Goal: Information Seeking & Learning: Learn about a topic

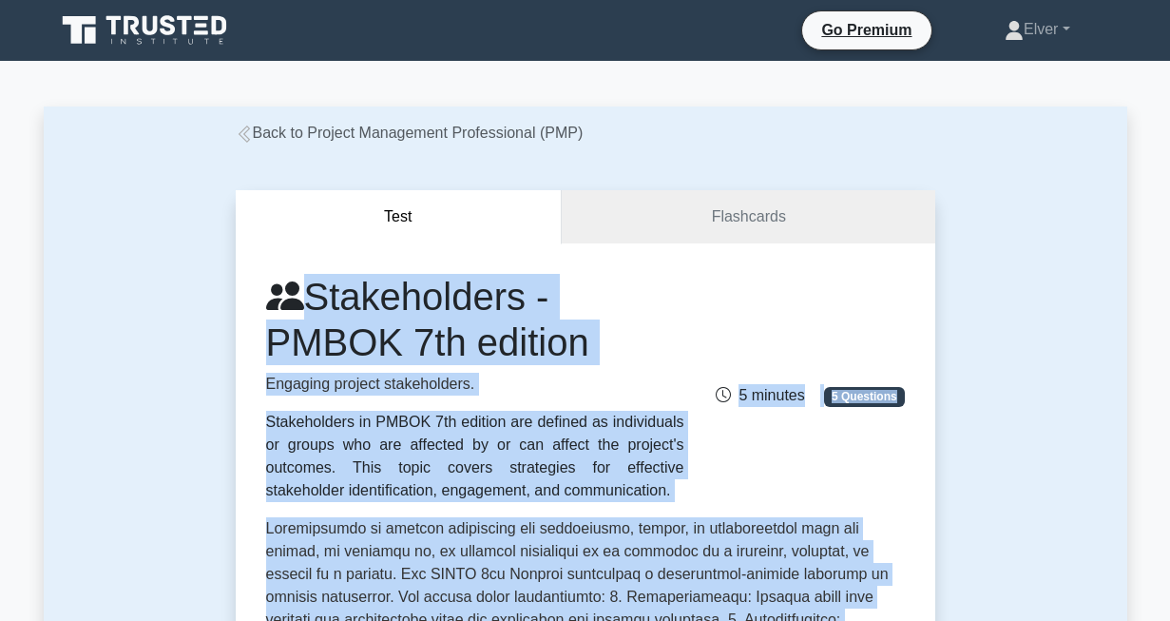
drag, startPoint x: 507, startPoint y: 471, endPoint x: 201, endPoint y: 318, distance: 343.0
copy div "Stakeholders - PMBOK 7th edition Engaging project stakeholders. Stakeholders in…"
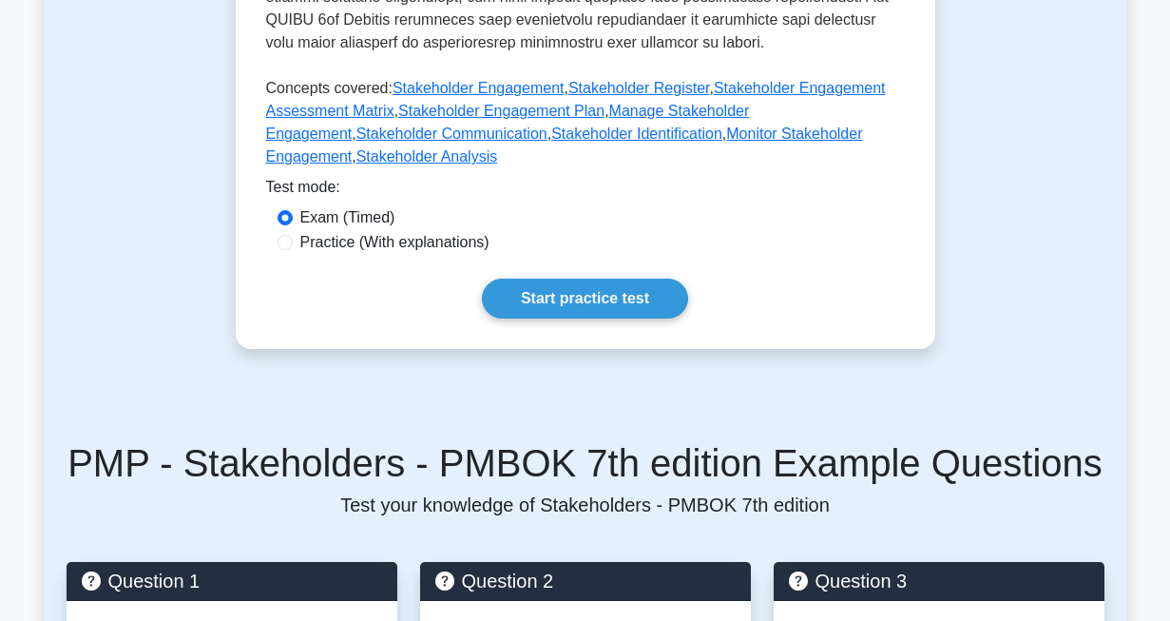
scroll to position [985, 0]
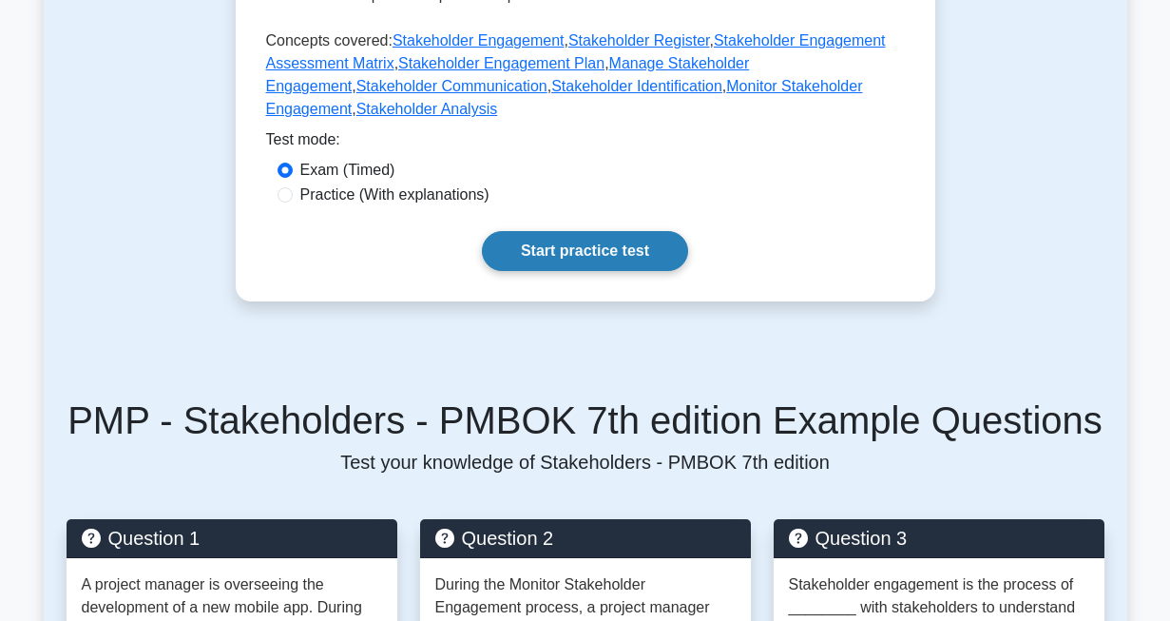
click at [575, 231] on link "Start practice test" at bounding box center [585, 251] width 206 height 40
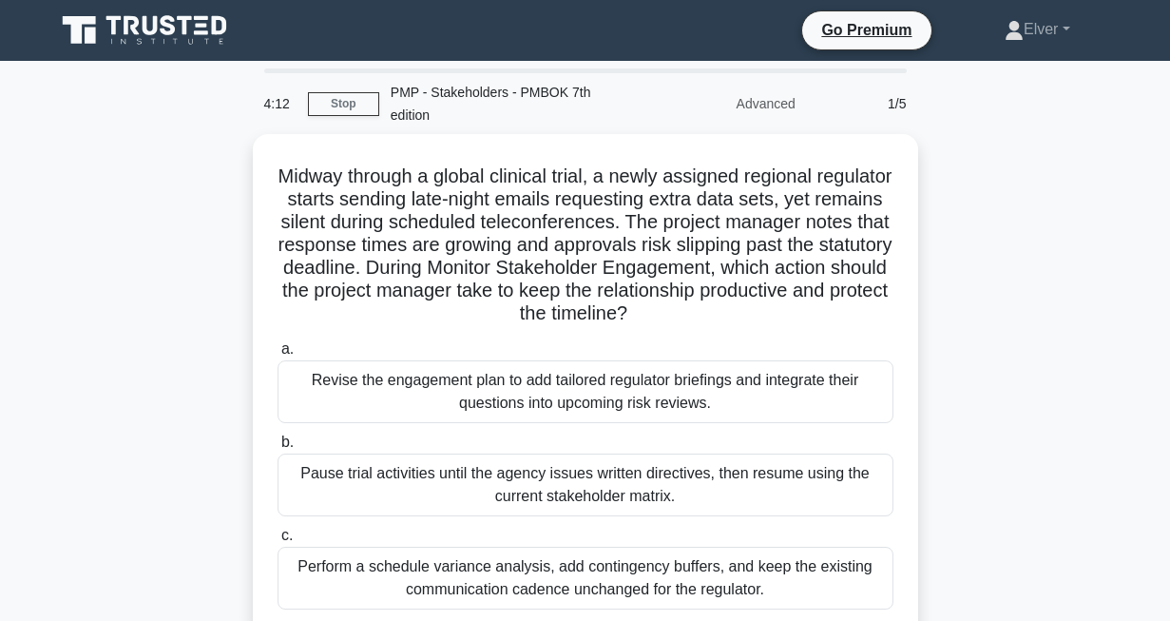
click at [1044, 244] on div "Midway through a global clinical trial, a newly assigned regional regulator sta…" at bounding box center [585, 443] width 1083 height 618
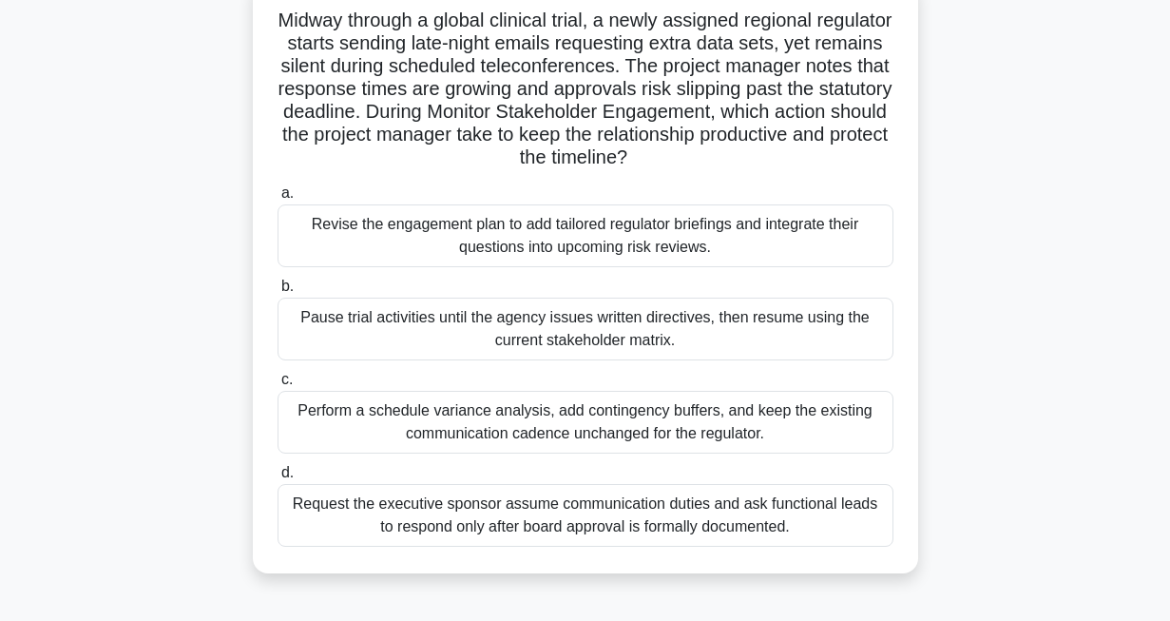
scroll to position [159, 0]
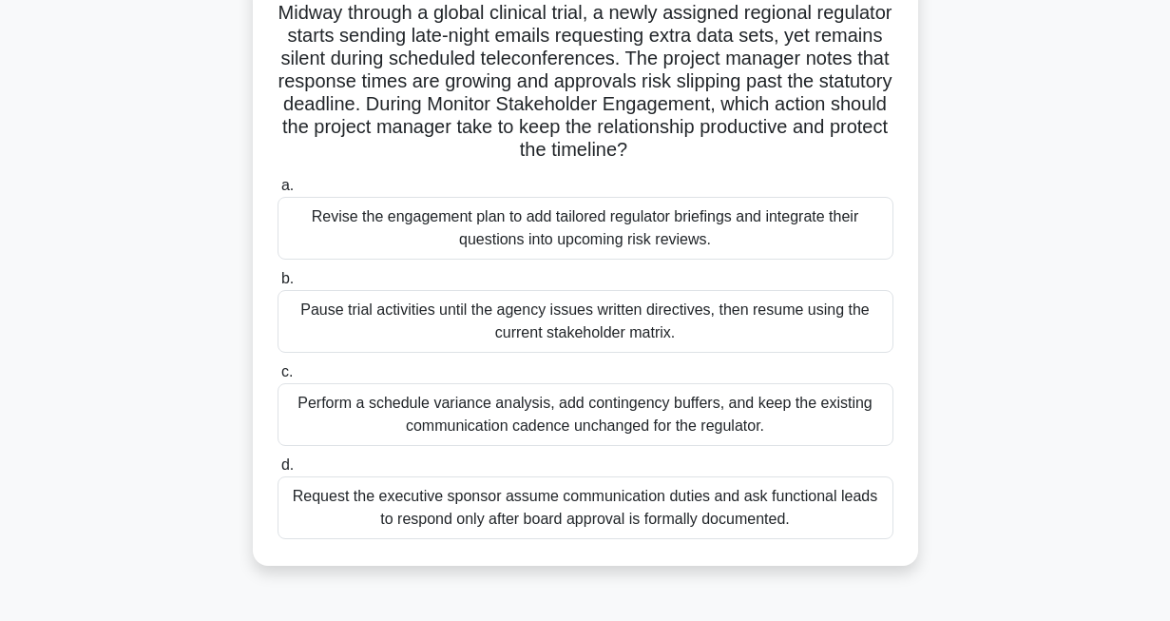
click at [558, 219] on div "Revise the engagement plan to add tailored regulator briefings and integrate th…" at bounding box center [586, 228] width 616 height 63
click at [278, 192] on input "a. Revise the engagement plan to add tailored regulator briefings and integrate…" at bounding box center [278, 186] width 0 height 12
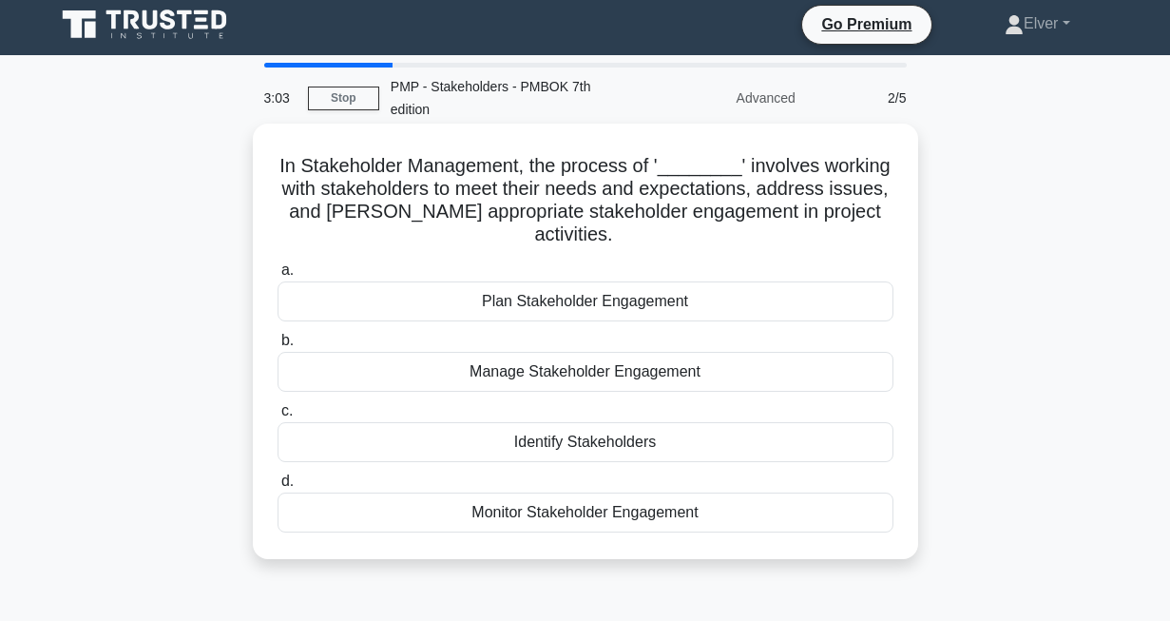
scroll to position [0, 0]
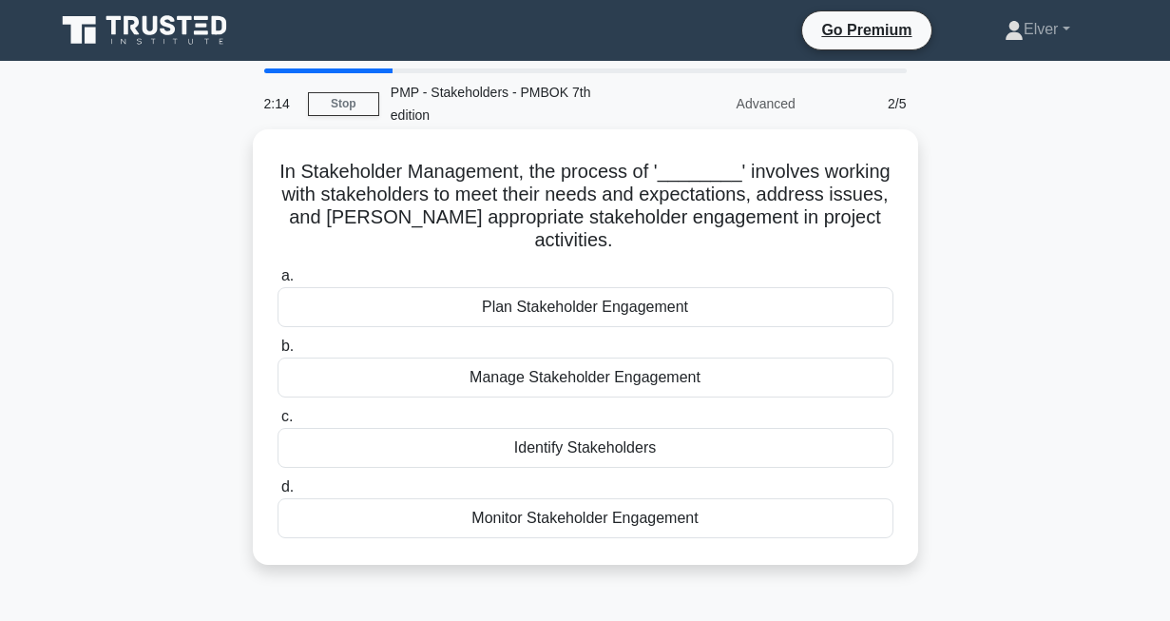
click at [661, 357] on div "Manage Stakeholder Engagement" at bounding box center [586, 377] width 616 height 40
click at [278, 346] on input "b. Manage Stakeholder Engagement" at bounding box center [278, 346] width 0 height 12
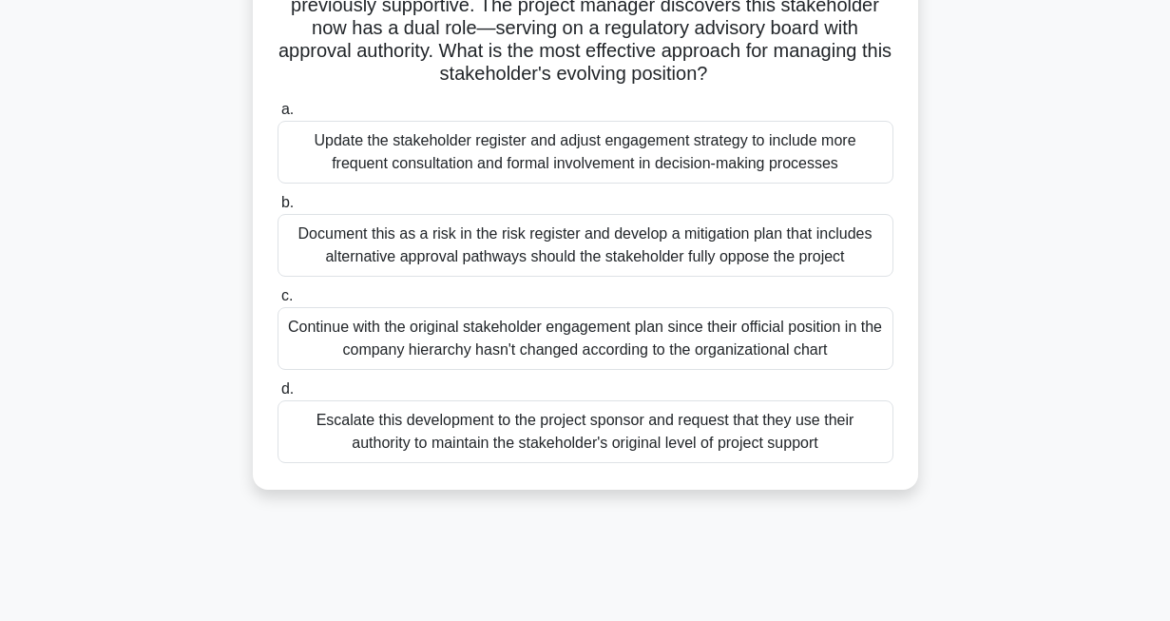
scroll to position [215, 0]
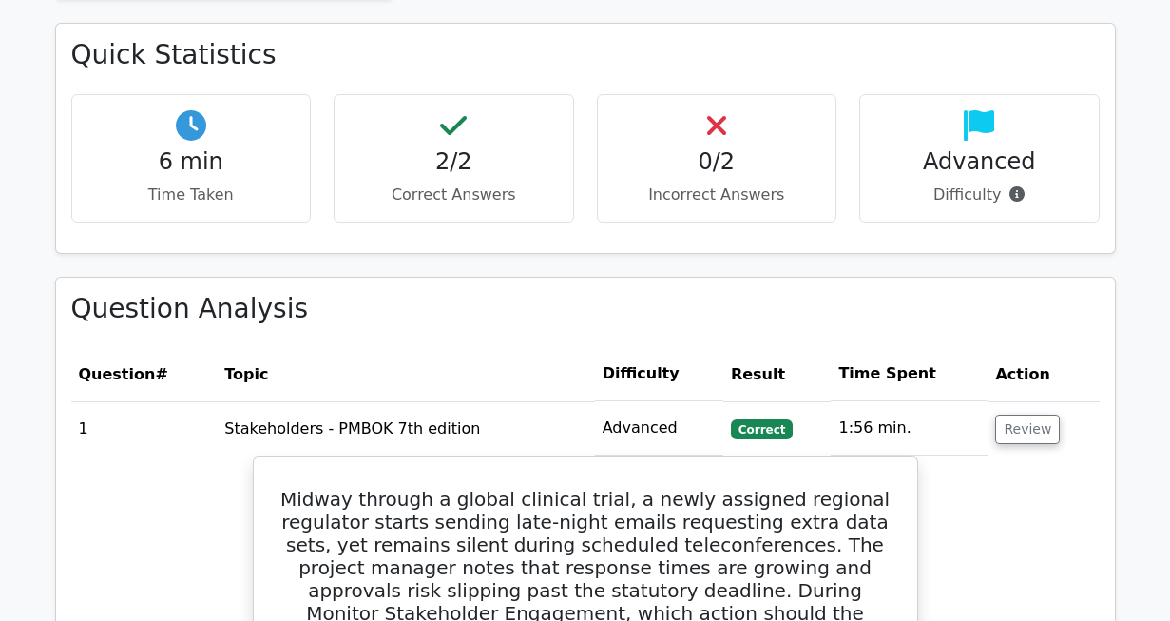
scroll to position [1162, 0]
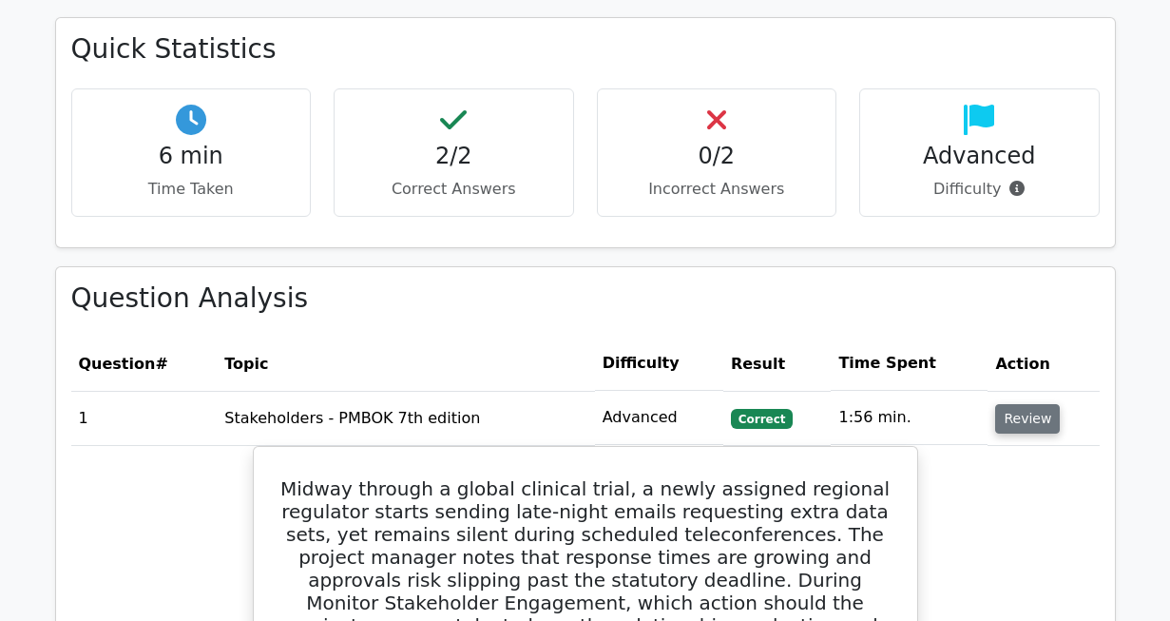
click at [1015, 404] on button "Review" at bounding box center [1027, 418] width 65 height 29
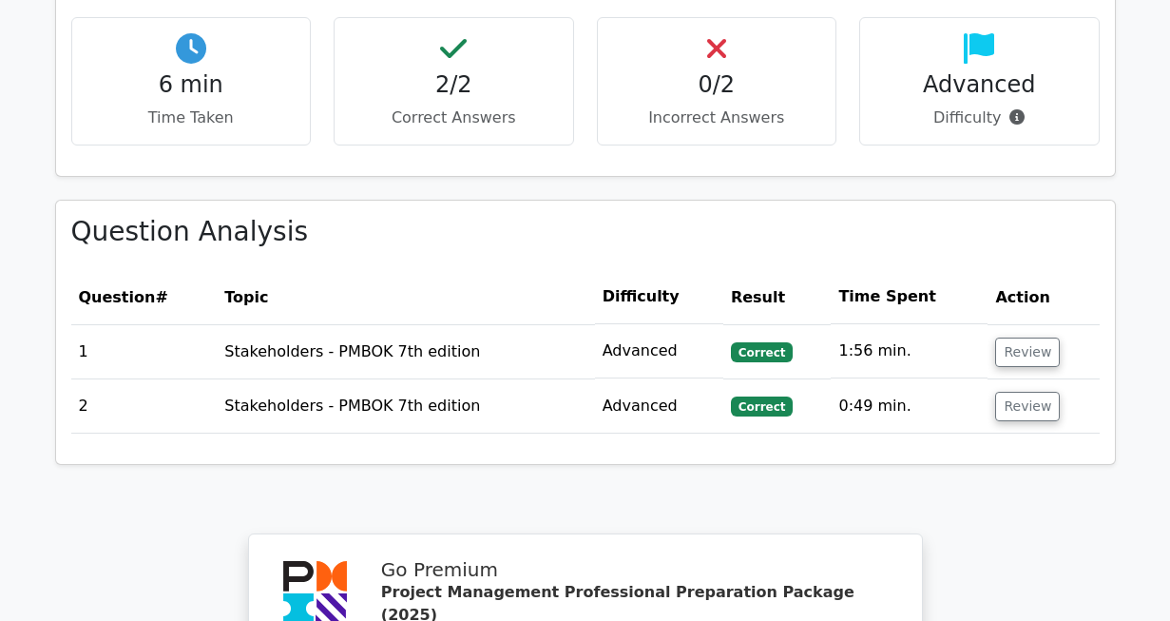
scroll to position [1240, 0]
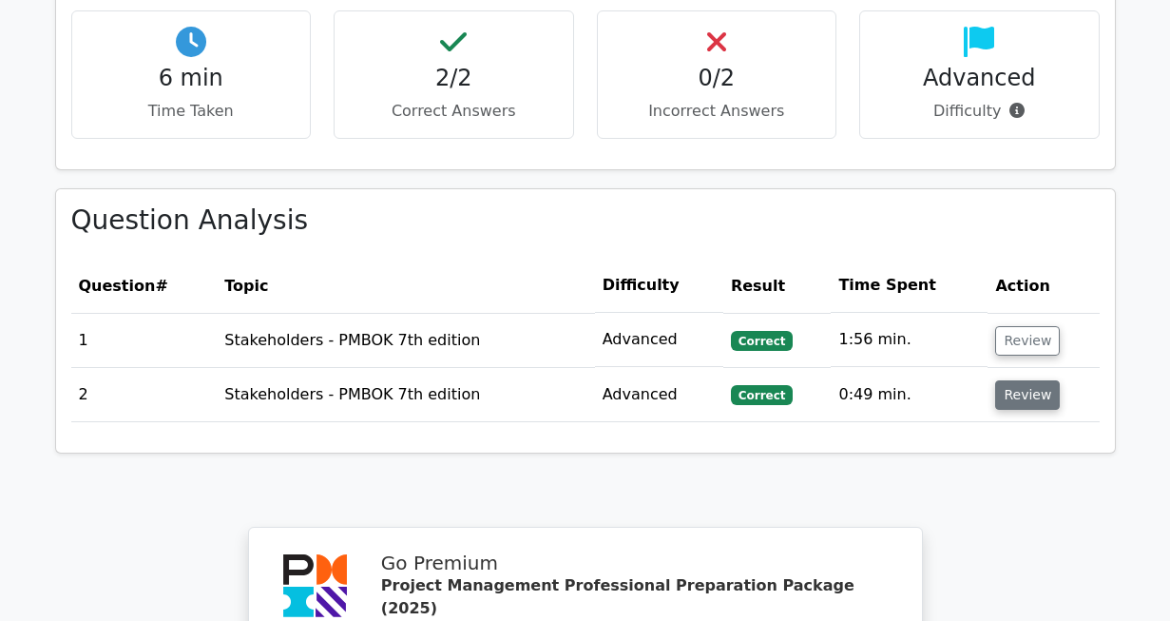
click at [1033, 380] on button "Review" at bounding box center [1027, 394] width 65 height 29
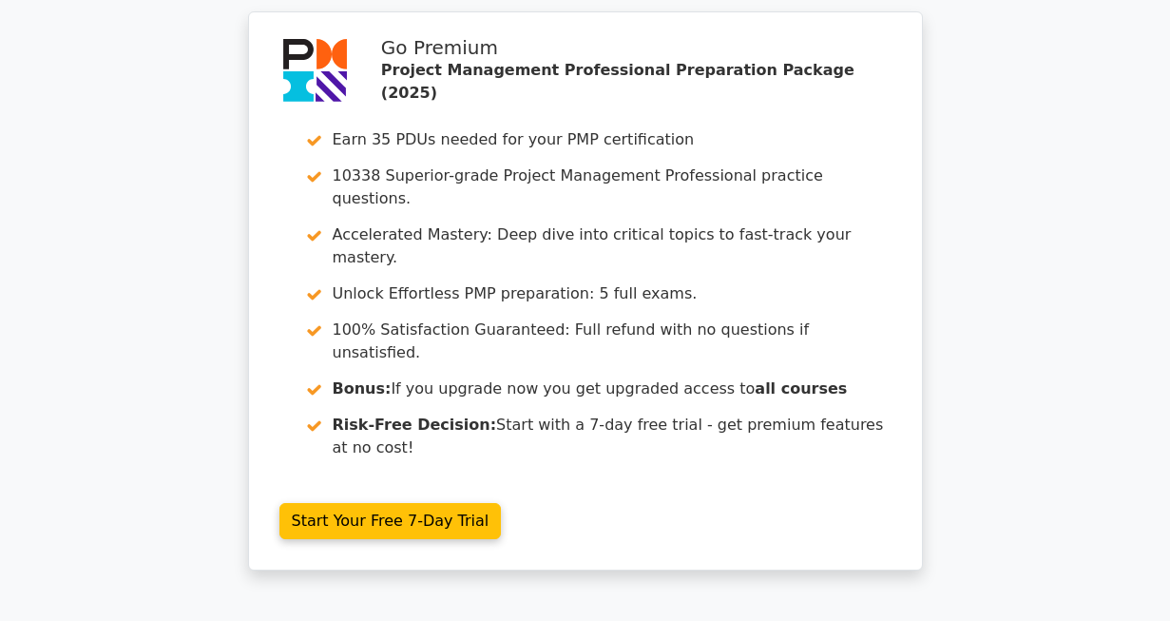
scroll to position [2837, 0]
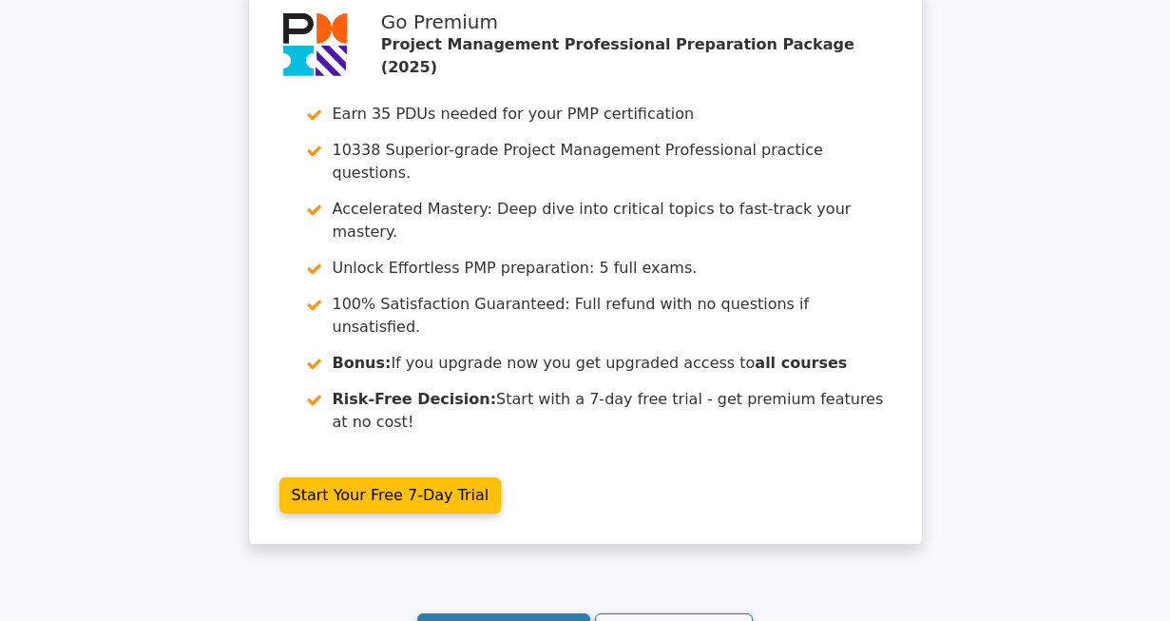
click at [501, 613] on link "Continue practicing" at bounding box center [504, 631] width 174 height 36
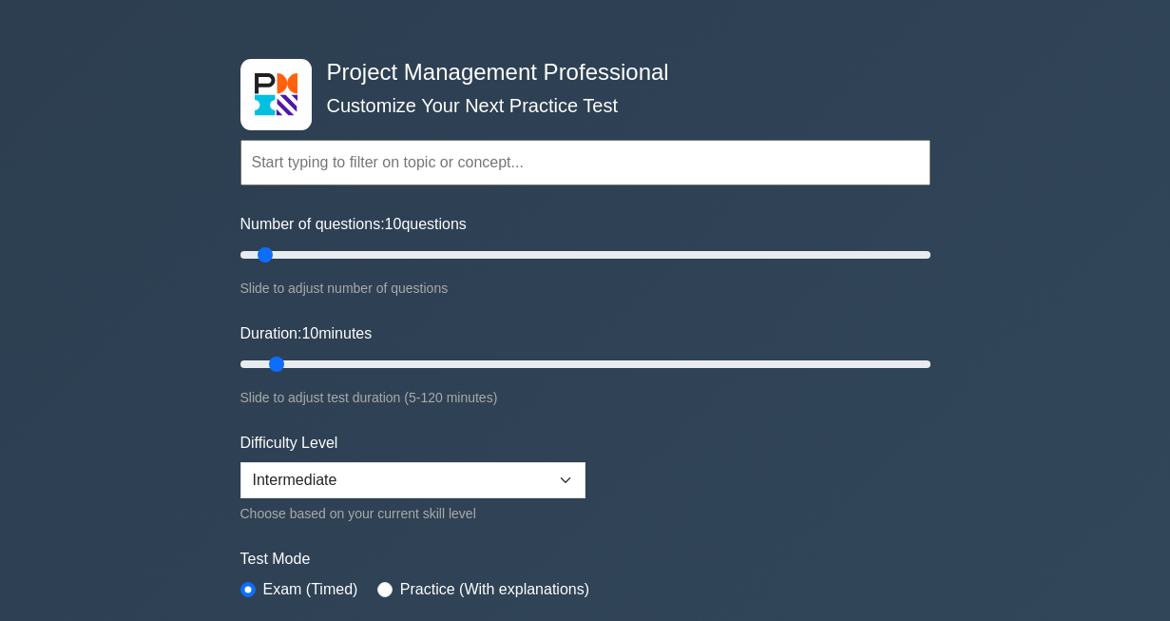
scroll to position [101, 0]
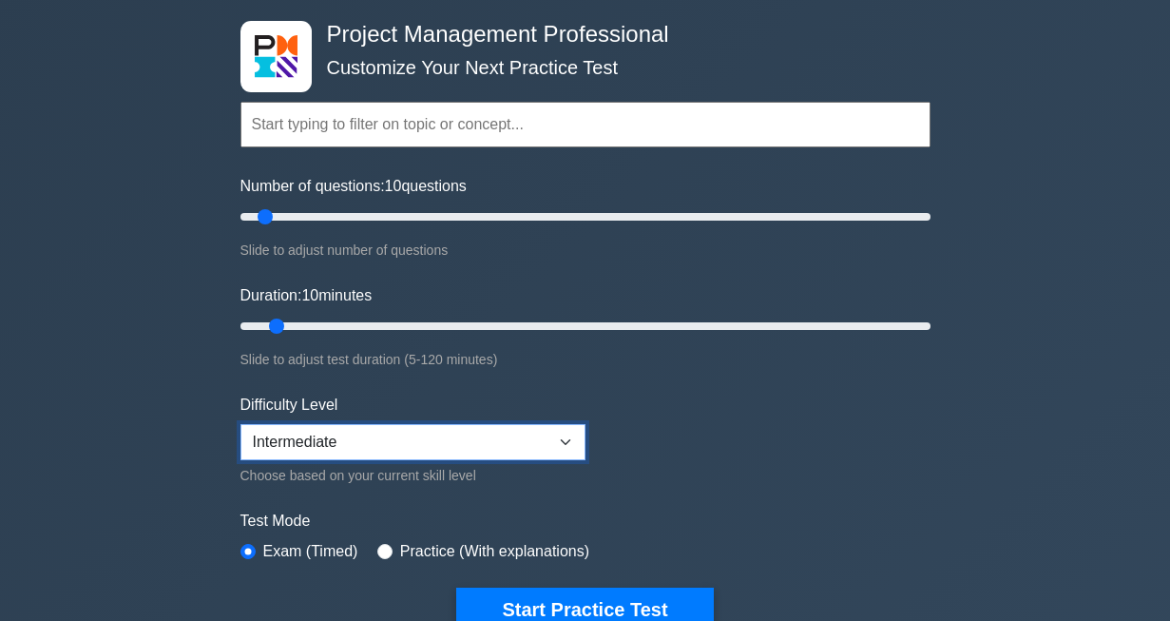
click at [567, 439] on select "Beginner Intermediate Expert" at bounding box center [412, 442] width 345 height 36
click at [240, 424] on select "Beginner Intermediate Expert" at bounding box center [412, 442] width 345 height 36
drag, startPoint x: 267, startPoint y: 222, endPoint x: 540, endPoint y: 232, distance: 272.9
type input "90"
click at [540, 228] on input "Number of questions: 90 questions" at bounding box center [585, 216] width 690 height 23
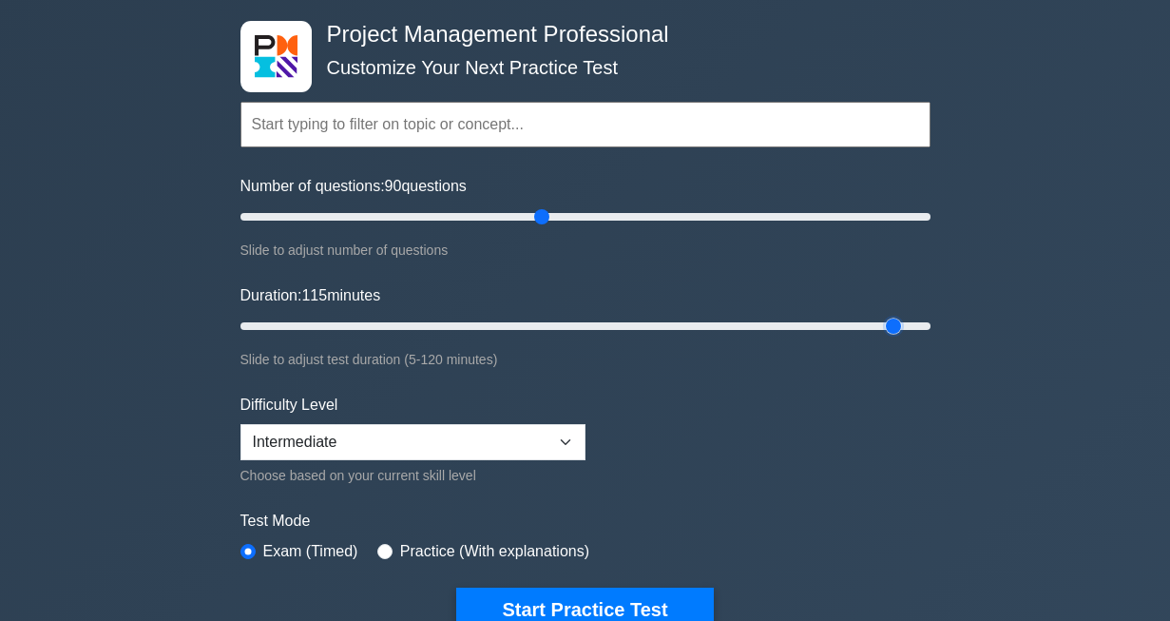
drag, startPoint x: 276, startPoint y: 327, endPoint x: 881, endPoint y: 329, distance: 605.4
type input "115"
click at [881, 329] on input "Duration: 115 minutes" at bounding box center [585, 326] width 690 height 23
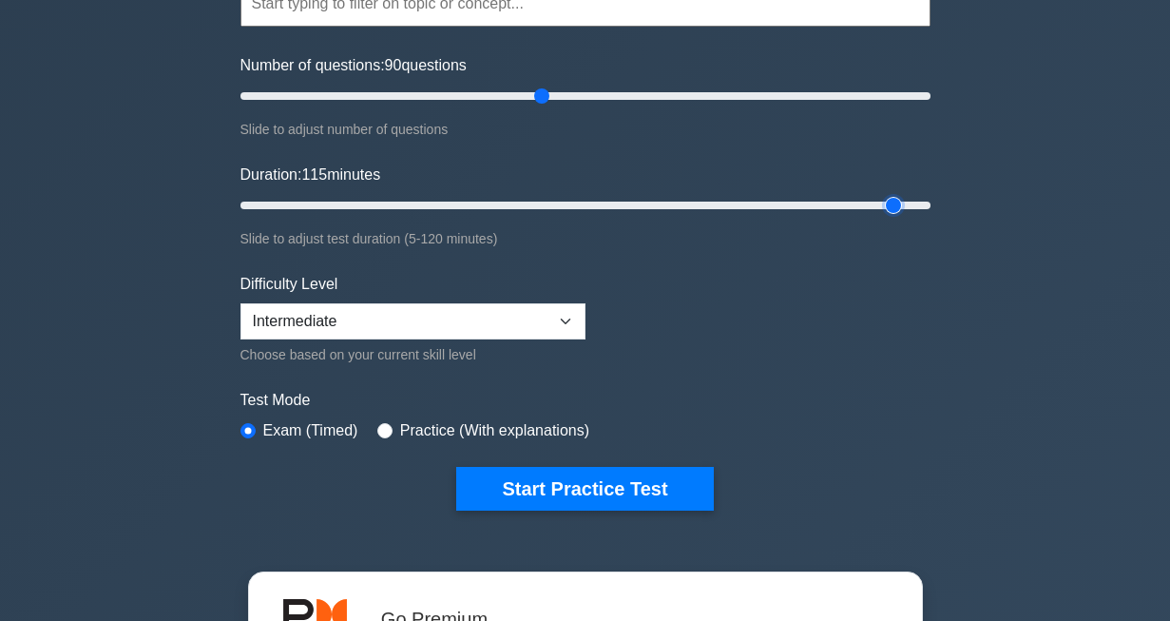
scroll to position [229, 0]
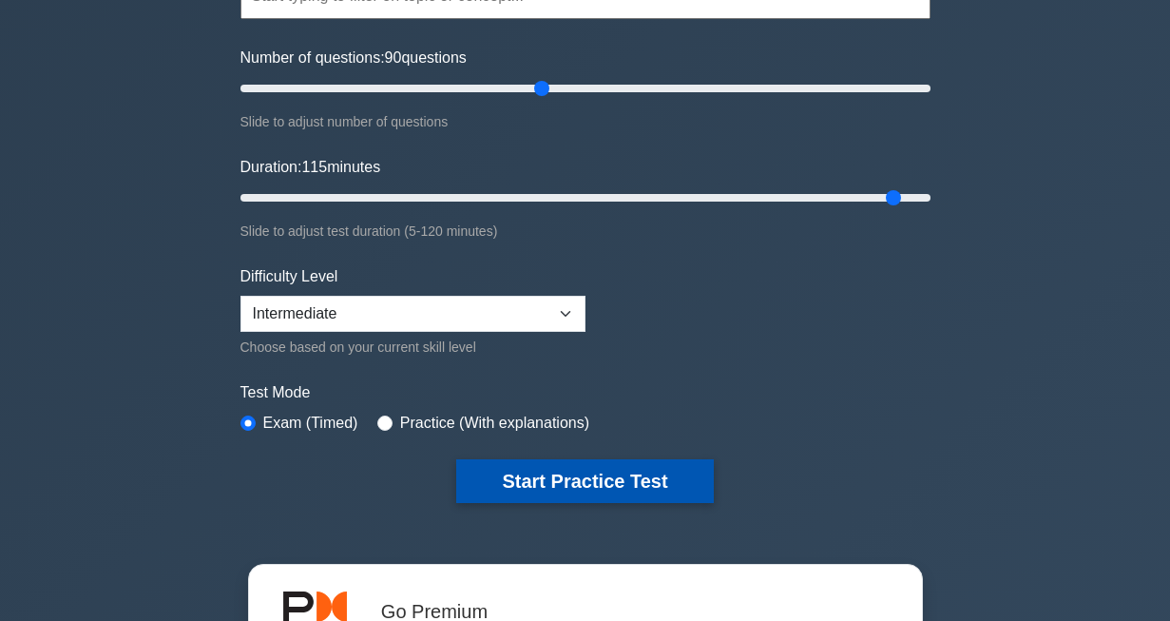
click at [561, 473] on button "Start Practice Test" at bounding box center [584, 481] width 257 height 44
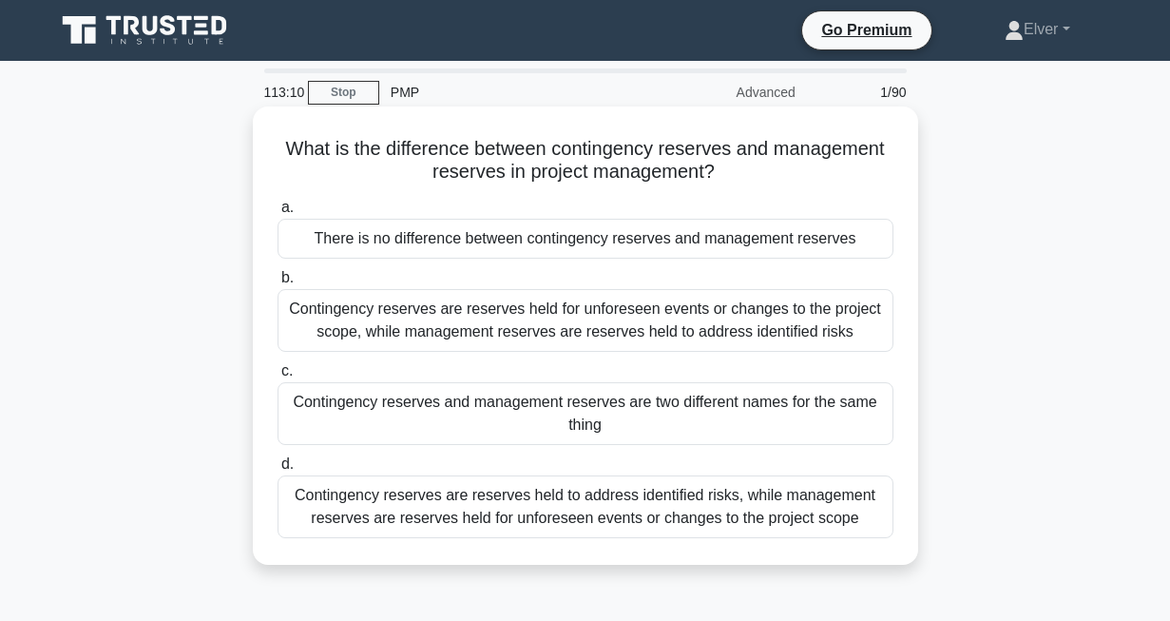
click at [466, 515] on div "Contingency reserves are reserves held to address identified risks, while manag…" at bounding box center [586, 506] width 616 height 63
click at [278, 470] on input "d. Contingency reserves are reserves held to address identified risks, while ma…" at bounding box center [278, 464] width 0 height 12
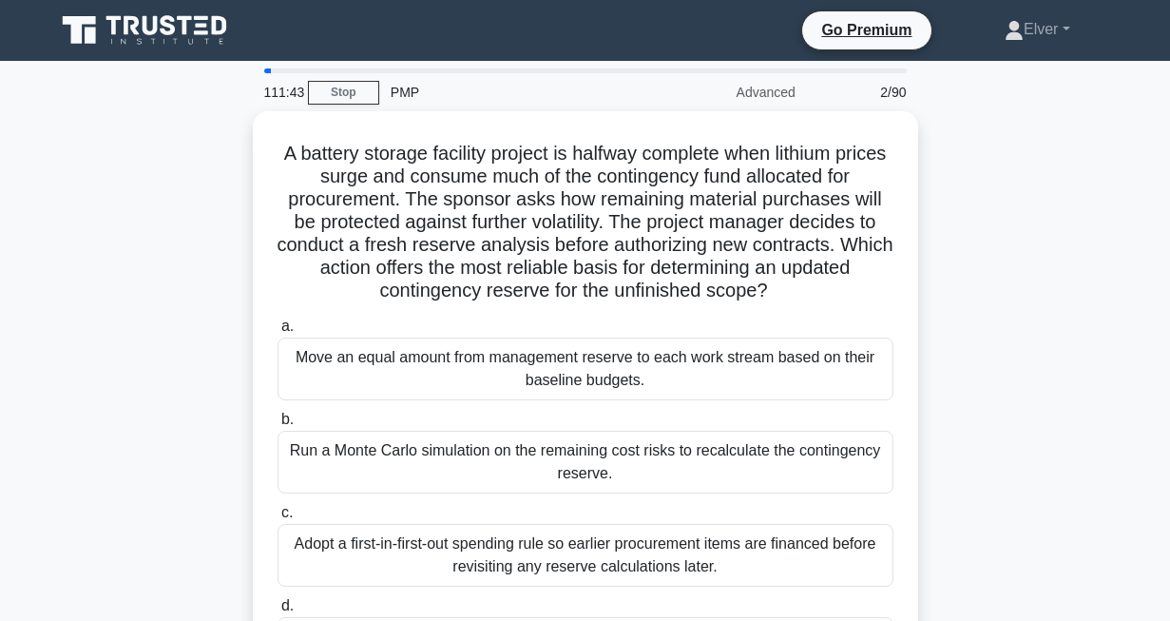
drag, startPoint x: 1181, startPoint y: 373, endPoint x: 1001, endPoint y: 325, distance: 187.0
click at [1001, 325] on div "A battery storage facility project is halfway complete when lithium prices surg…" at bounding box center [585, 420] width 1083 height 618
click at [994, 348] on div "A battery storage facility project is halfway complete when lithium prices surg…" at bounding box center [585, 420] width 1083 height 618
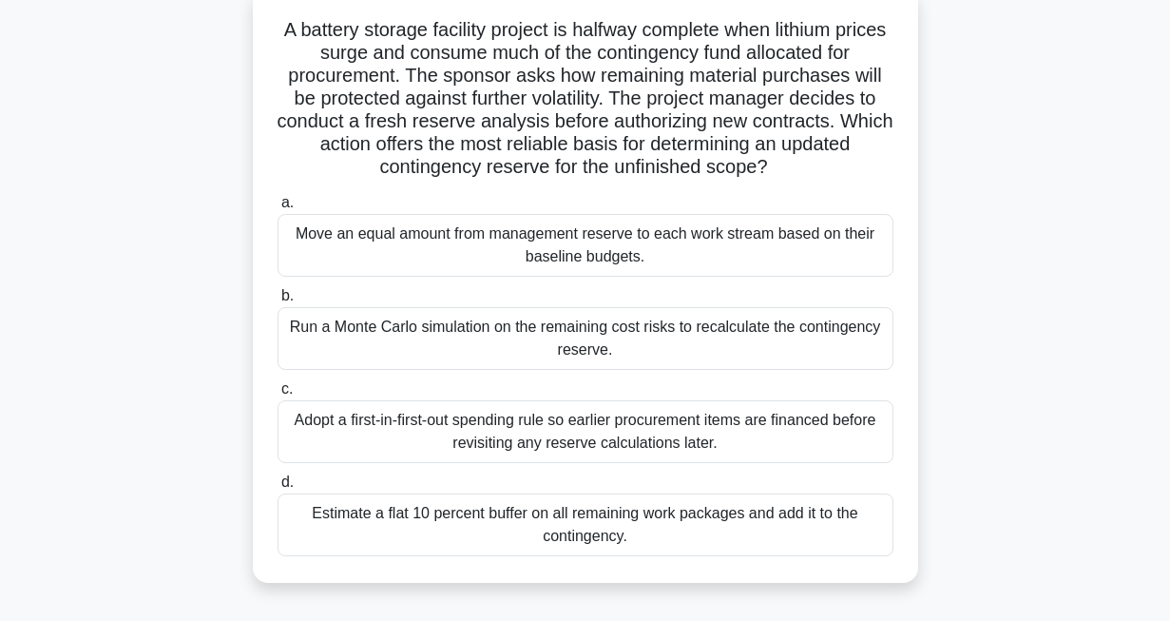
scroll to position [135, 0]
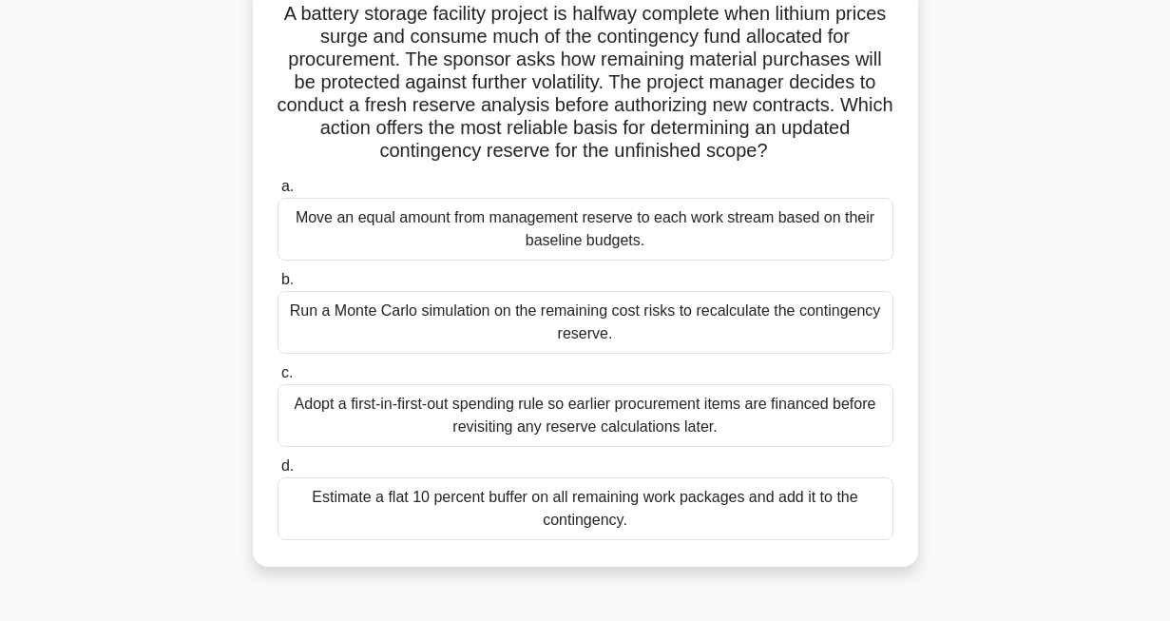
click at [661, 410] on div "Adopt a first-in-first-out spending rule so earlier procurement items are finan…" at bounding box center [586, 415] width 616 height 63
click at [278, 379] on input "c. Adopt a first-in-first-out spending rule so earlier procurement items are fi…" at bounding box center [278, 373] width 0 height 12
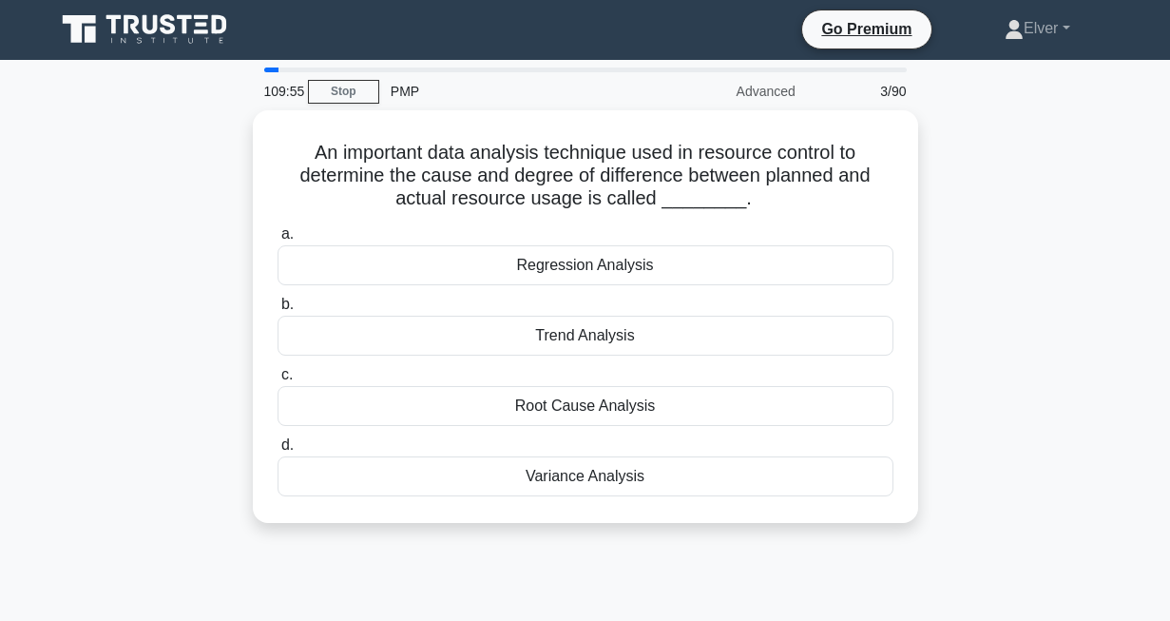
scroll to position [0, 0]
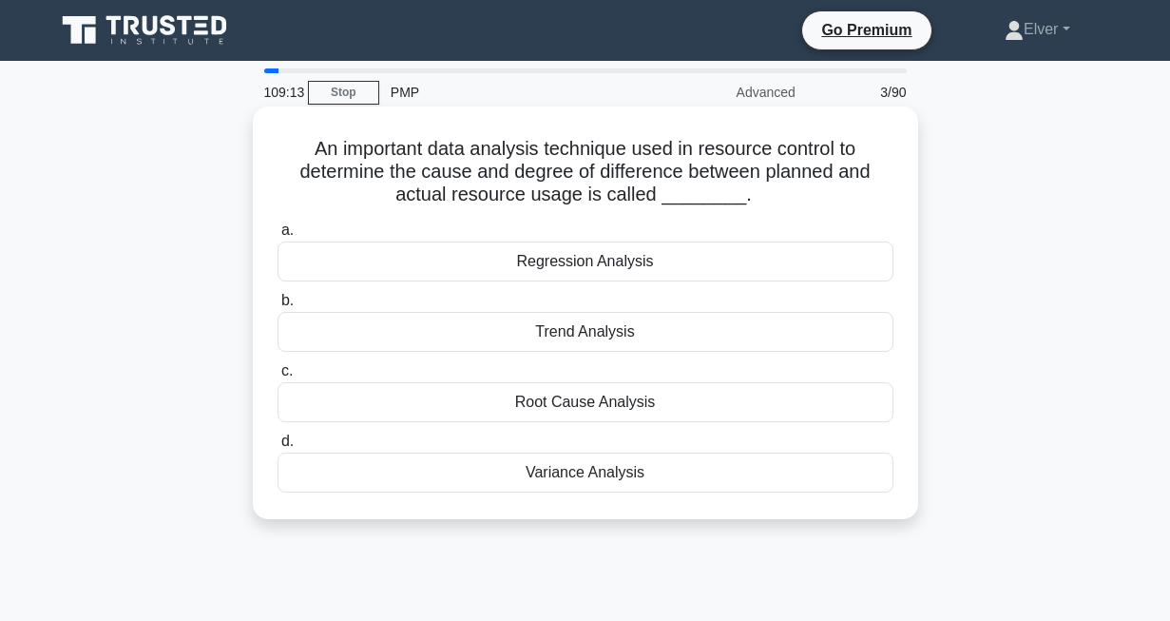
click at [572, 400] on div "Root Cause Analysis" at bounding box center [586, 402] width 616 height 40
click at [278, 377] on input "c. Root Cause Analysis" at bounding box center [278, 371] width 0 height 12
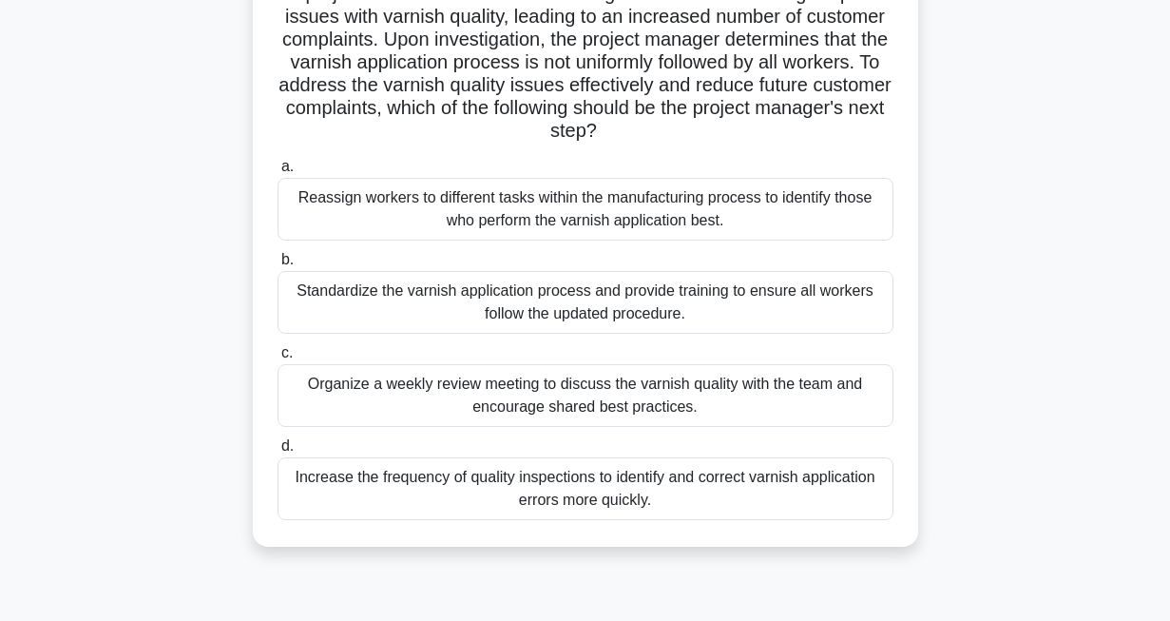
scroll to position [161, 0]
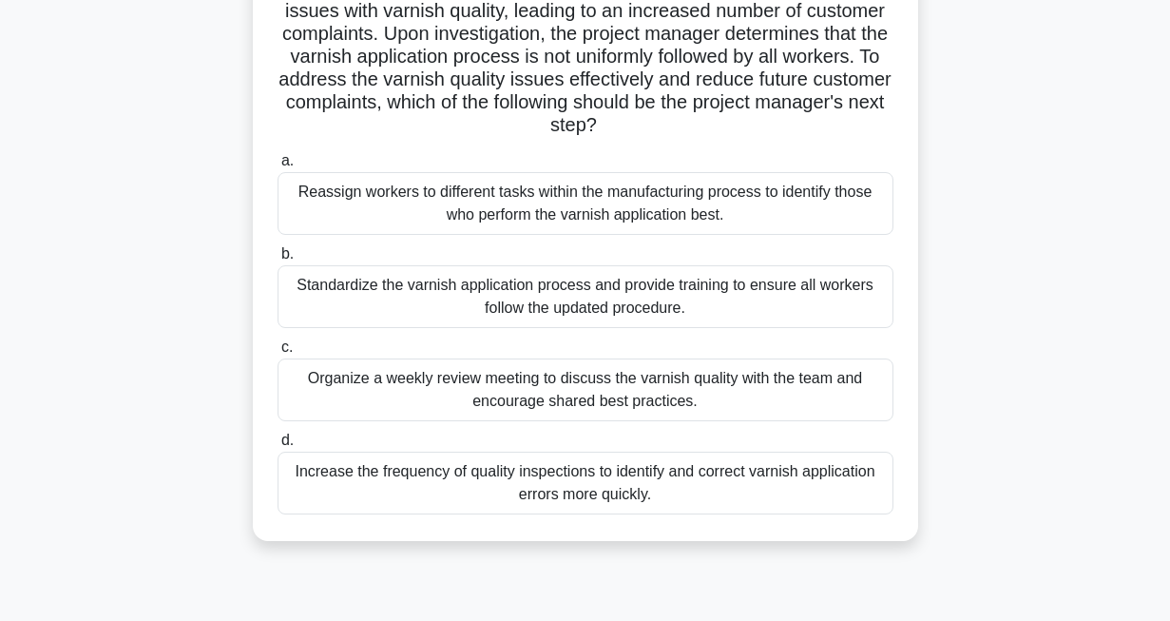
click at [622, 309] on div "Standardize the varnish application process and provide training to ensure all …" at bounding box center [586, 296] width 616 height 63
click at [278, 260] on input "b. Standardize the varnish application process and provide training to ensure a…" at bounding box center [278, 254] width 0 height 12
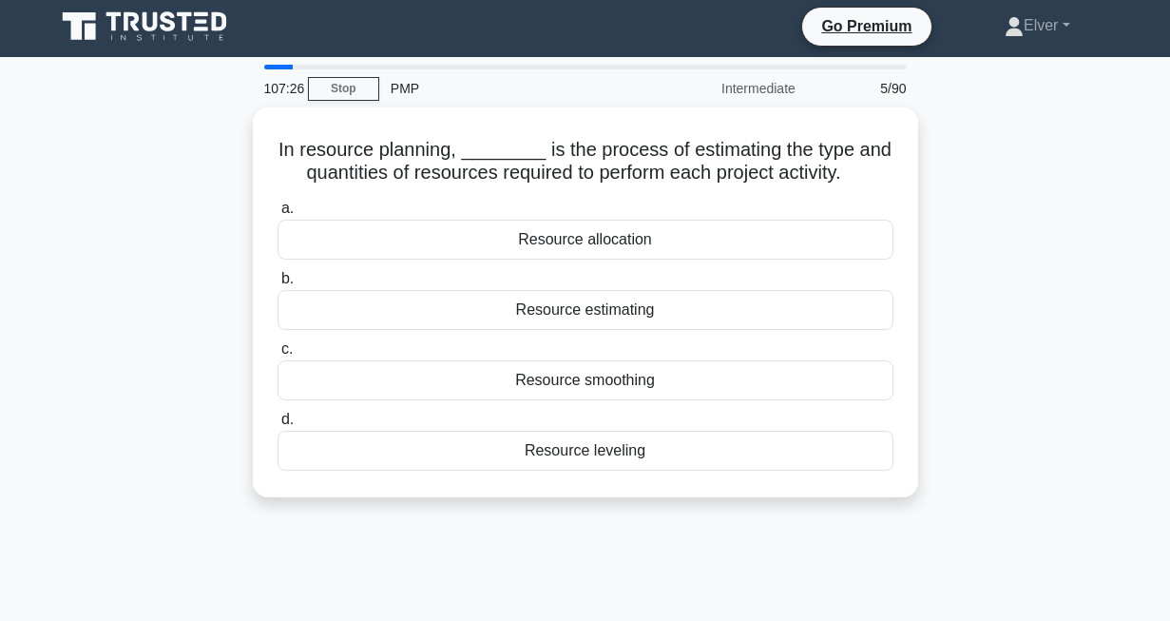
scroll to position [0, 0]
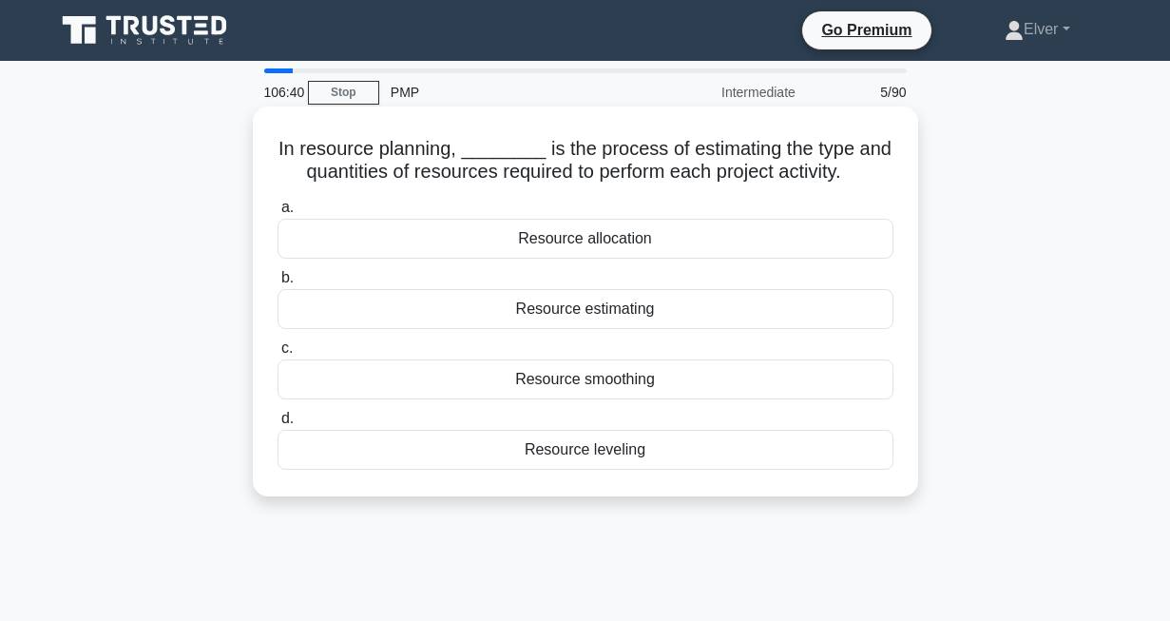
click at [545, 317] on div "Resource estimating" at bounding box center [586, 309] width 616 height 40
click at [278, 284] on input "b. Resource estimating" at bounding box center [278, 278] width 0 height 12
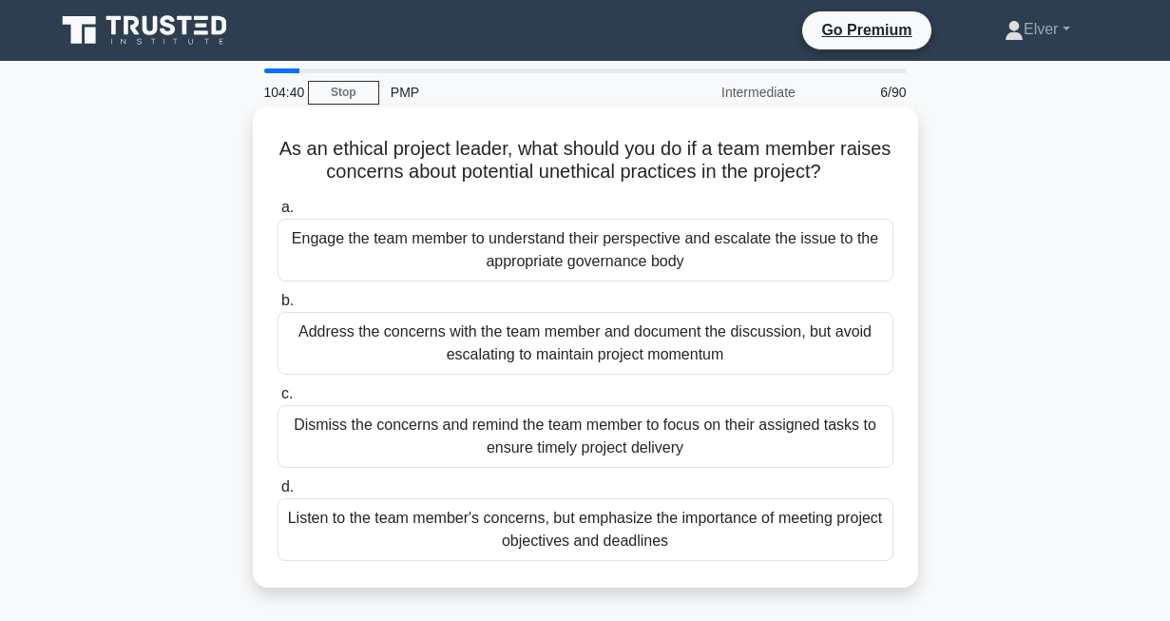
click at [537, 345] on div "Address the concerns with the team member and document the discussion, but avoi…" at bounding box center [586, 343] width 616 height 63
click at [278, 307] on input "b. Address the concerns with the team member and document the discussion, but a…" at bounding box center [278, 301] width 0 height 12
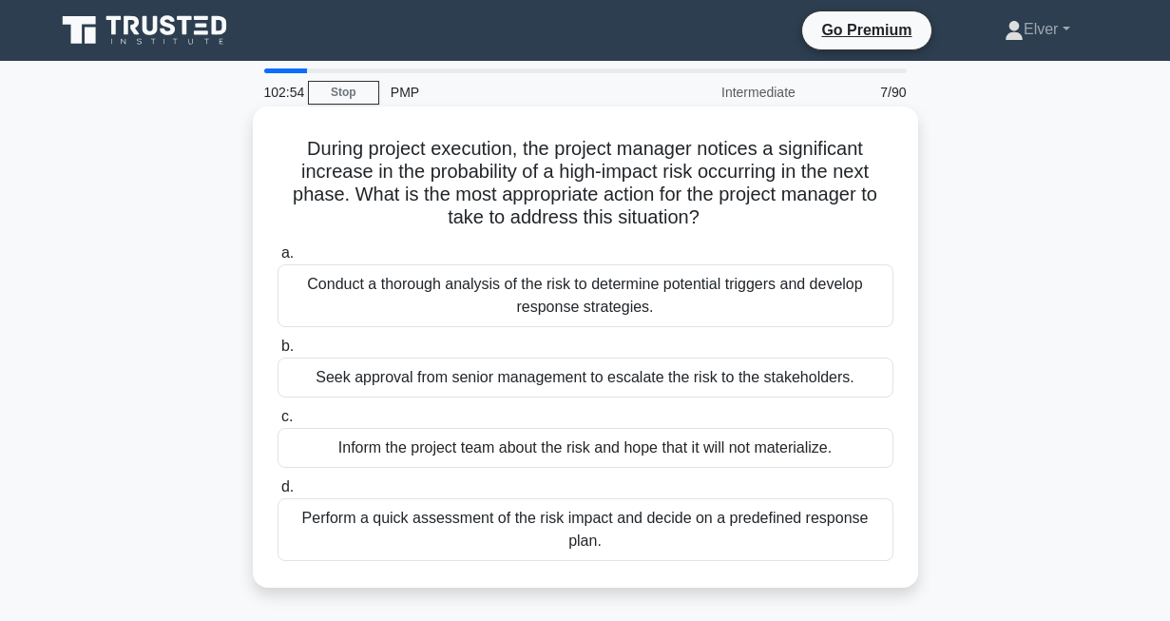
click at [381, 520] on div "Perform a quick assessment of the risk impact and decide on a predefined respon…" at bounding box center [586, 529] width 616 height 63
click at [278, 493] on input "d. Perform a quick assessment of the risk impact and decide on a predefined res…" at bounding box center [278, 487] width 0 height 12
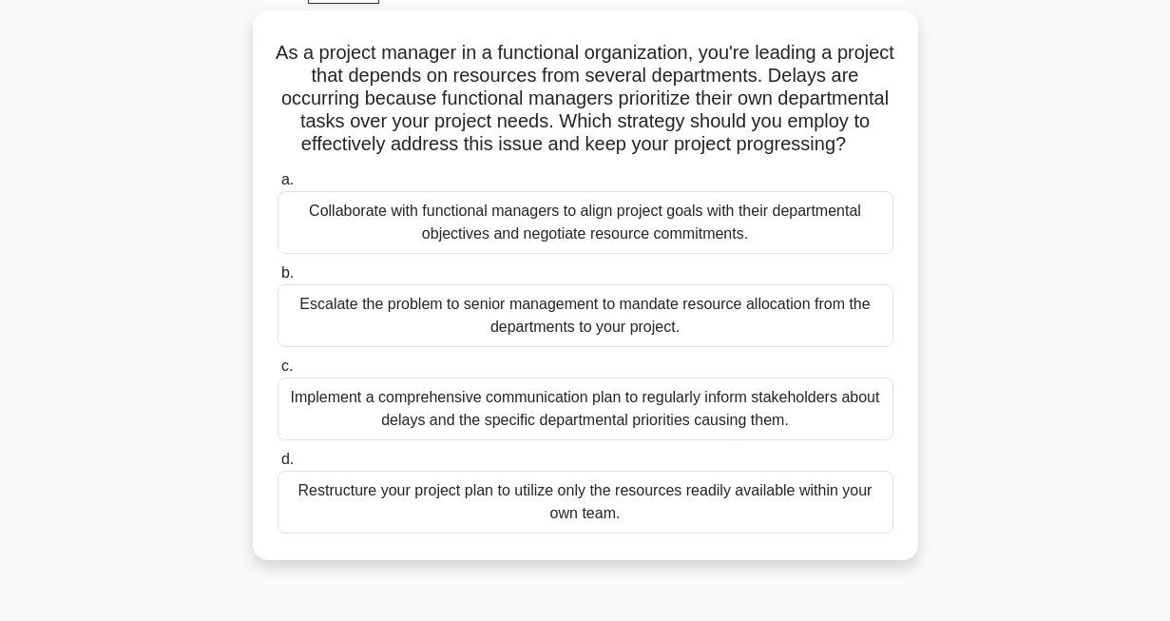
scroll to position [103, 0]
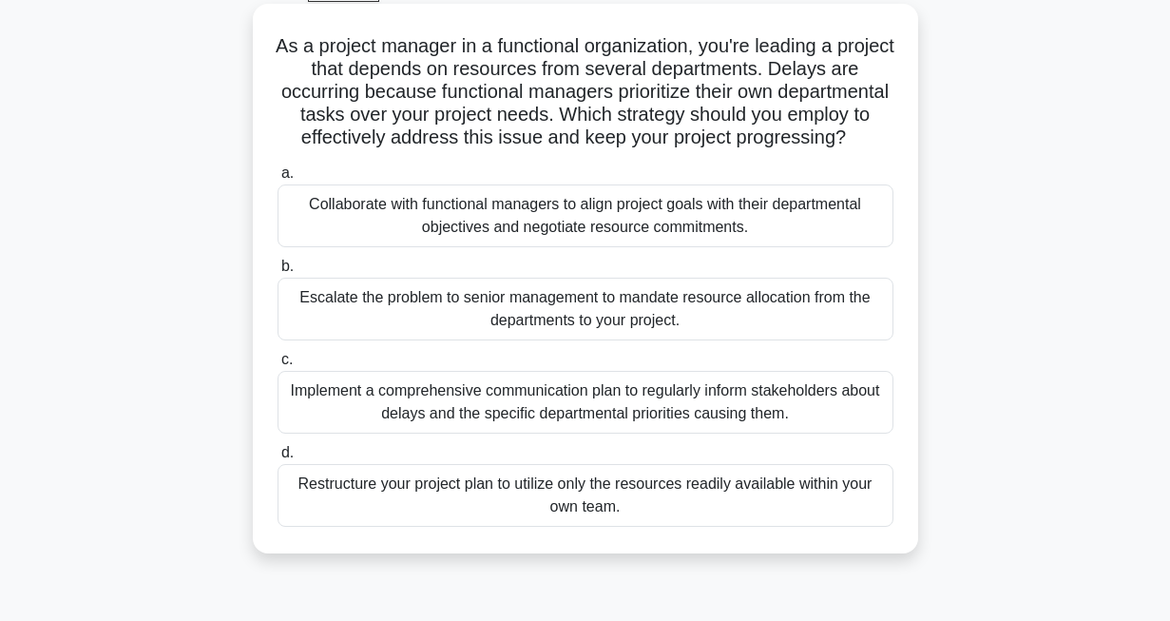
click at [634, 233] on div "Collaborate with functional managers to align project goals with their departme…" at bounding box center [586, 215] width 616 height 63
click at [278, 180] on input "a. Collaborate with functional managers to align project goals with their depar…" at bounding box center [278, 173] width 0 height 12
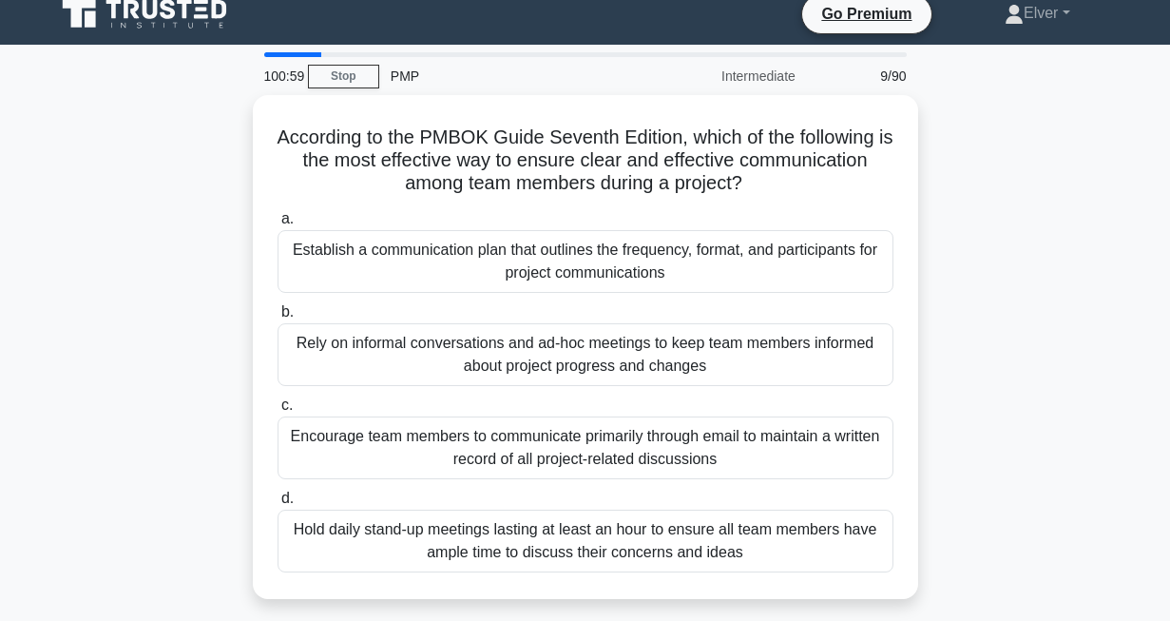
scroll to position [0, 0]
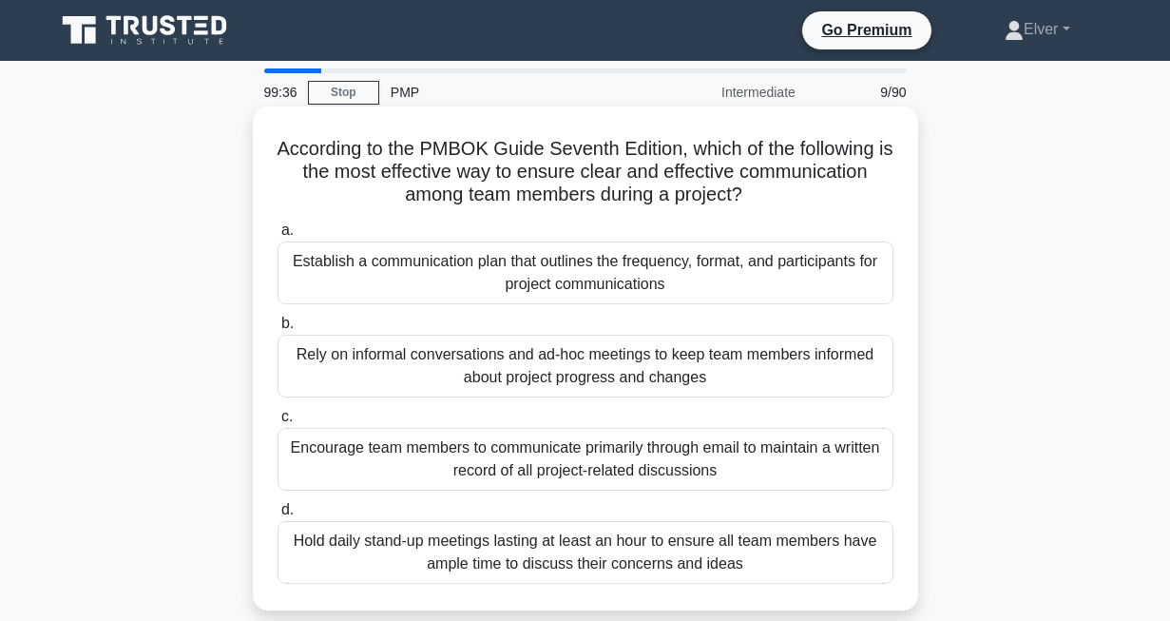
click at [394, 275] on div "Establish a communication plan that outlines the frequency, format, and partici…" at bounding box center [586, 272] width 616 height 63
click at [278, 237] on input "a. Establish a communication plan that outlines the frequency, format, and part…" at bounding box center [278, 230] width 0 height 12
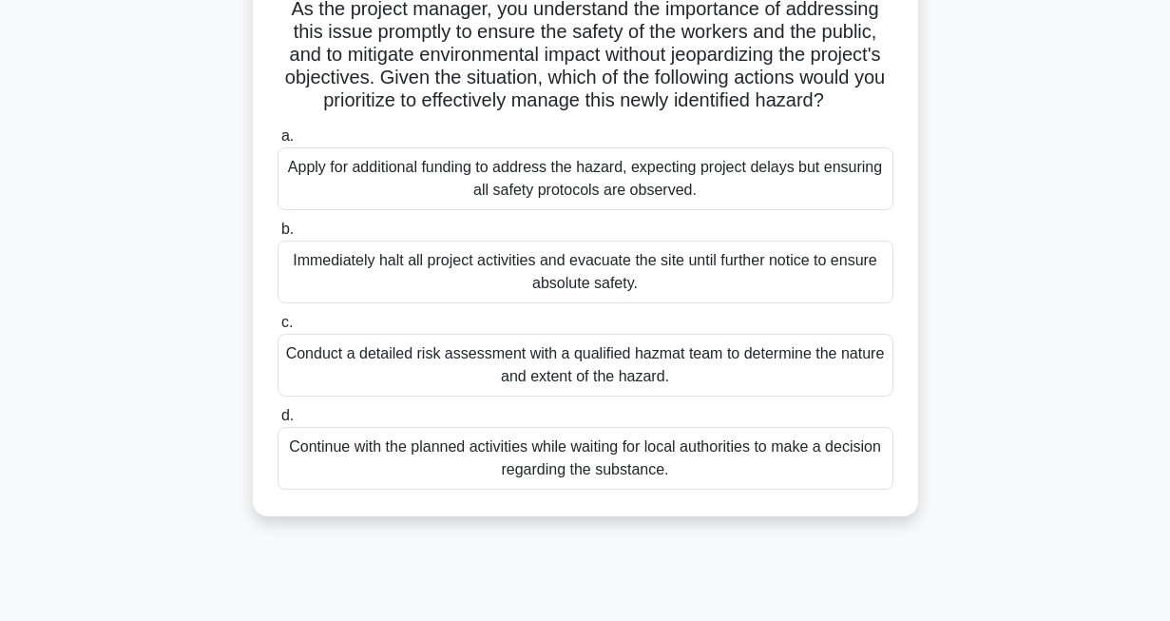
scroll to position [266, 0]
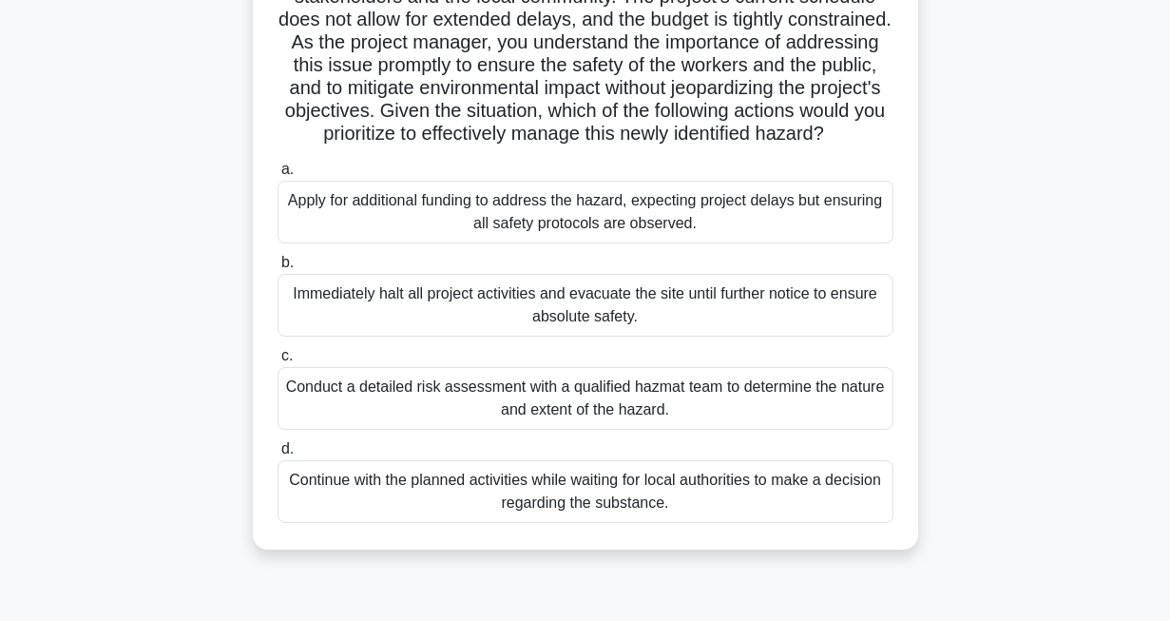
click at [499, 414] on div "Conduct a detailed risk assessment with a qualified hazmat team to determine th…" at bounding box center [586, 398] width 616 height 63
click at [278, 362] on input "c. Conduct a detailed risk assessment with a qualified hazmat team to determine…" at bounding box center [278, 356] width 0 height 12
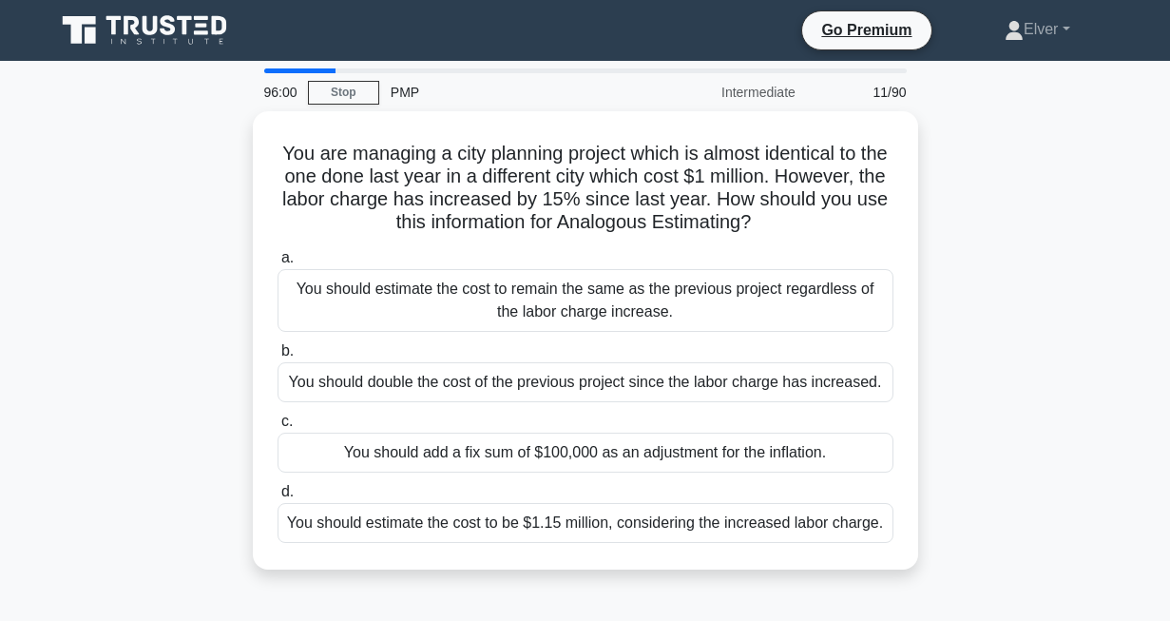
scroll to position [0, 0]
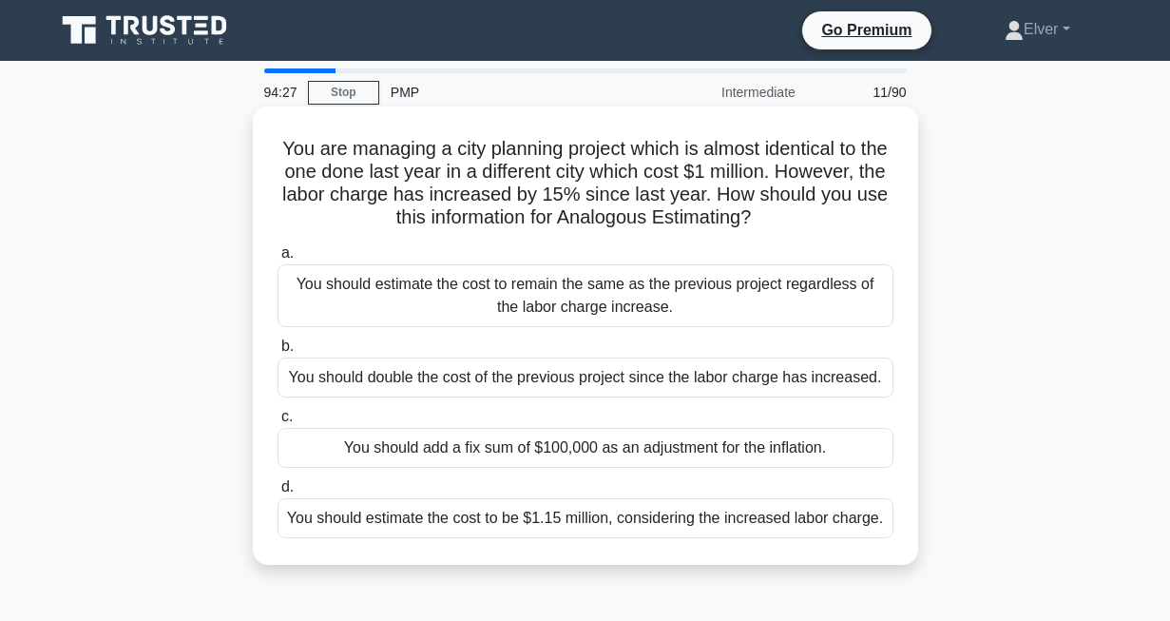
click at [418, 520] on div "You should estimate the cost to be $1.15 million, considering the increased lab…" at bounding box center [586, 518] width 616 height 40
click at [278, 493] on input "d. You should estimate the cost to be $1.15 million, considering the increased …" at bounding box center [278, 487] width 0 height 12
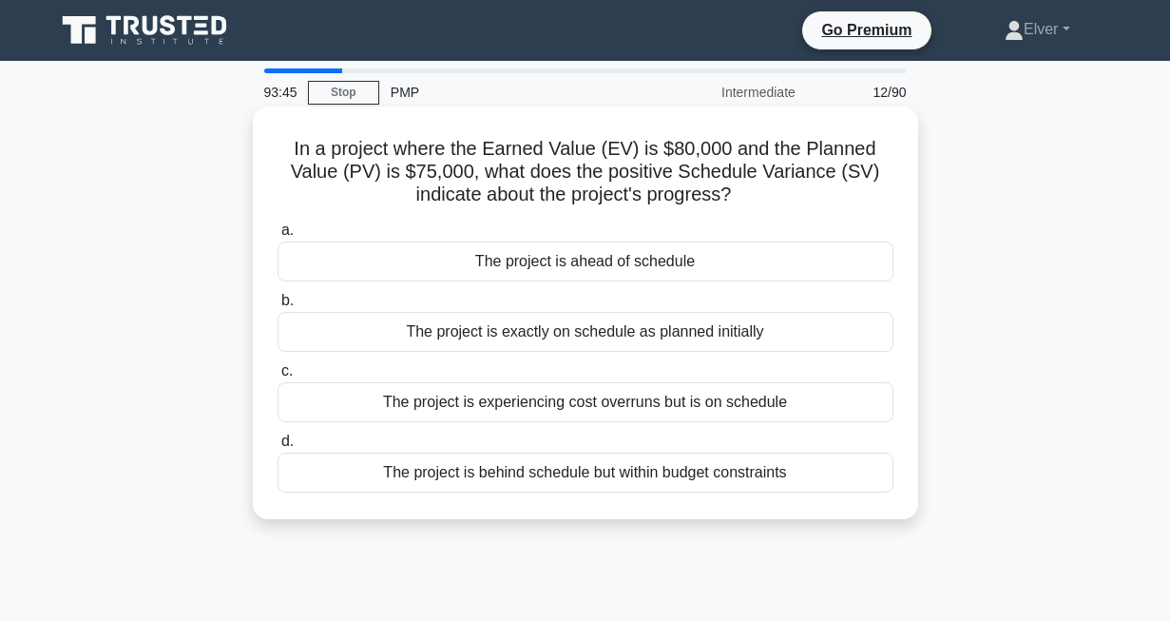
click at [557, 256] on div "The project is ahead of schedule" at bounding box center [586, 261] width 616 height 40
click at [278, 237] on input "a. The project is ahead of schedule" at bounding box center [278, 230] width 0 height 12
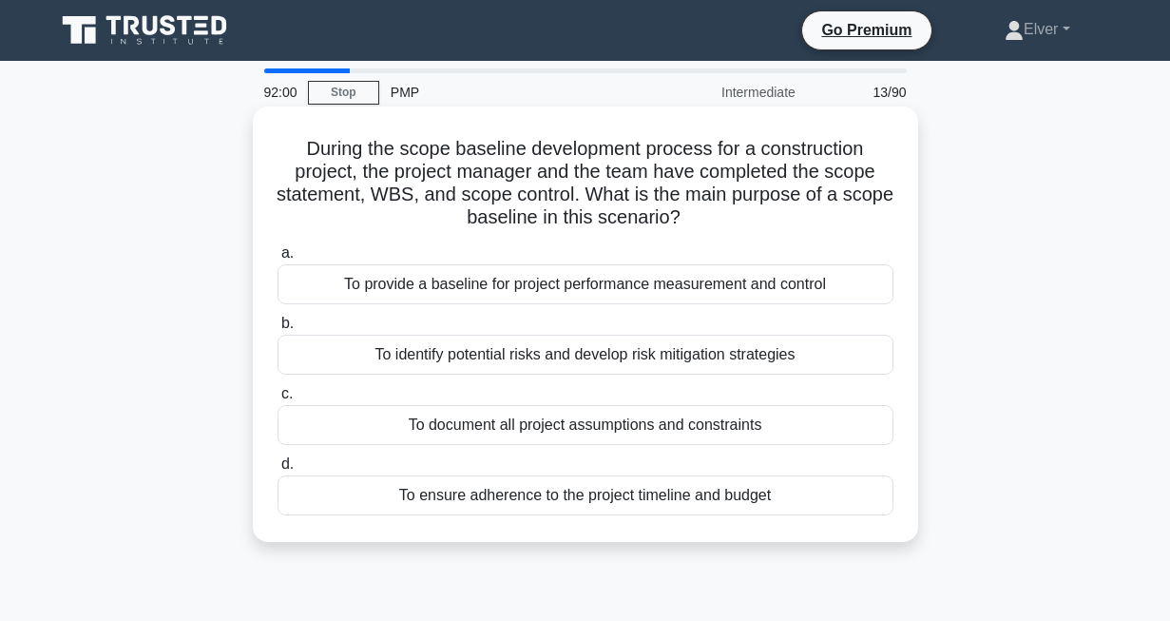
click at [457, 285] on div "To provide a baseline for project performance measurement and control" at bounding box center [586, 284] width 616 height 40
click at [278, 259] on input "a. To provide a baseline for project performance measurement and control" at bounding box center [278, 253] width 0 height 12
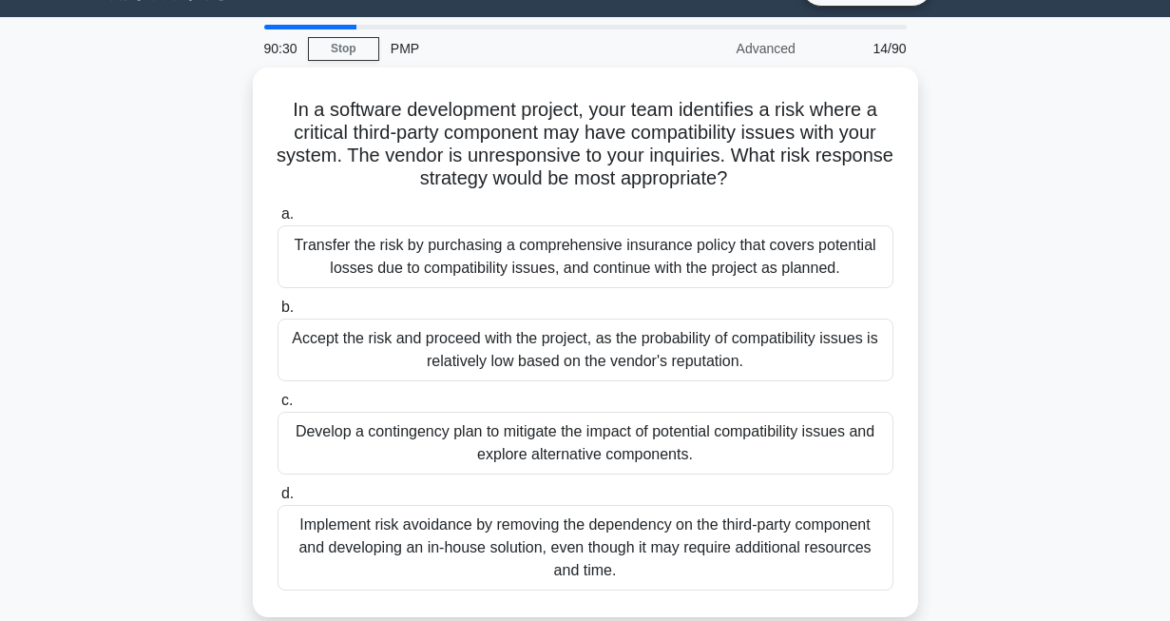
scroll to position [46, 0]
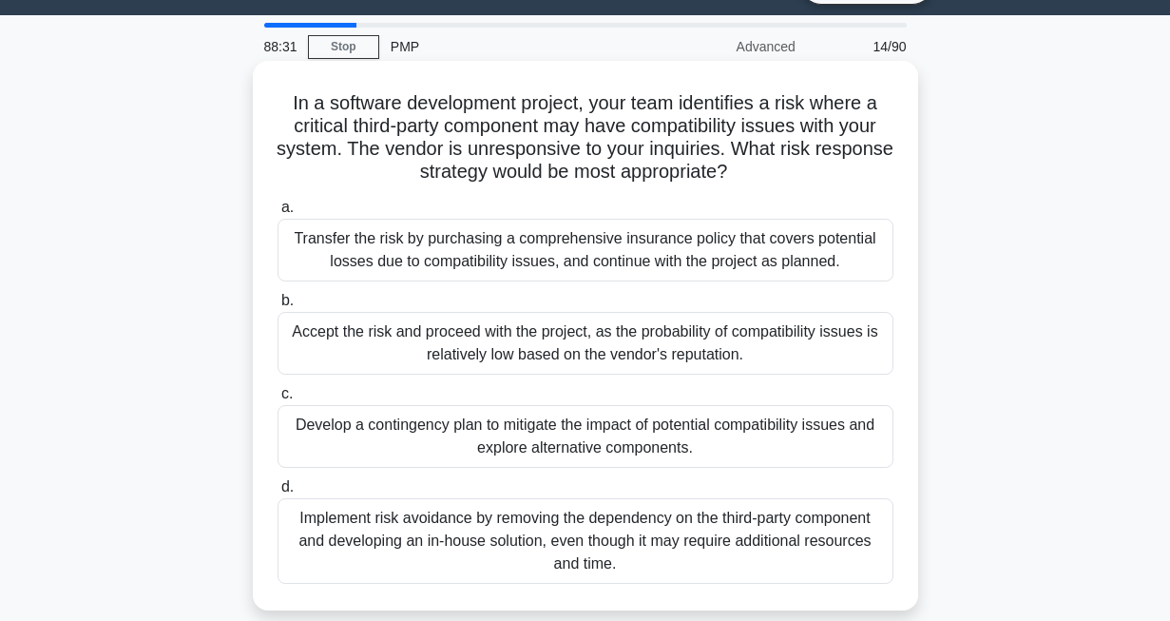
click at [579, 429] on div "Develop a contingency plan to mitigate the impact of potential compatibility is…" at bounding box center [586, 436] width 616 height 63
click at [278, 400] on input "c. Develop a contingency plan to mitigate the impact of potential compatibility…" at bounding box center [278, 394] width 0 height 12
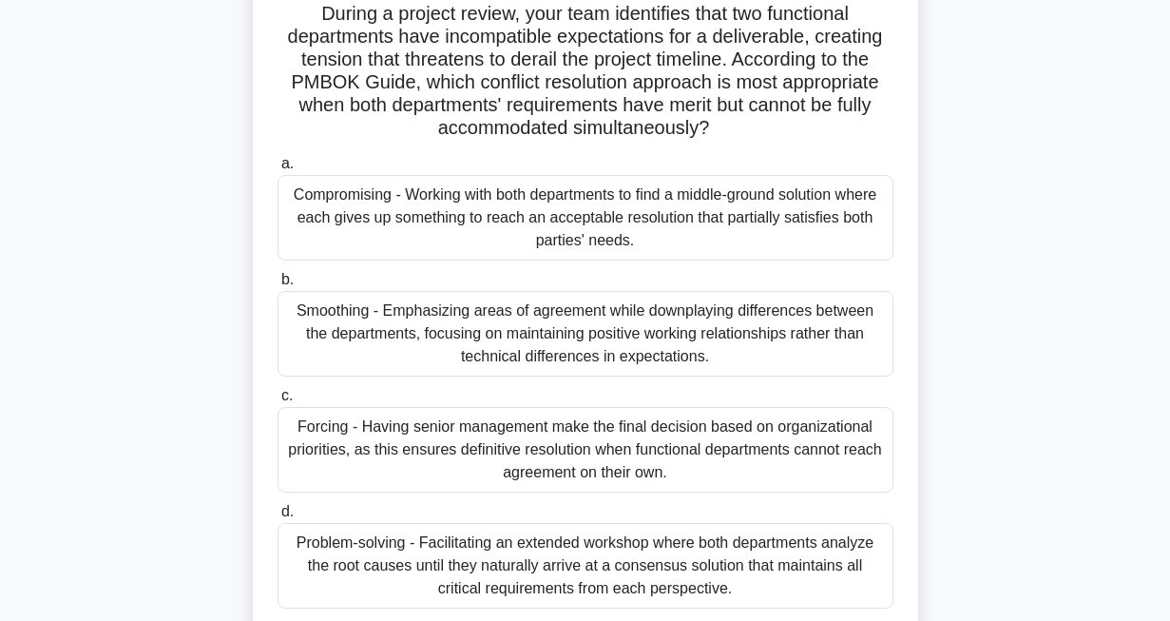
scroll to position [141, 0]
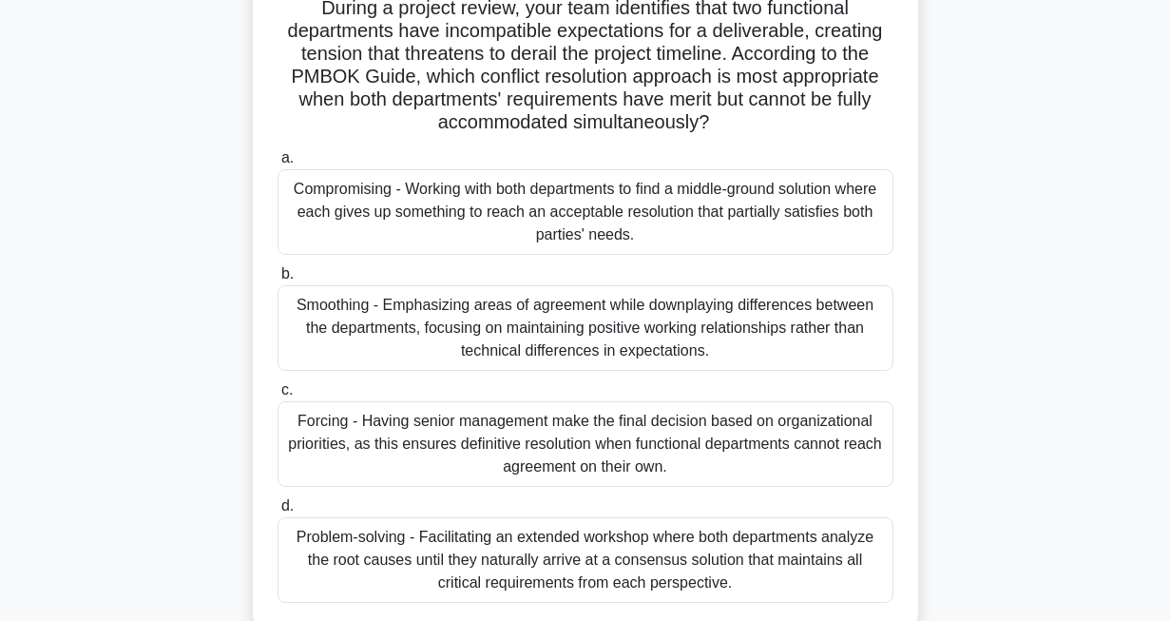
click at [722, 222] on div "Compromising - Working with both departments to find a middle-ground solution w…" at bounding box center [586, 212] width 616 height 86
click at [278, 164] on input "a. Compromising - Working with both departments to find a middle-ground solutio…" at bounding box center [278, 158] width 0 height 12
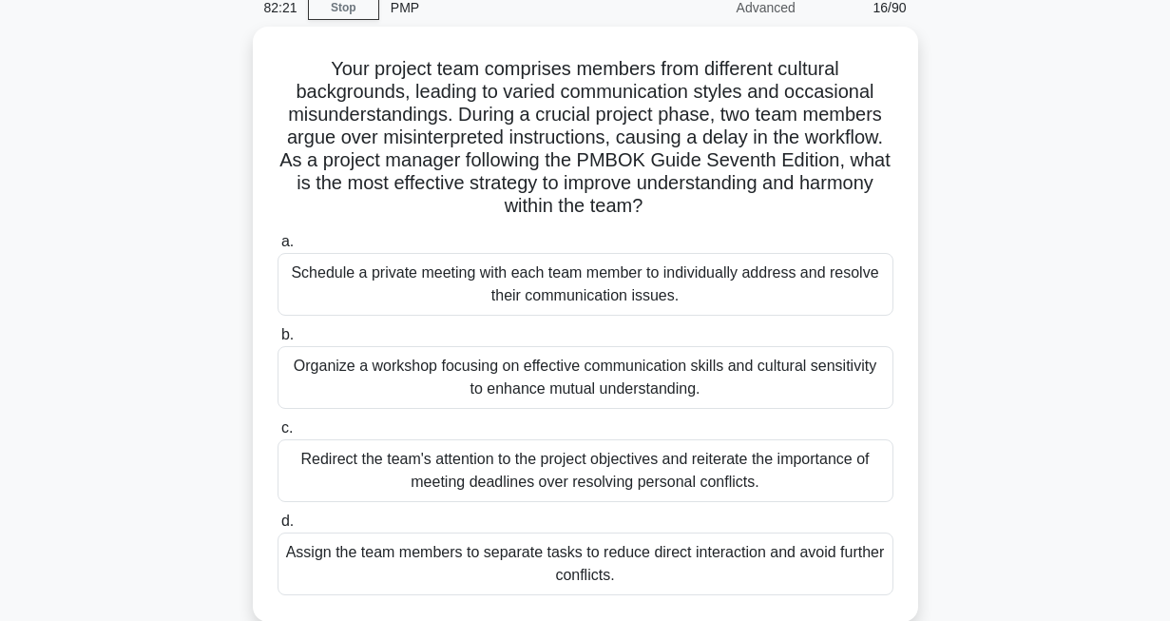
scroll to position [84, 0]
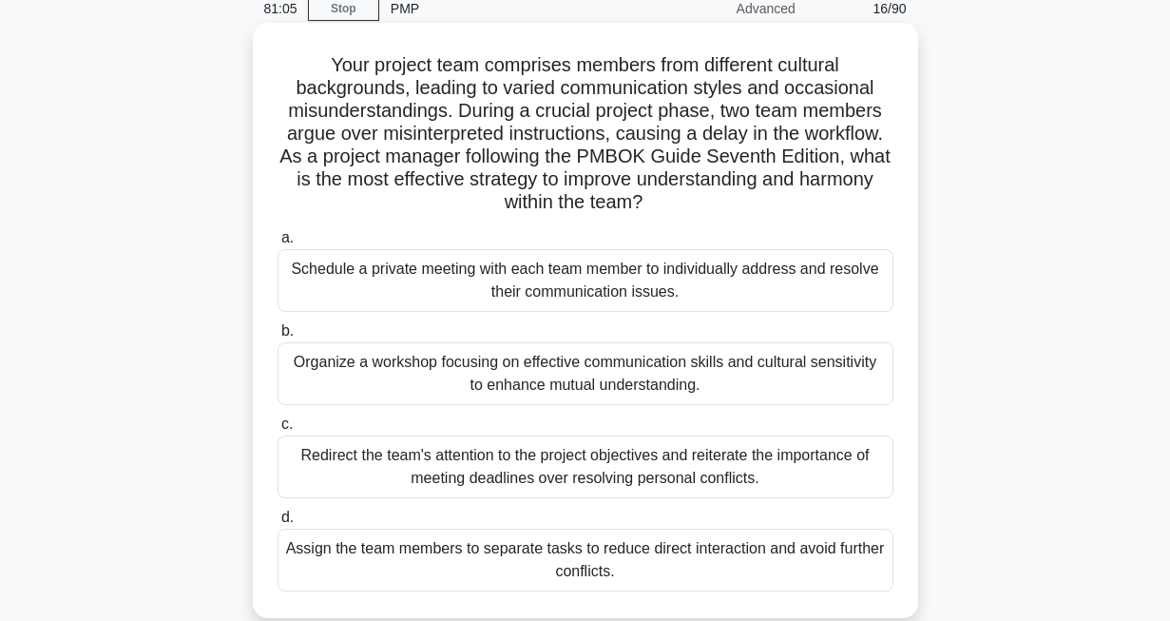
click at [588, 353] on div "Organize a workshop focusing on effective communication skills and cultural sen…" at bounding box center [586, 373] width 616 height 63
click at [278, 337] on input "b. Organize a workshop focusing on effective communication skills and cultural …" at bounding box center [278, 331] width 0 height 12
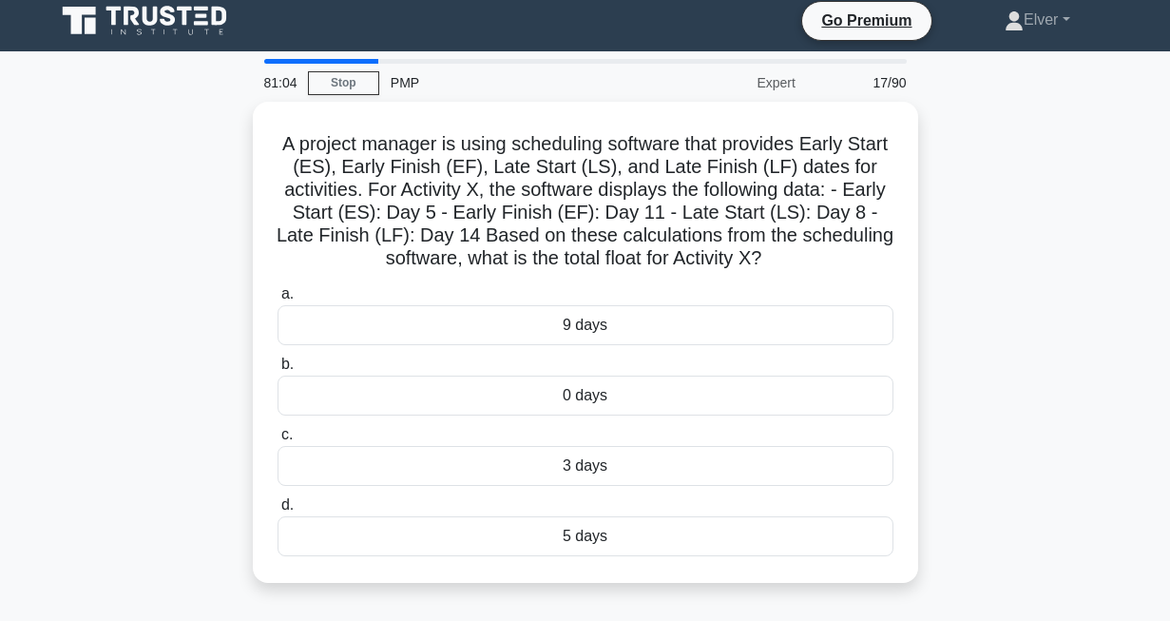
scroll to position [0, 0]
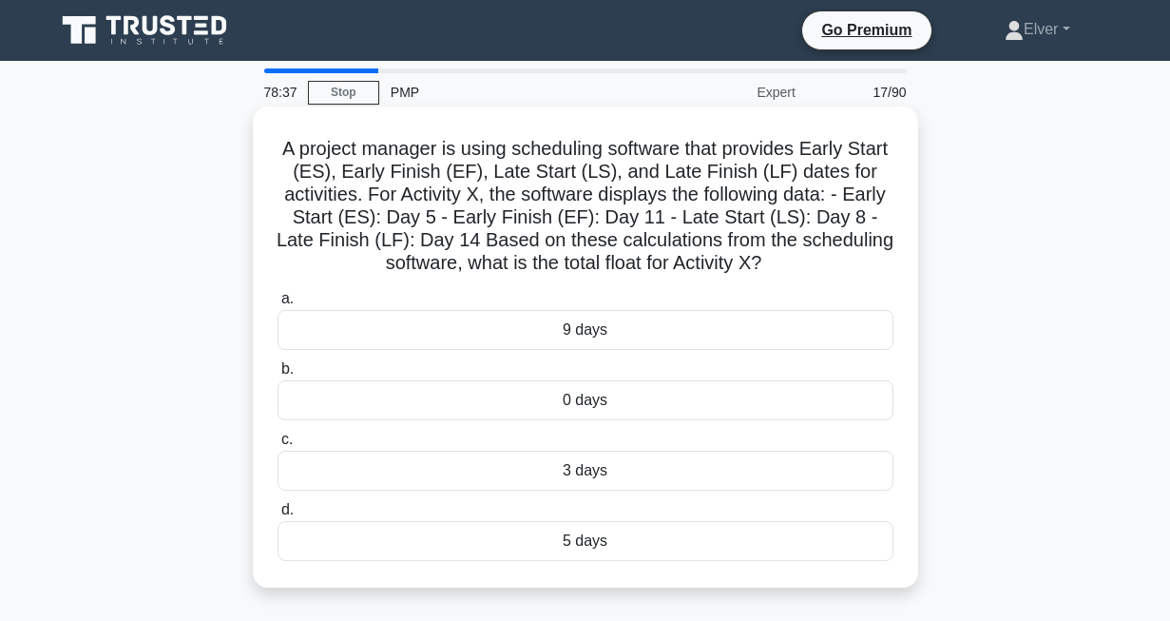
click at [577, 471] on div "3 days" at bounding box center [586, 470] width 616 height 40
click at [278, 446] on input "c. 3 days" at bounding box center [278, 439] width 0 height 12
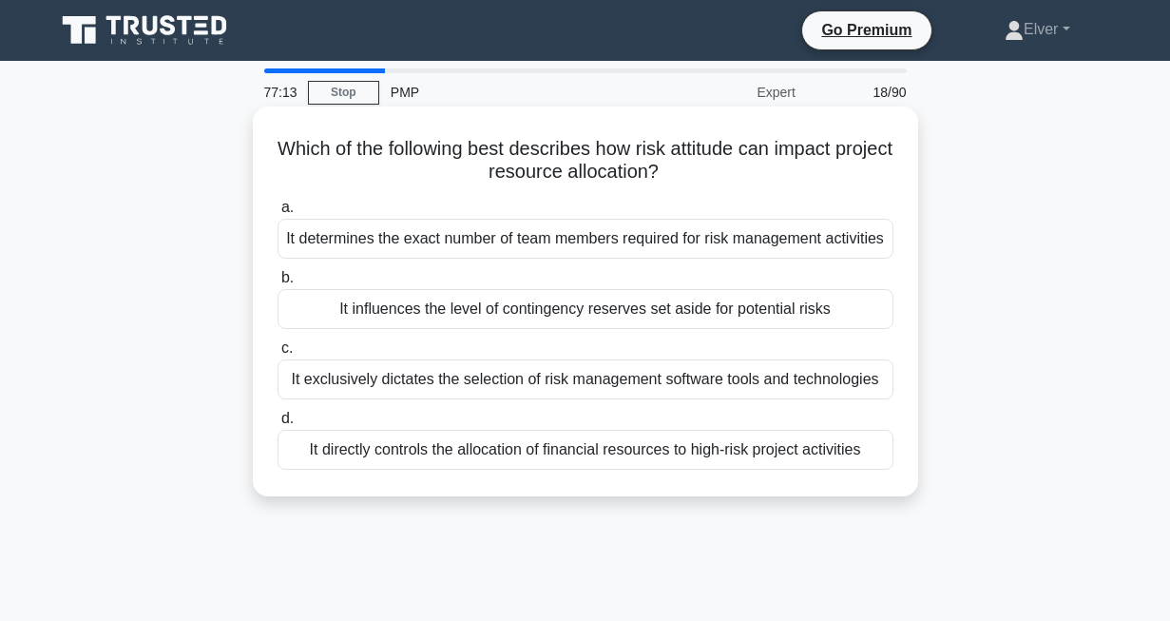
click at [414, 326] on div "It influences the level of contingency reserves set aside for potential risks" at bounding box center [586, 309] width 616 height 40
click at [278, 284] on input "b. It influences the level of contingency reserves set aside for potential risks" at bounding box center [278, 278] width 0 height 12
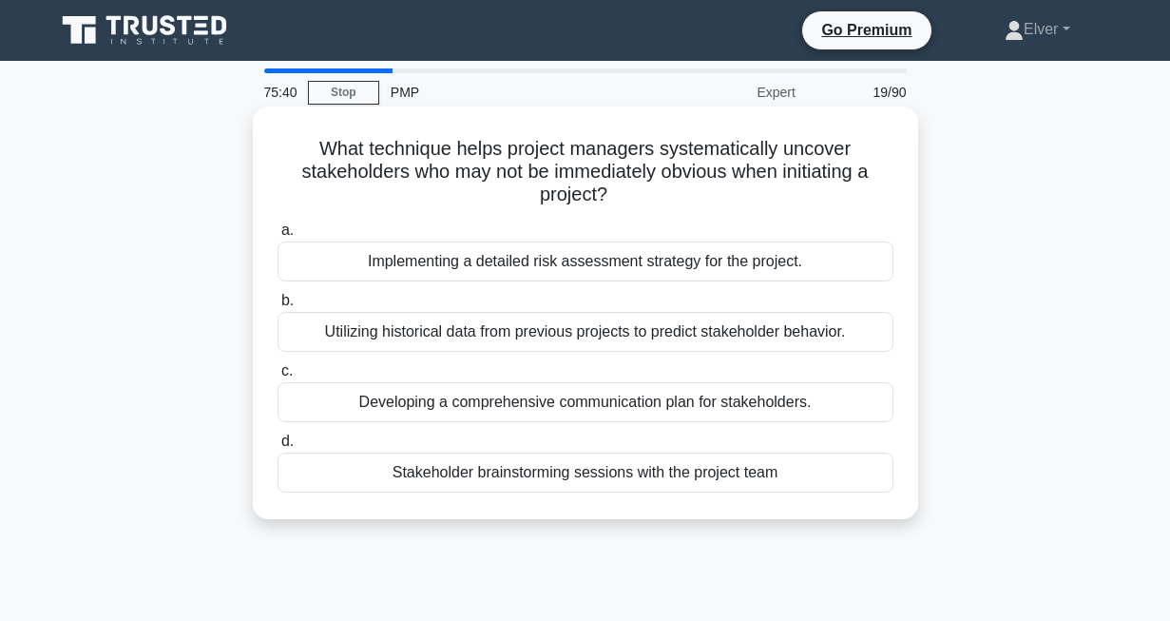
click at [469, 410] on div "Developing a comprehensive communication plan for stakeholders." at bounding box center [586, 402] width 616 height 40
click at [278, 377] on input "c. Developing a comprehensive communication plan for stakeholders." at bounding box center [278, 371] width 0 height 12
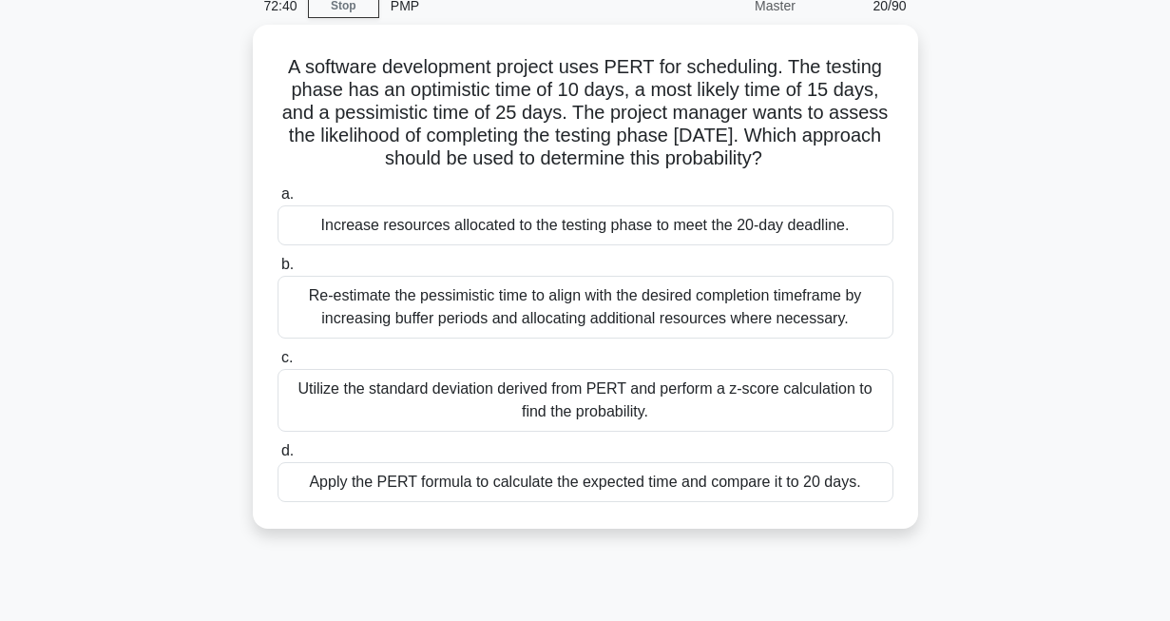
scroll to position [88, 0]
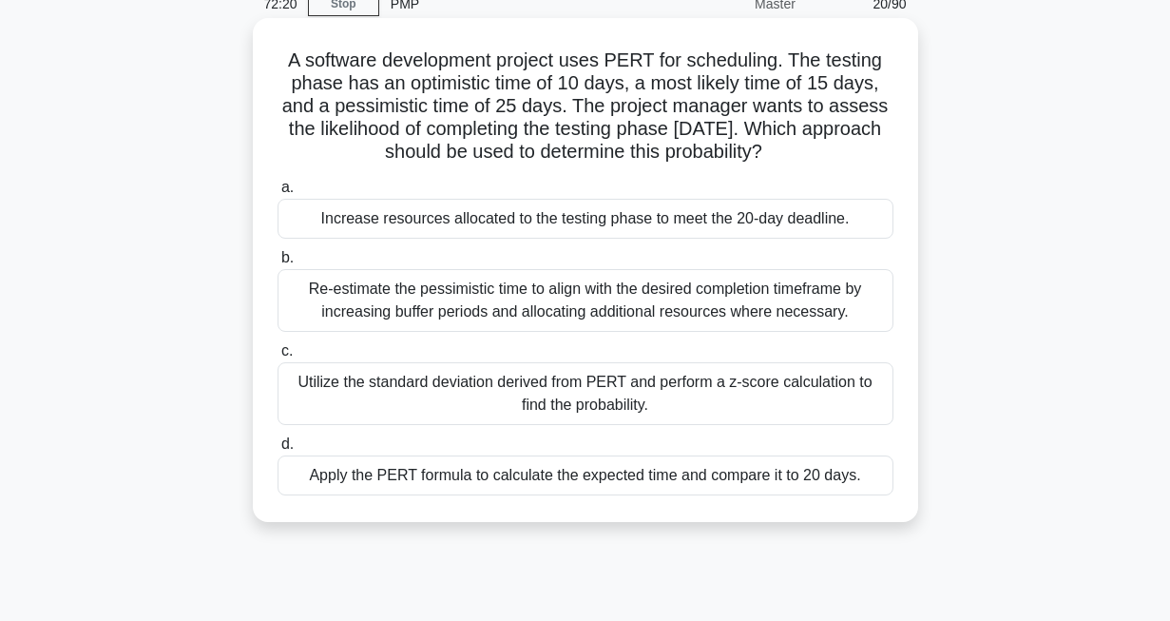
click at [607, 385] on div "Utilize the standard deviation derived from PERT and perform a z-score calculat…" at bounding box center [586, 393] width 616 height 63
click at [278, 357] on input "c. Utilize the standard deviation derived from PERT and perform a z-score calcu…" at bounding box center [278, 351] width 0 height 12
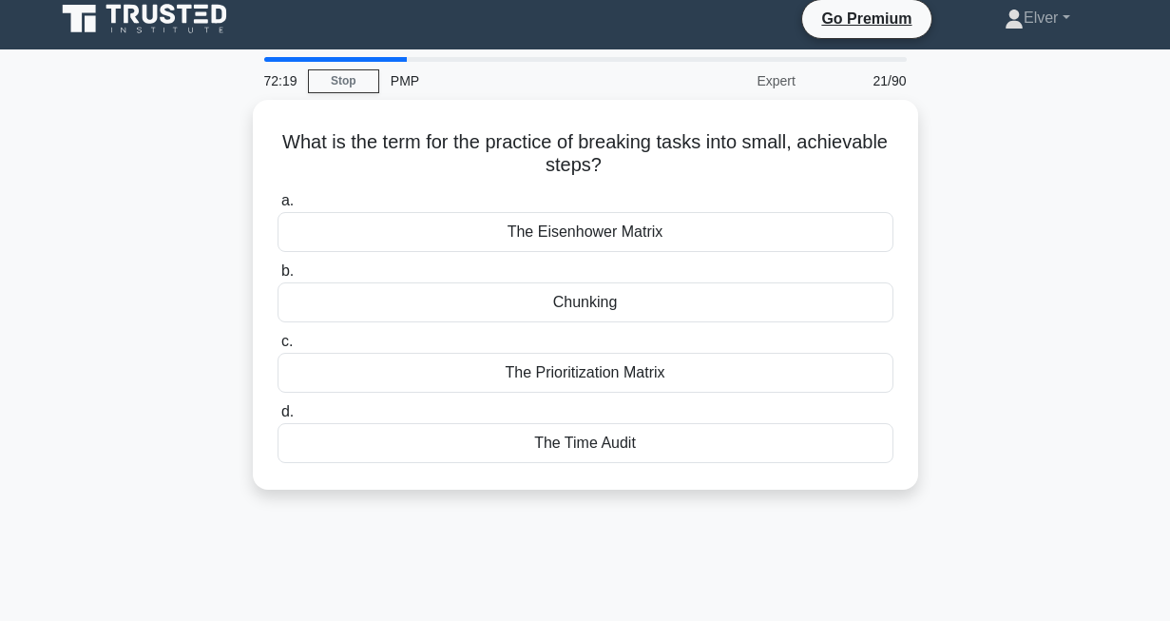
scroll to position [0, 0]
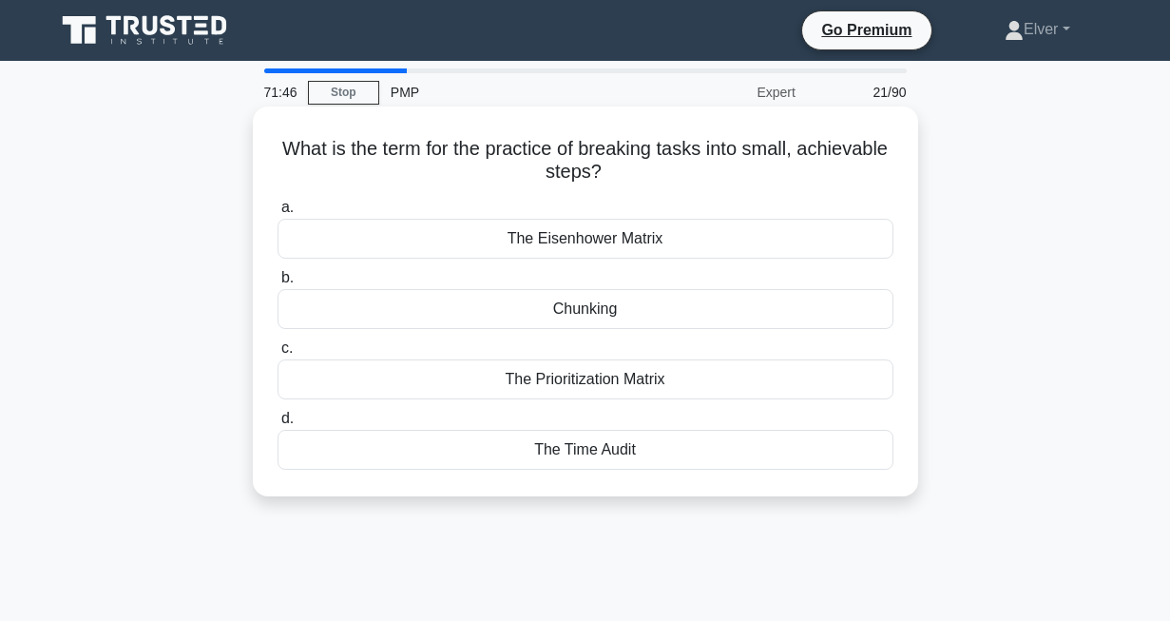
click at [565, 307] on div "Chunking" at bounding box center [586, 309] width 616 height 40
click at [278, 284] on input "b. Chunking" at bounding box center [278, 278] width 0 height 12
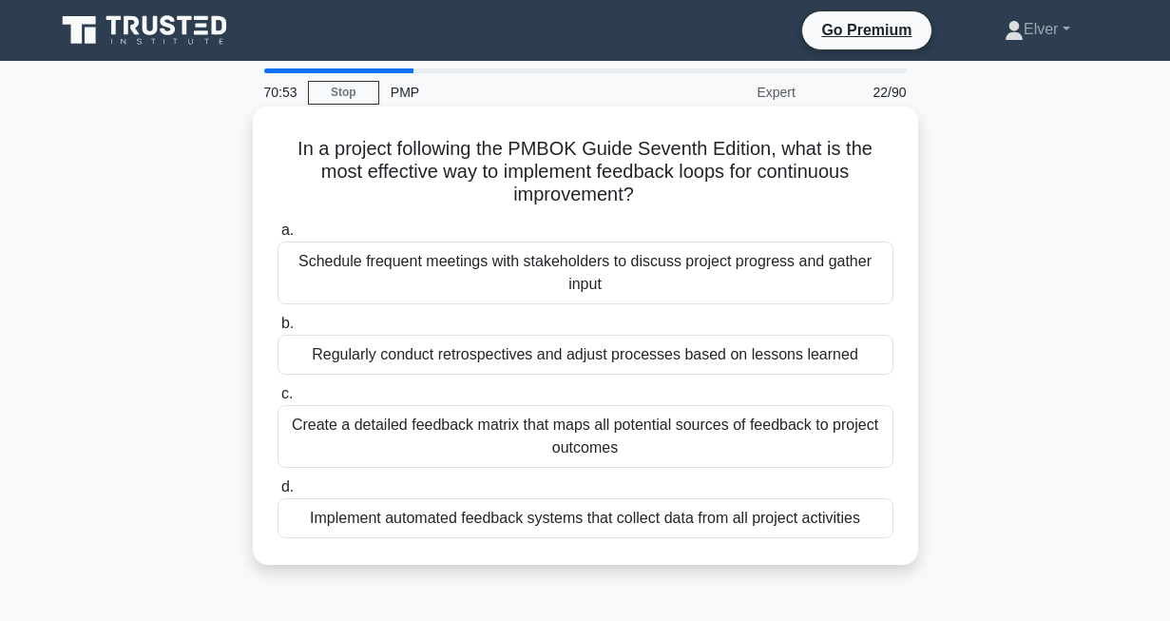
click at [524, 359] on div "Regularly conduct retrospectives and adjust processes based on lessons learned" at bounding box center [586, 355] width 616 height 40
click at [278, 330] on input "b. Regularly conduct retrospectives and adjust processes based on lessons learn…" at bounding box center [278, 323] width 0 height 12
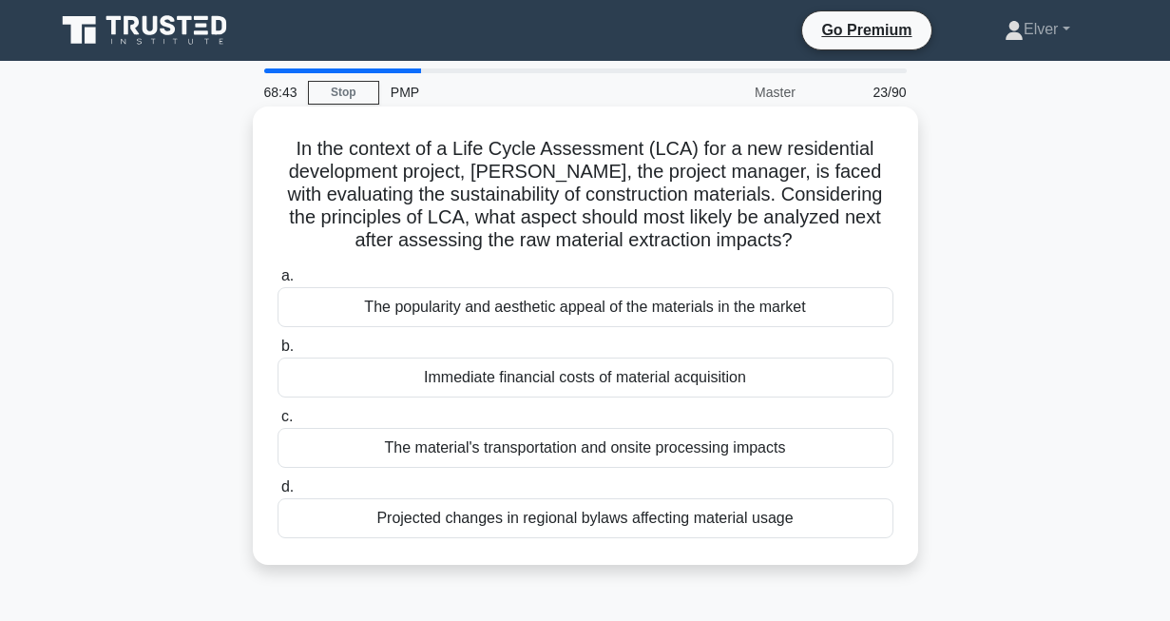
click at [396, 441] on div "The material's transportation and onsite processing impacts" at bounding box center [586, 448] width 616 height 40
click at [278, 423] on input "c. The material's transportation and onsite processing impacts" at bounding box center [278, 417] width 0 height 12
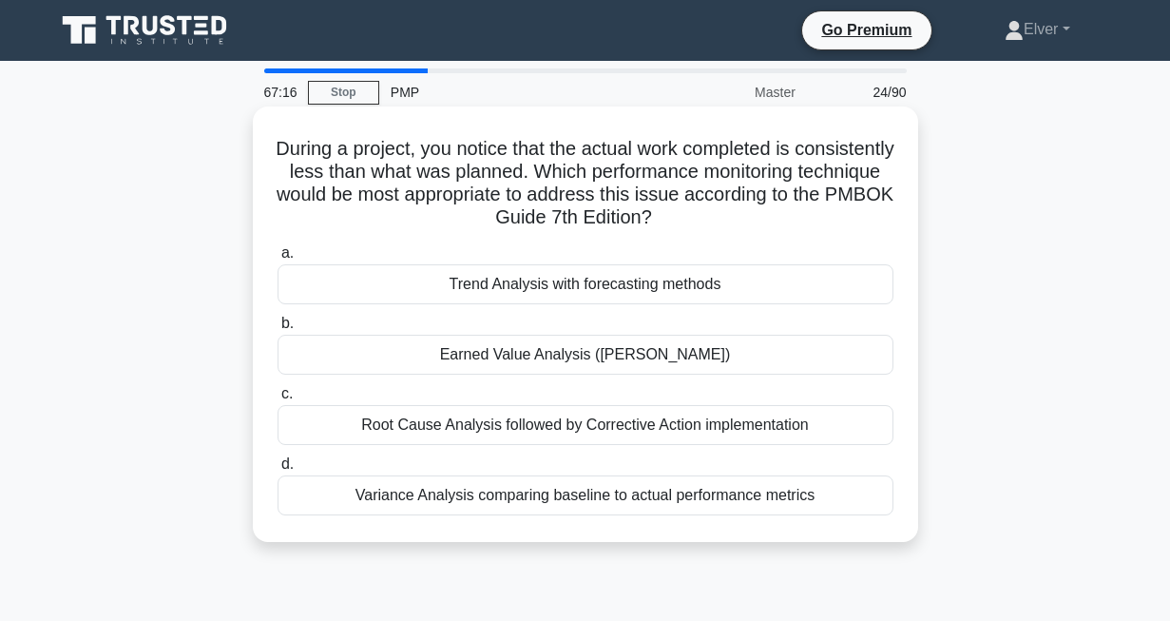
click at [369, 425] on div "Root Cause Analysis followed by Corrective Action implementation" at bounding box center [586, 425] width 616 height 40
click at [278, 400] on input "c. Root Cause Analysis followed by Corrective Action implementation" at bounding box center [278, 394] width 0 height 12
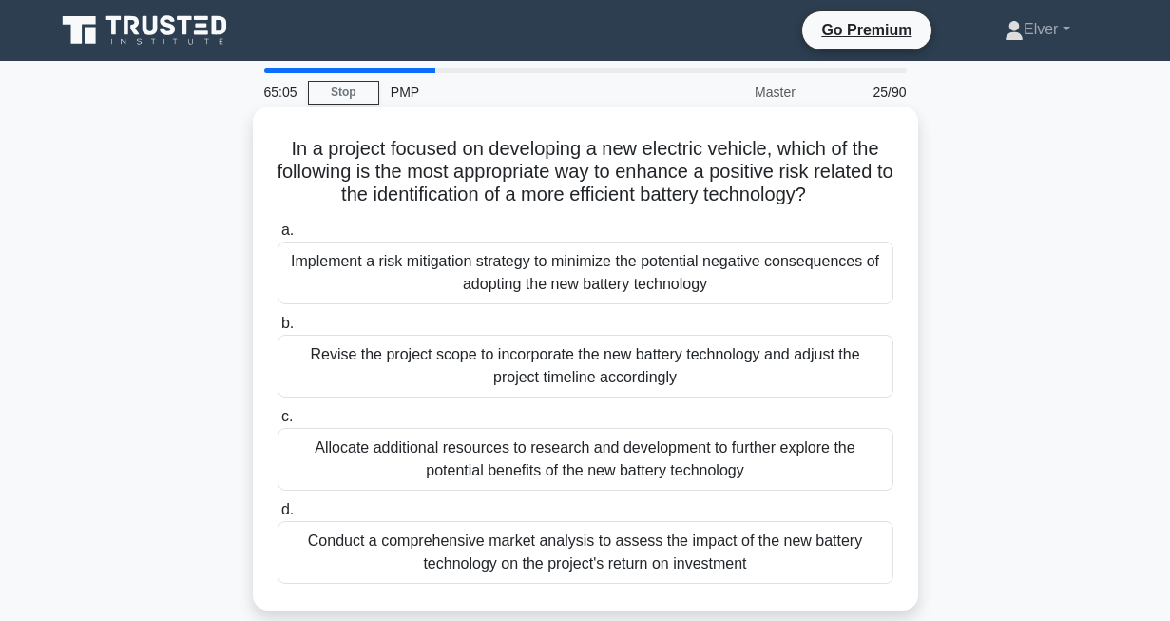
click at [425, 556] on div "Conduct a comprehensive market analysis to assess the impact of the new battery…" at bounding box center [586, 552] width 616 height 63
click at [278, 516] on input "d. Conduct a comprehensive market analysis to assess the impact of the new batt…" at bounding box center [278, 510] width 0 height 12
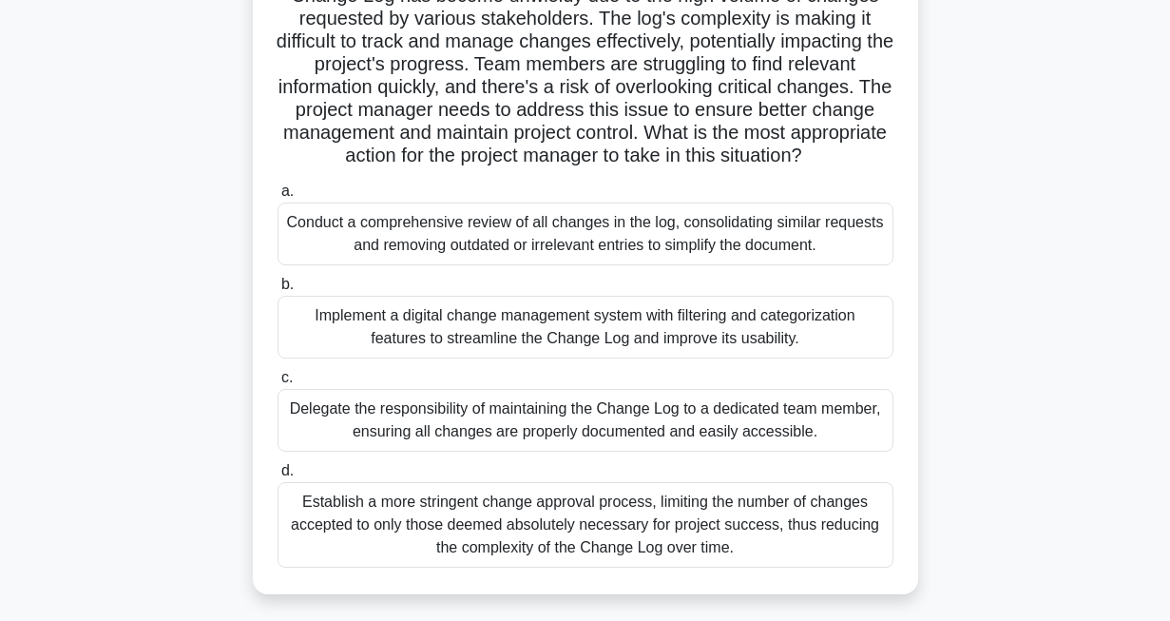
scroll to position [182, 0]
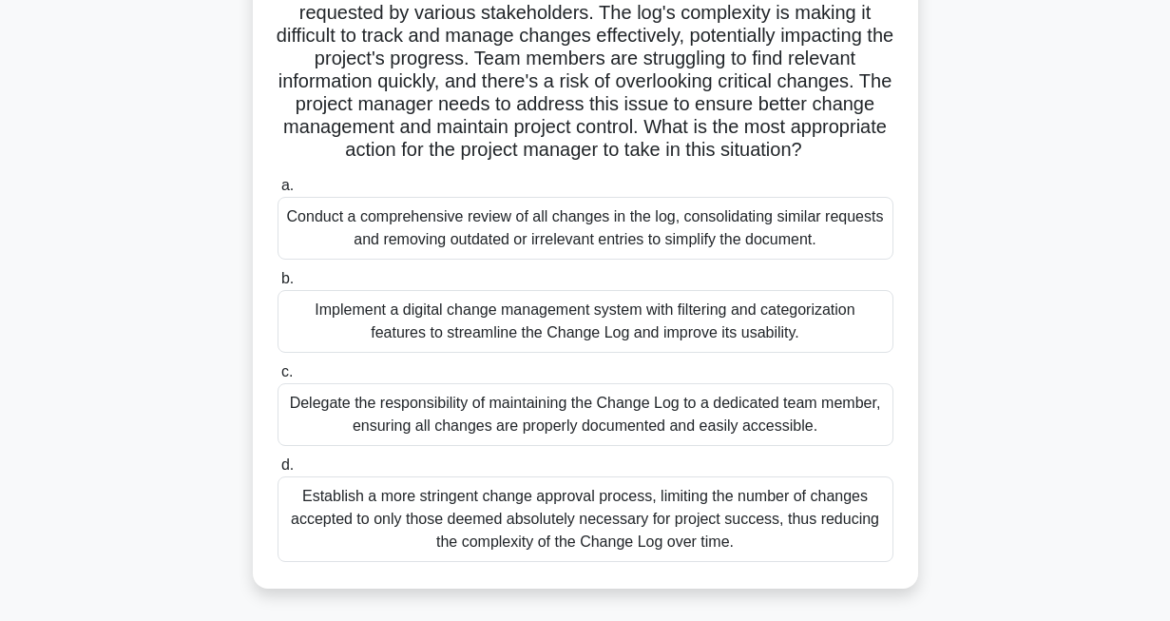
click at [506, 502] on div "Establish a more stringent change approval process, limiting the number of chan…" at bounding box center [586, 519] width 616 height 86
click at [278, 471] on input "d. Establish a more stringent change approval process, limiting the number of c…" at bounding box center [278, 465] width 0 height 12
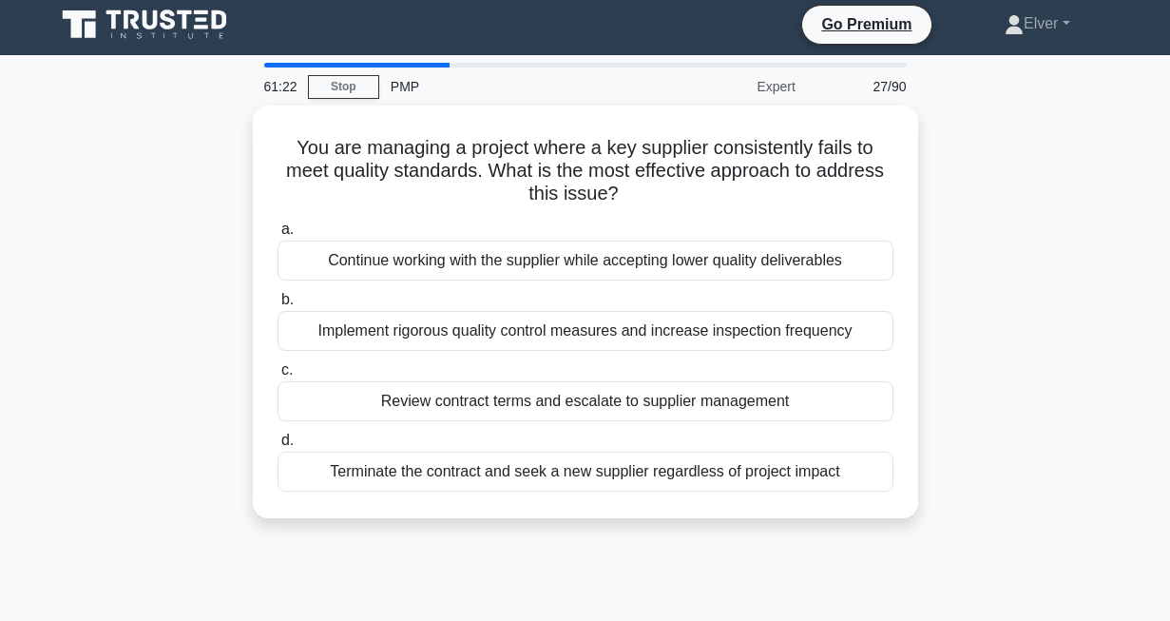
scroll to position [0, 0]
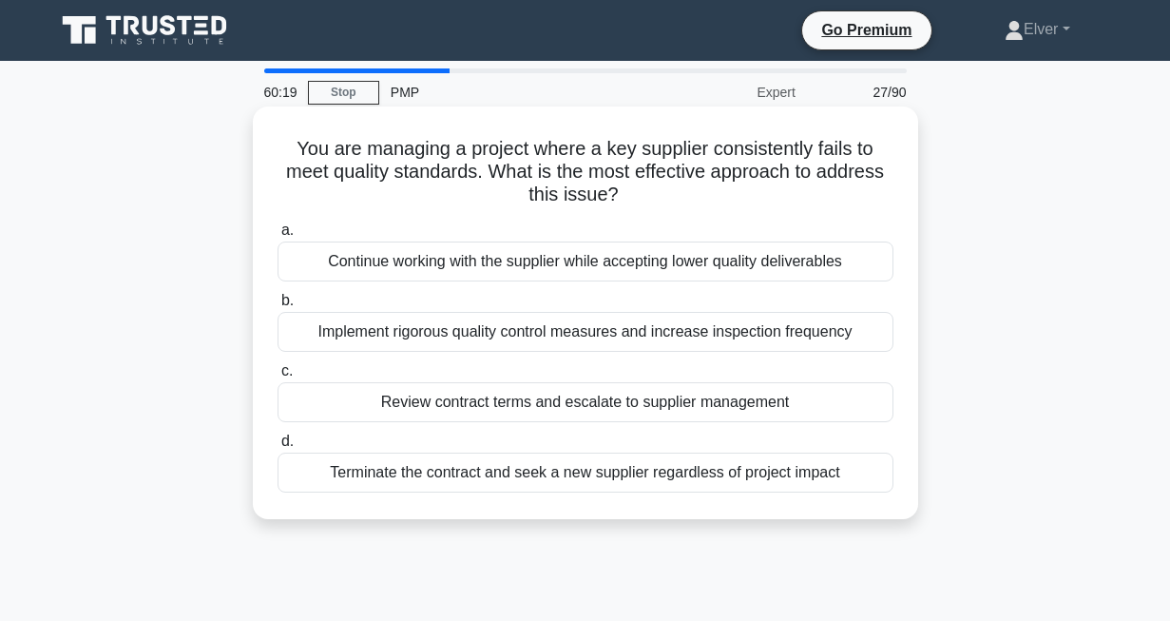
click at [362, 332] on div "Implement rigorous quality control measures and increase inspection frequency" at bounding box center [586, 332] width 616 height 40
click at [278, 307] on input "b. Implement rigorous quality control measures and increase inspection frequency" at bounding box center [278, 301] width 0 height 12
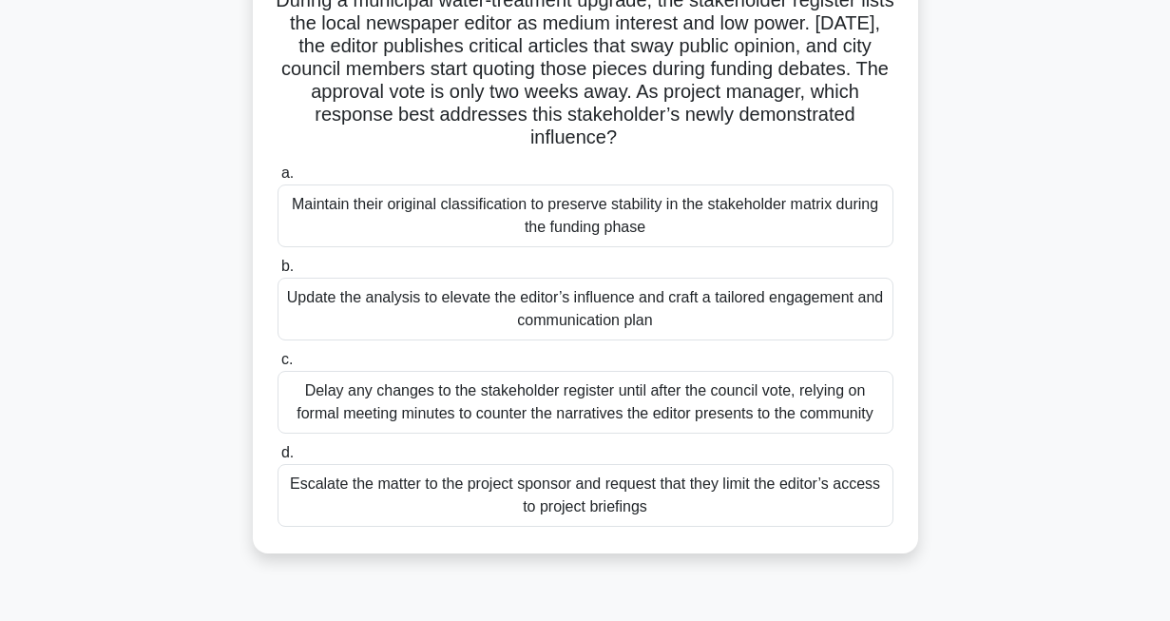
scroll to position [190, 0]
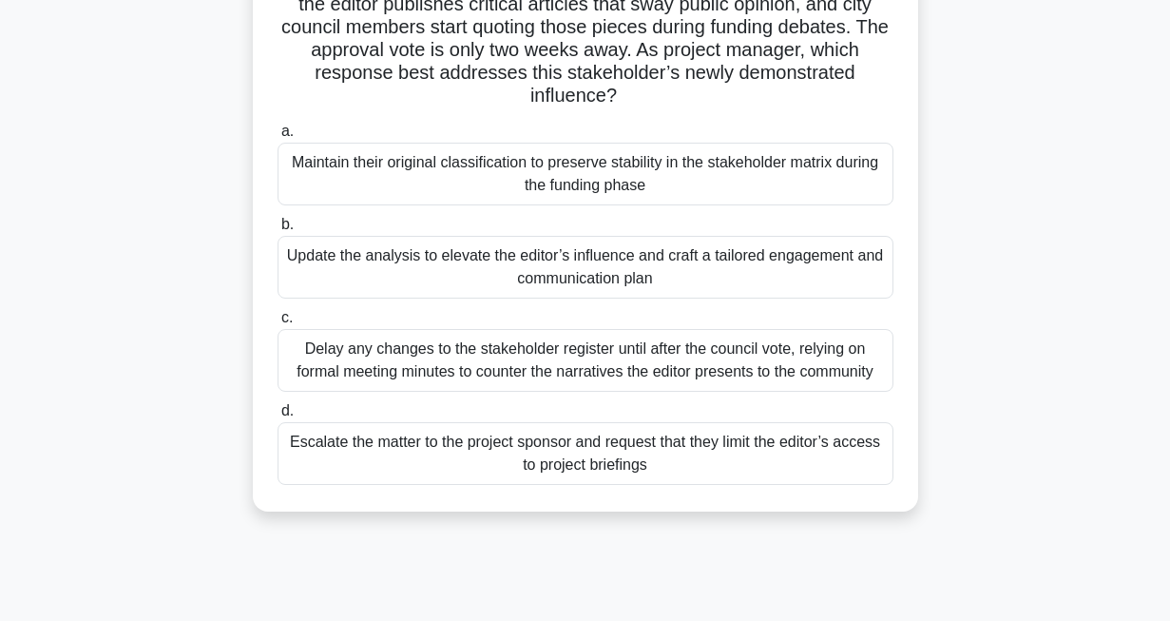
click at [492, 278] on div "Update the analysis to elevate the editor’s influence and craft a tailored enga…" at bounding box center [586, 267] width 616 height 63
click at [278, 231] on input "b. Update the analysis to elevate the editor’s influence and craft a tailored e…" at bounding box center [278, 225] width 0 height 12
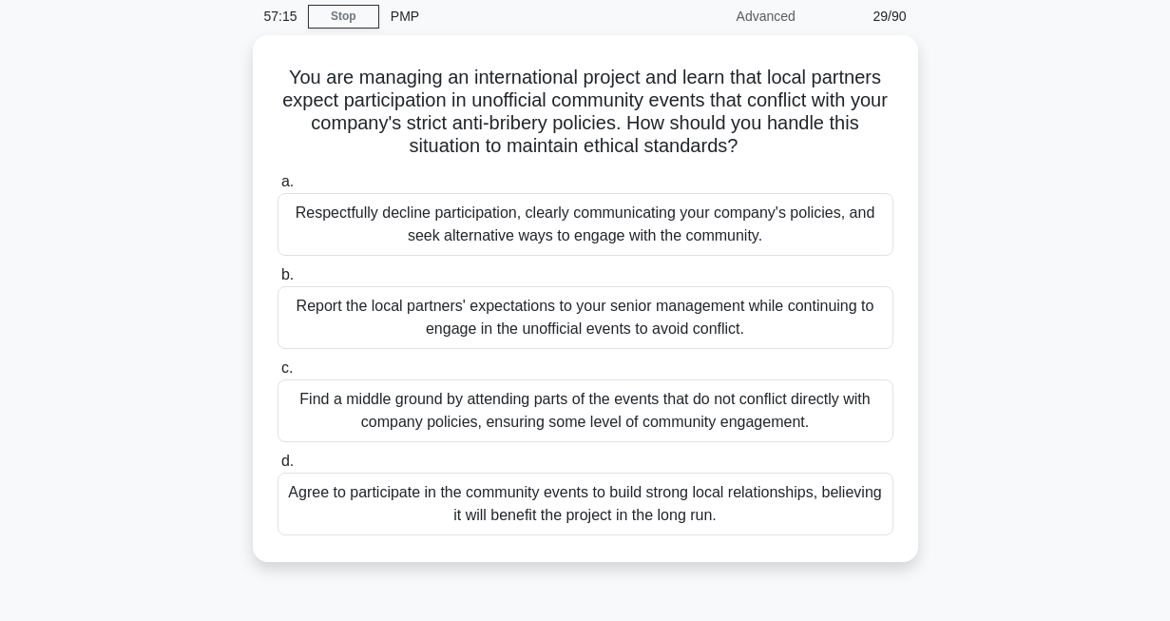
scroll to position [75, 0]
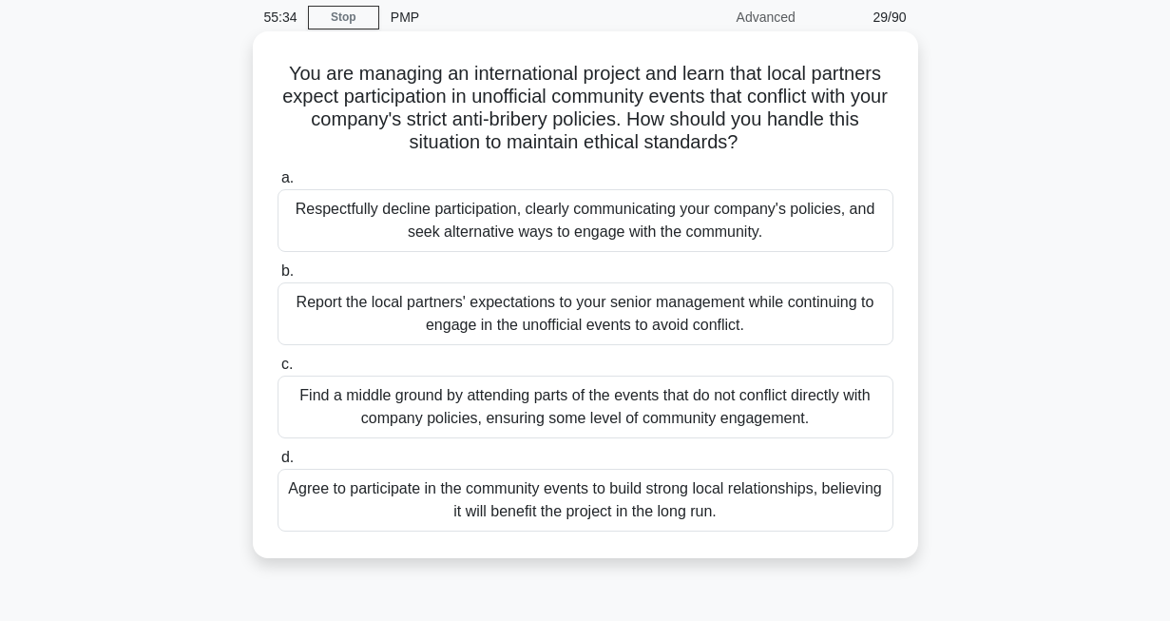
click at [504, 221] on div "Respectfully decline participation, clearly communicating your company's polici…" at bounding box center [586, 220] width 616 height 63
click at [278, 184] on input "a. Respectfully decline participation, clearly communicating your company's pol…" at bounding box center [278, 178] width 0 height 12
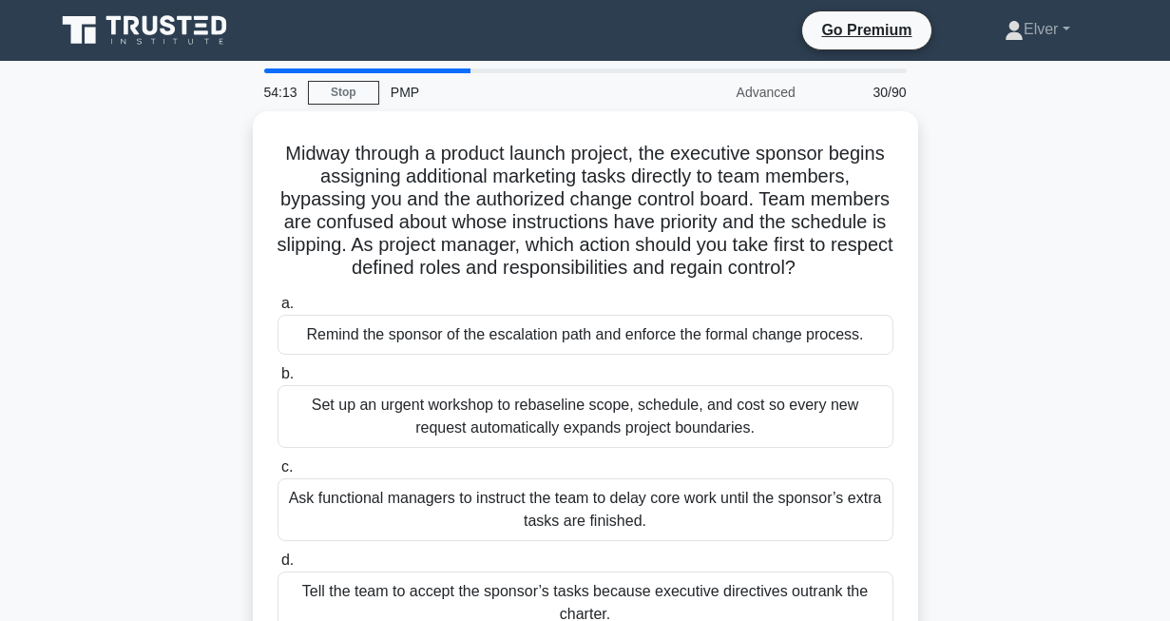
scroll to position [38, 0]
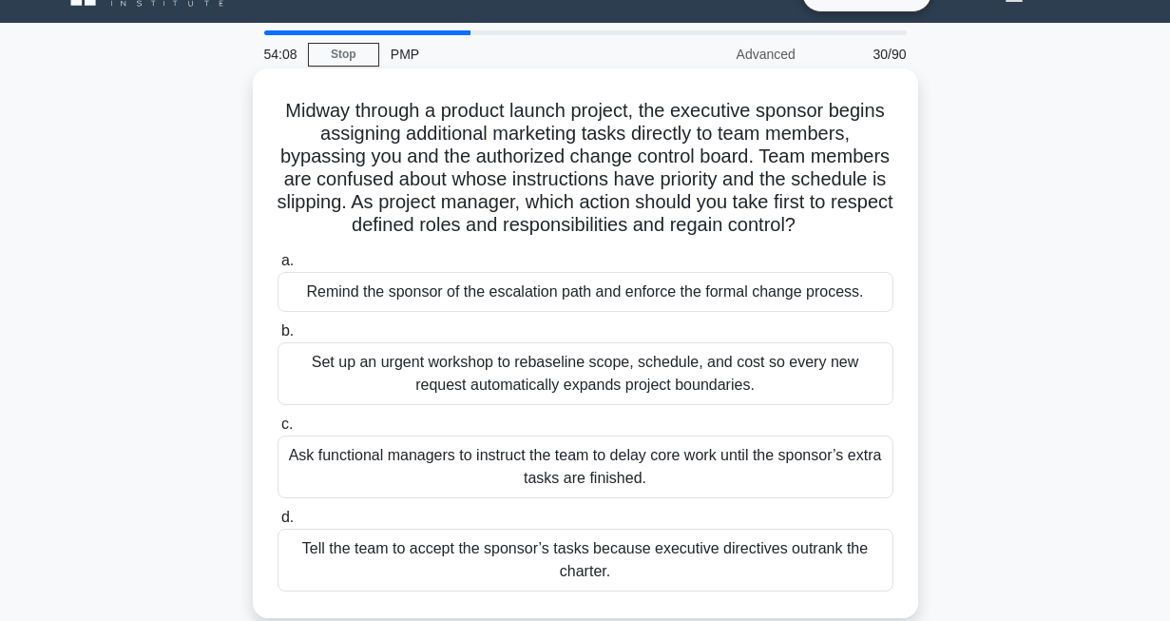
click at [500, 291] on div "Remind the sponsor of the escalation path and enforce the formal change process." at bounding box center [586, 292] width 616 height 40
click at [278, 267] on input "a. Remind the sponsor of the escalation path and enforce the formal change proc…" at bounding box center [278, 261] width 0 height 12
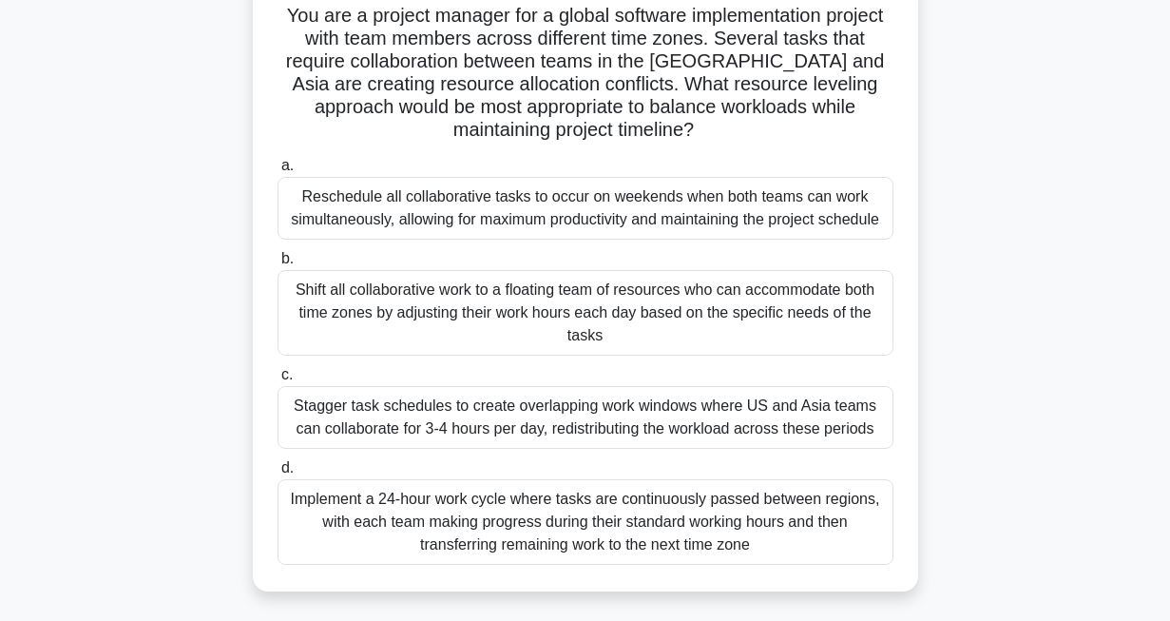
scroll to position [140, 0]
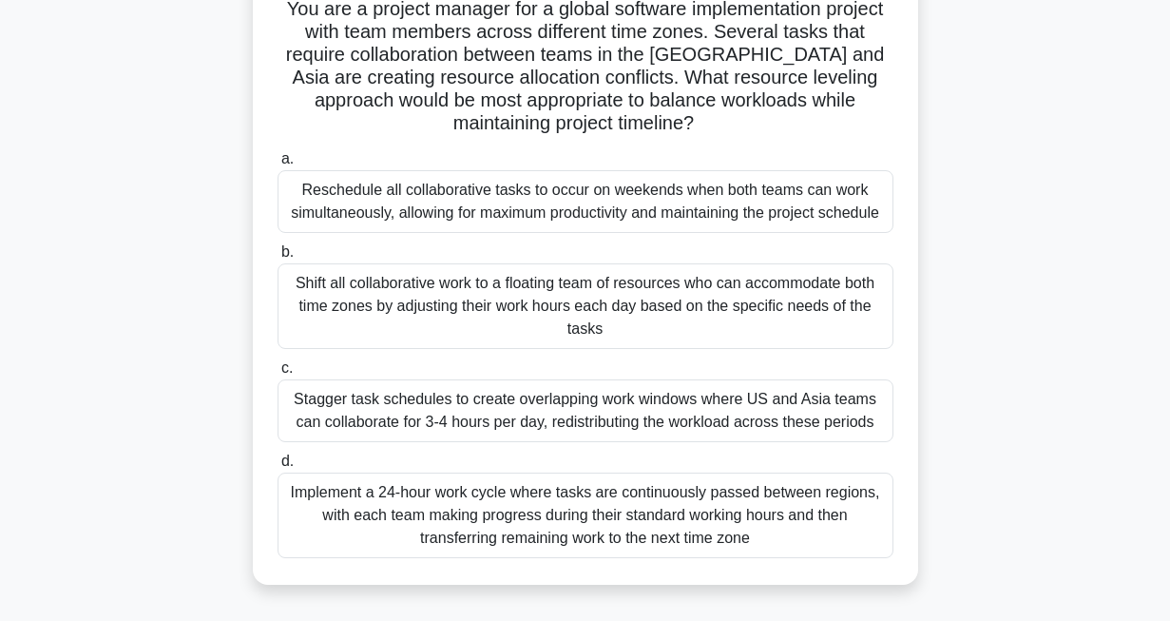
click at [645, 522] on div "Implement a 24-hour work cycle where tasks are continuously passed between regi…" at bounding box center [586, 515] width 616 height 86
click at [278, 468] on input "d. Implement a 24-hour work cycle where tasks are continuously passed between r…" at bounding box center [278, 461] width 0 height 12
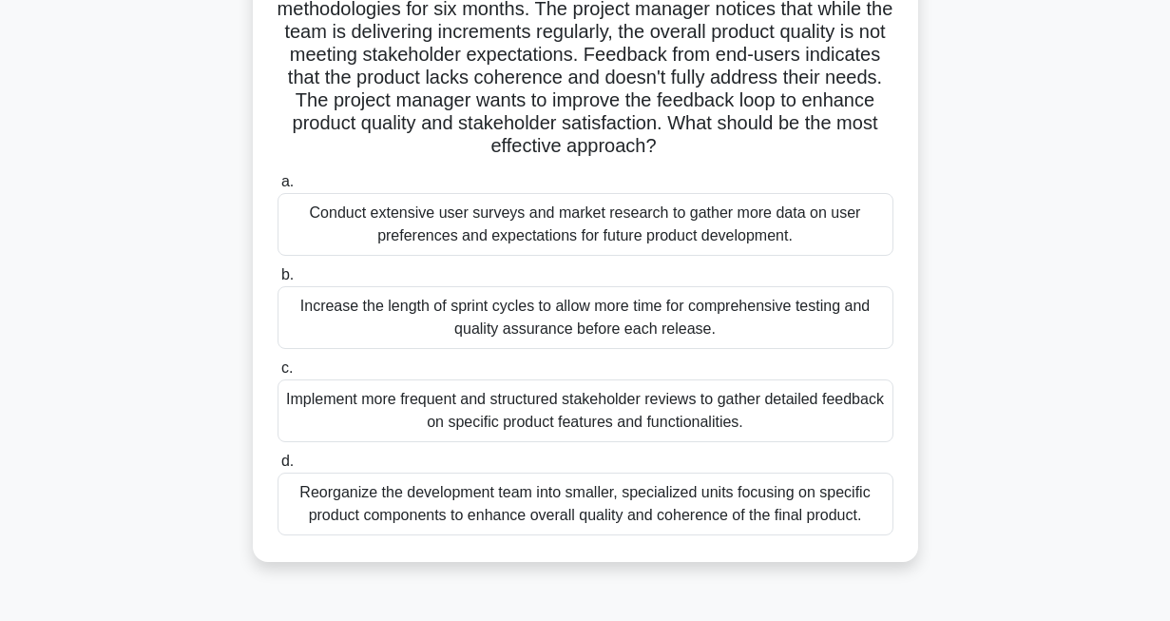
scroll to position [172, 0]
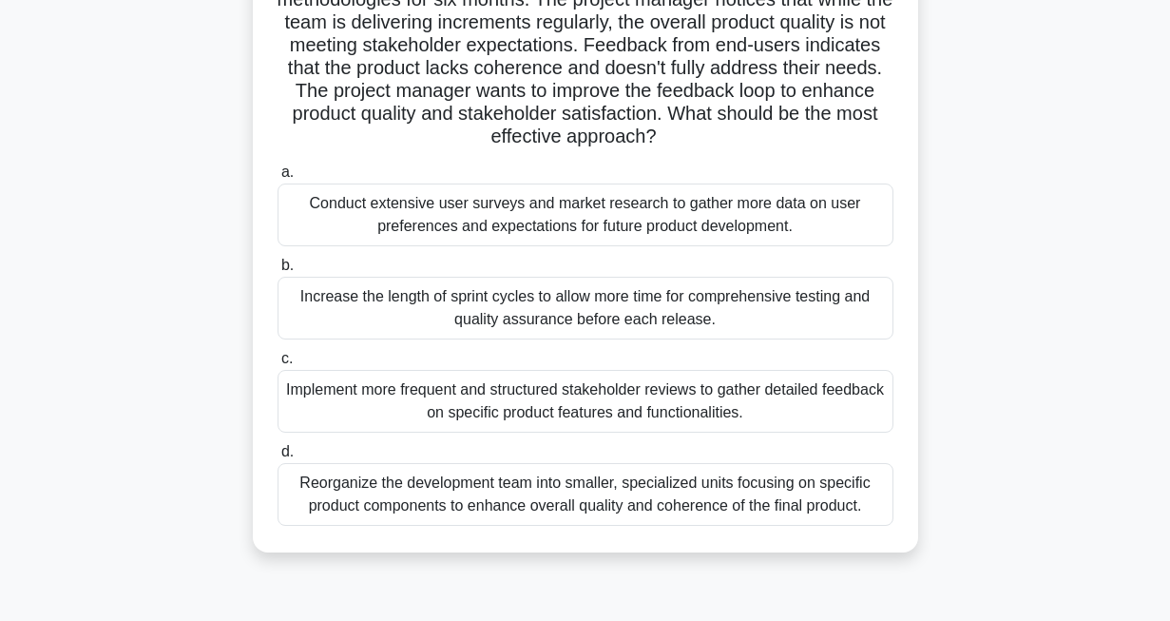
click at [511, 400] on div "Implement more frequent and structured stakeholder reviews to gather detailed f…" at bounding box center [586, 401] width 616 height 63
click at [278, 365] on input "c. Implement more frequent and structured stakeholder reviews to gather detaile…" at bounding box center [278, 359] width 0 height 12
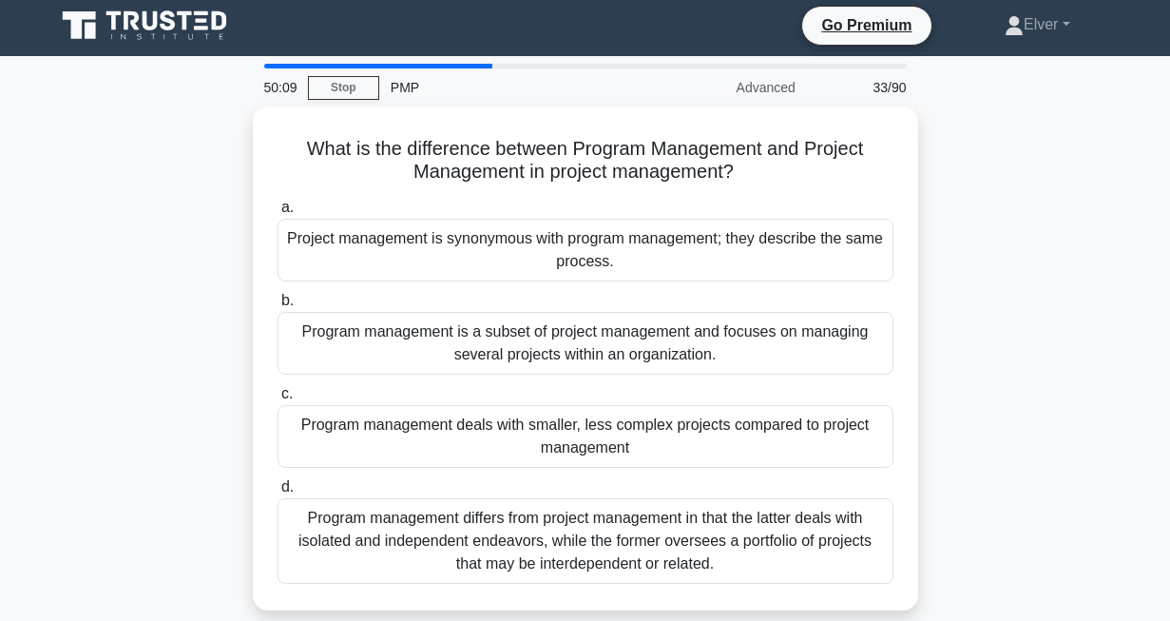
scroll to position [0, 0]
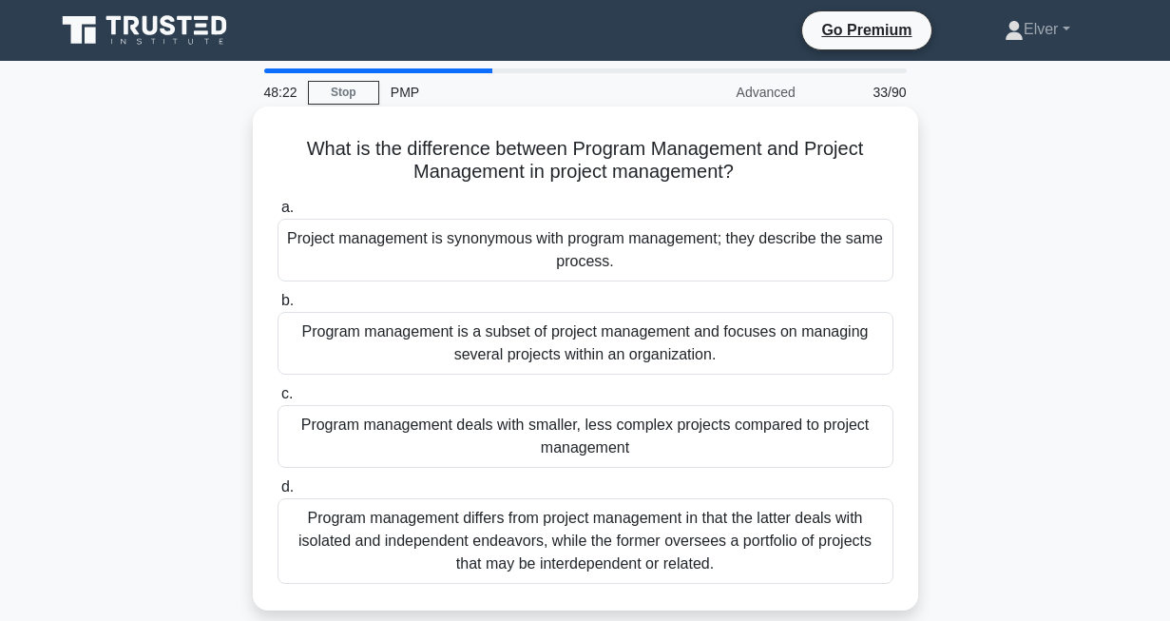
click at [398, 545] on div "Program management differs from project management in that the latter deals wit…" at bounding box center [586, 541] width 616 height 86
click at [278, 493] on input "d. Program management differs from project management in that the latter deals …" at bounding box center [278, 487] width 0 height 12
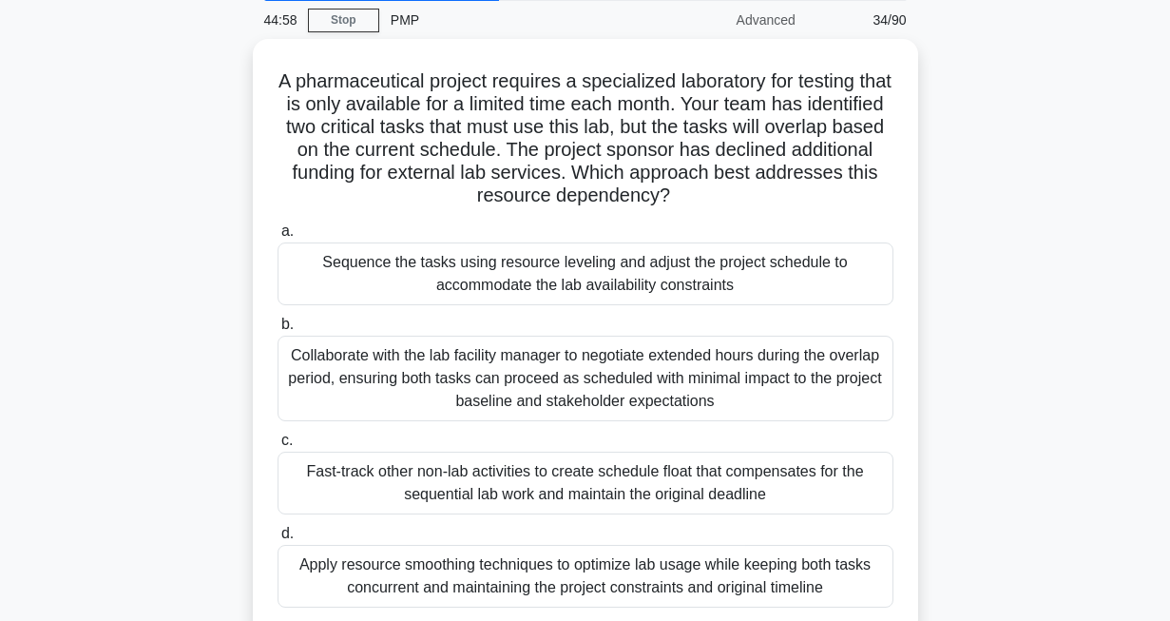
scroll to position [71, 0]
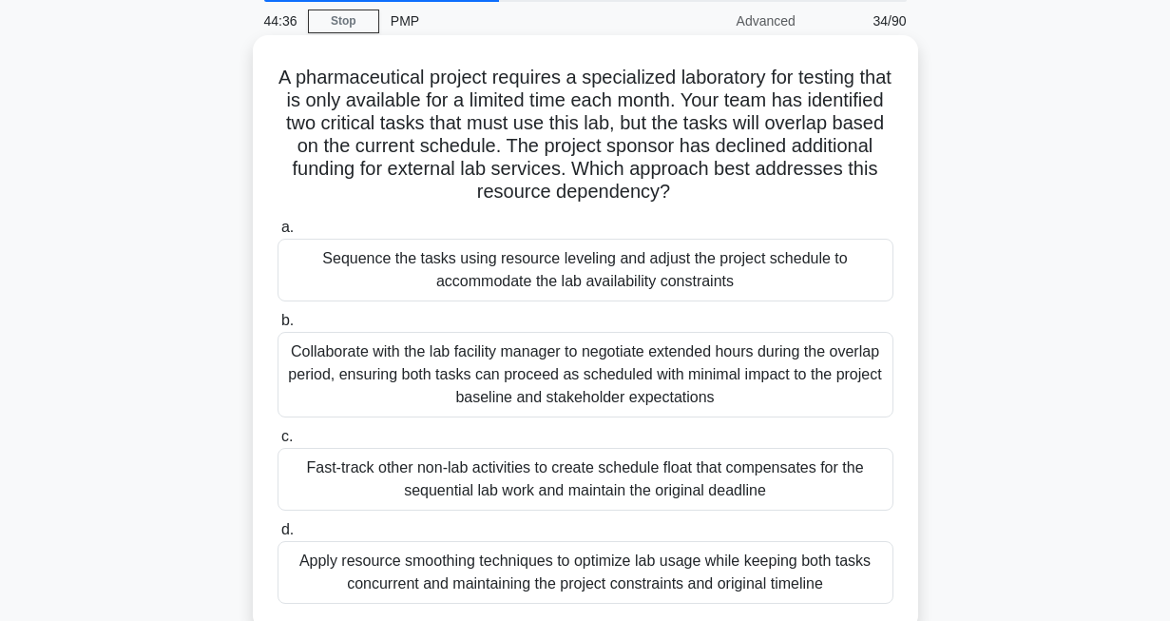
click at [438, 583] on div "Apply resource smoothing techniques to optimize lab usage while keeping both ta…" at bounding box center [586, 572] width 616 height 63
click at [278, 536] on input "d. Apply resource smoothing techniques to optimize lab usage while keeping both…" at bounding box center [278, 530] width 0 height 12
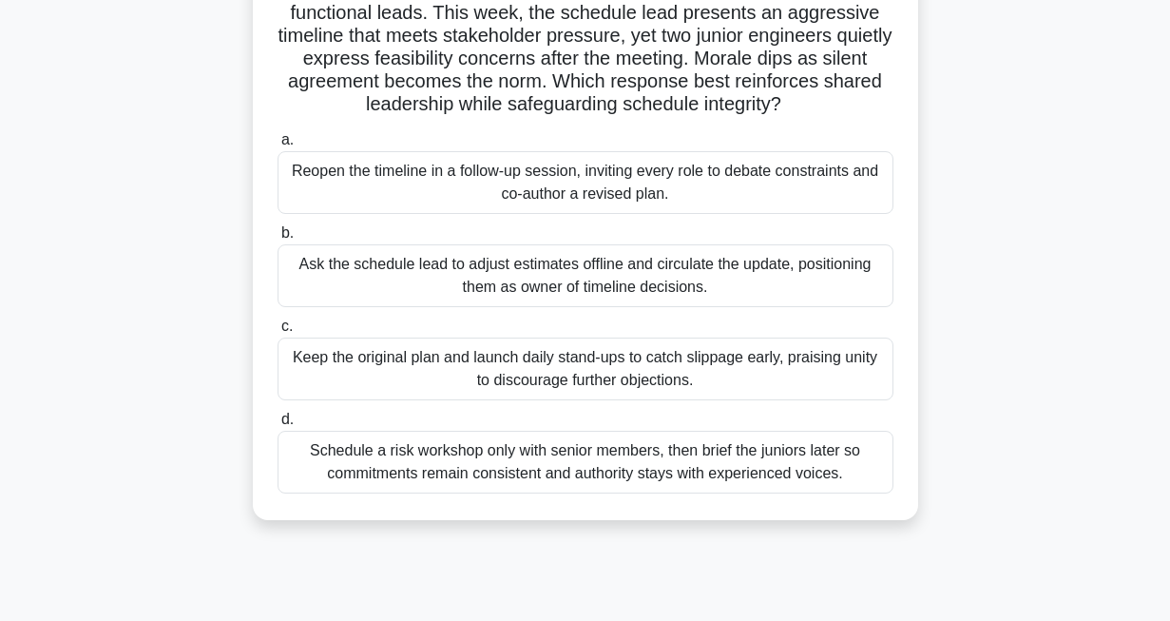
scroll to position [164, 0]
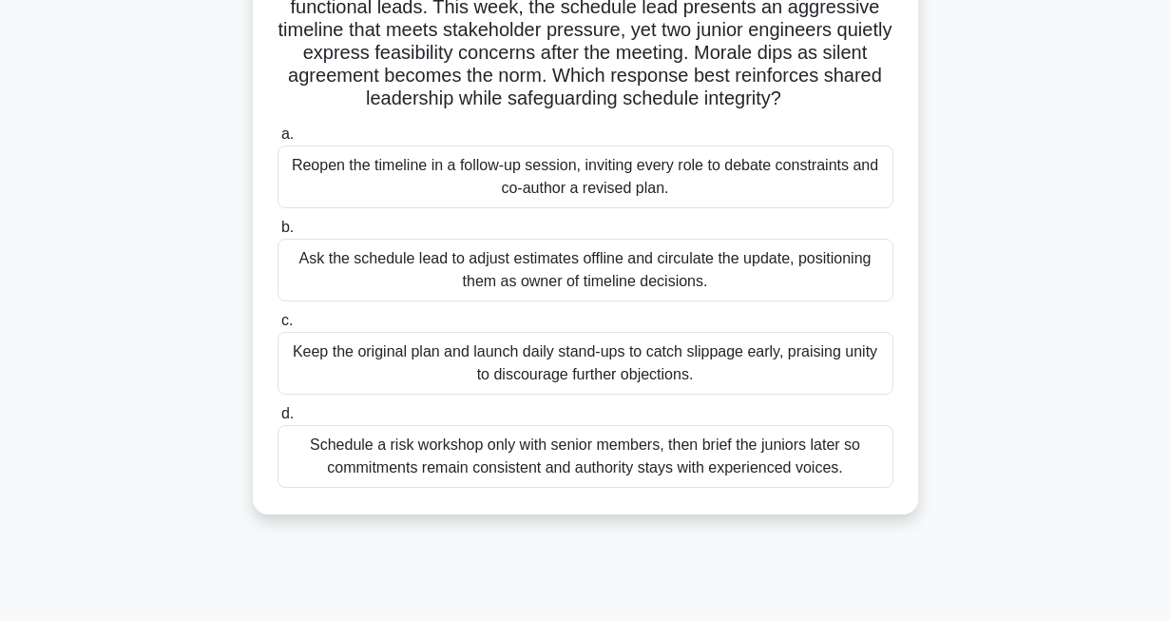
click at [384, 357] on div "Keep the original plan and launch daily stand-ups to catch slippage early, prai…" at bounding box center [586, 363] width 616 height 63
click at [278, 327] on input "c. Keep the original plan and launch daily stand-ups to catch slippage early, p…" at bounding box center [278, 321] width 0 height 12
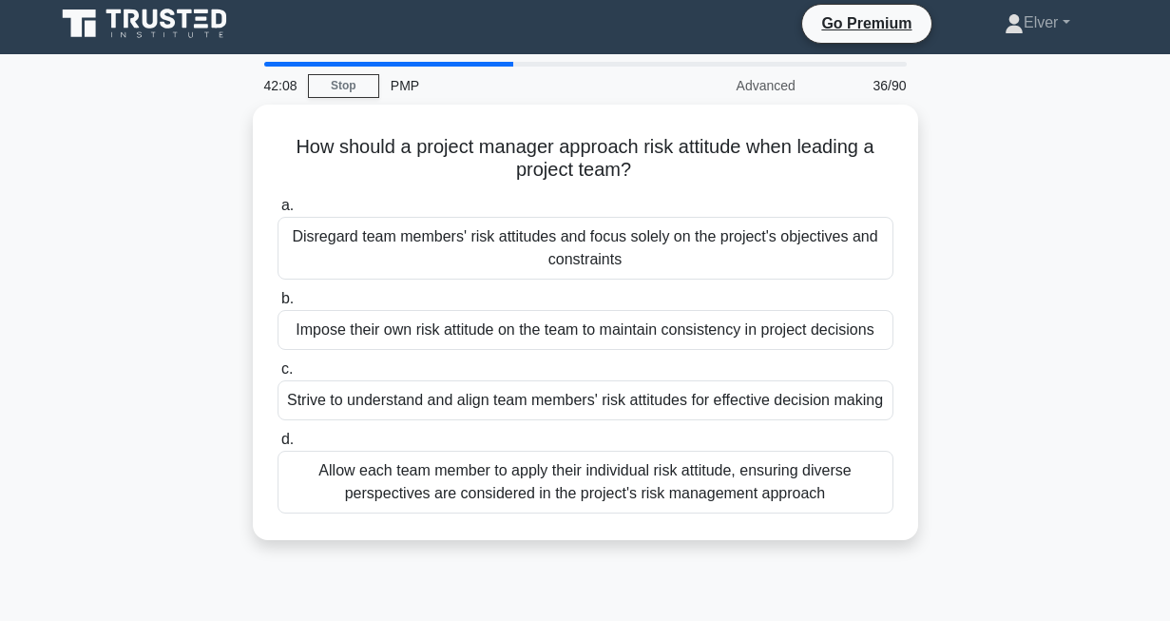
scroll to position [0, 0]
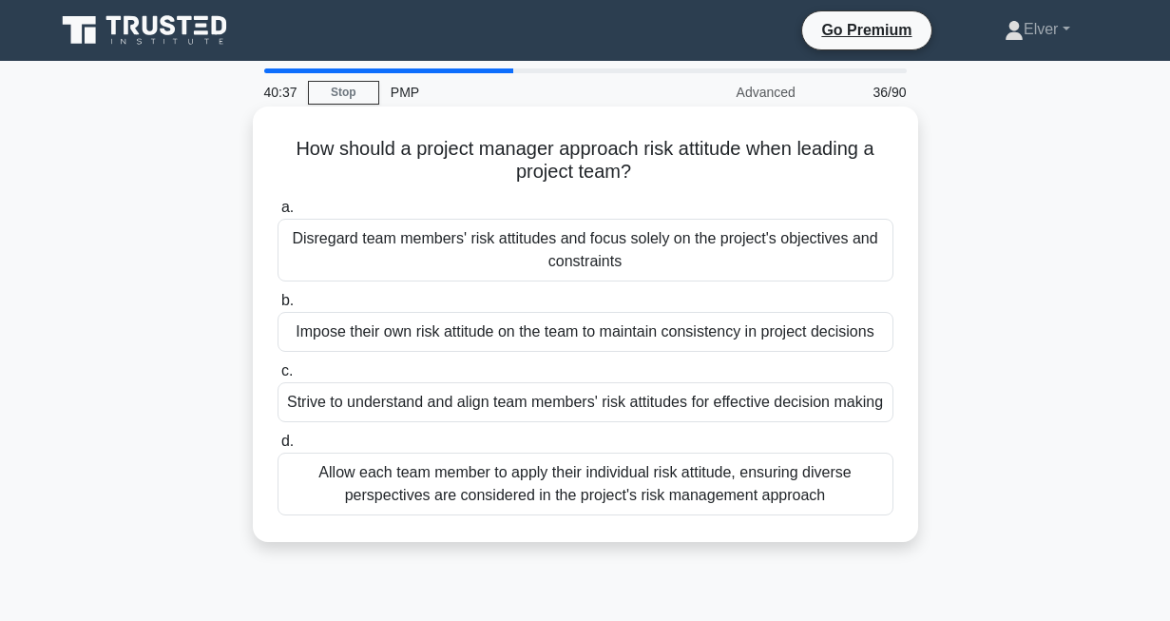
click at [372, 400] on div "Strive to understand and align team members' risk attitudes for effective decis…" at bounding box center [586, 402] width 616 height 40
click at [278, 377] on input "c. Strive to understand and align team members' risk attitudes for effective de…" at bounding box center [278, 371] width 0 height 12
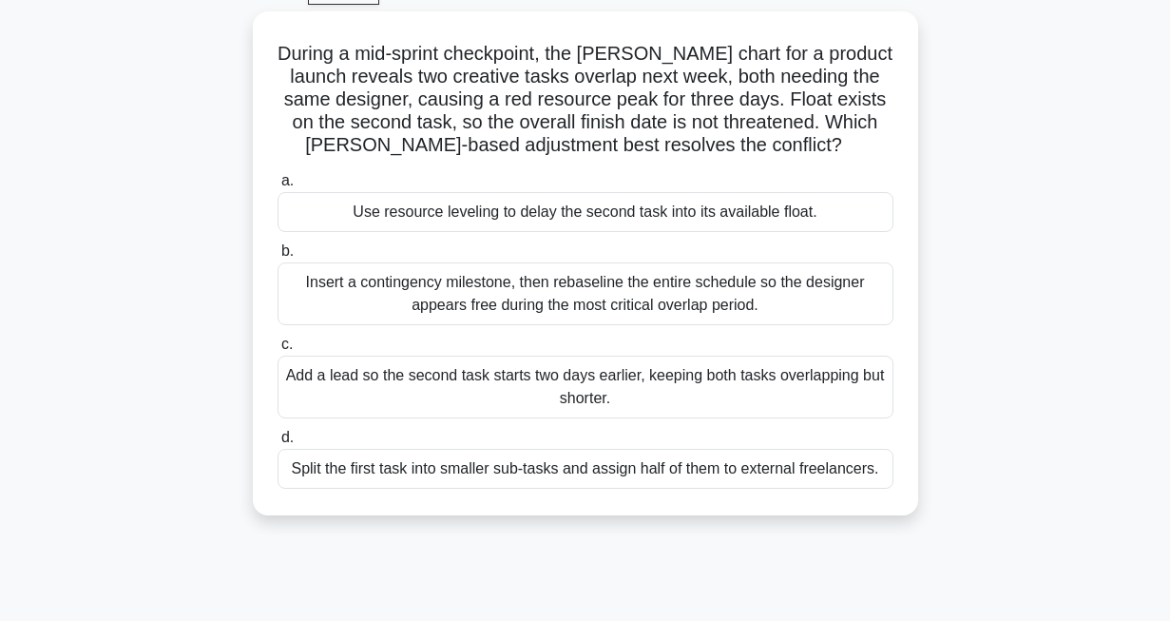
scroll to position [101, 0]
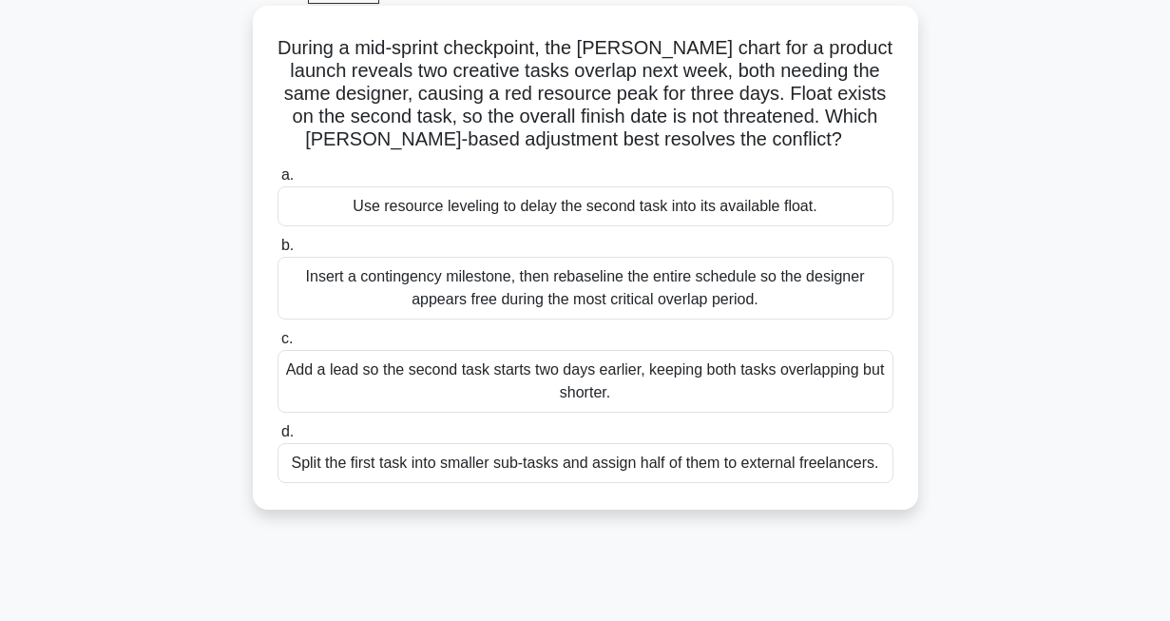
click at [315, 297] on div "Insert a contingency milestone, then rebaseline the entire schedule so the desi…" at bounding box center [586, 288] width 616 height 63
click at [278, 252] on input "b. Insert a contingency milestone, then rebaseline the entire schedule so the d…" at bounding box center [278, 245] width 0 height 12
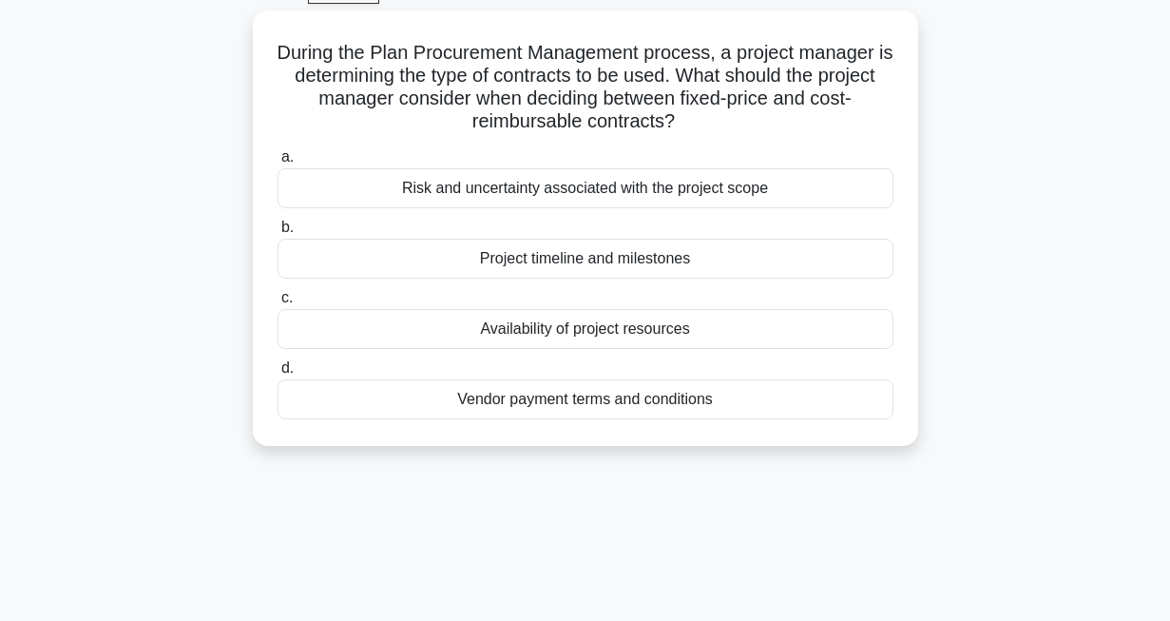
scroll to position [0, 0]
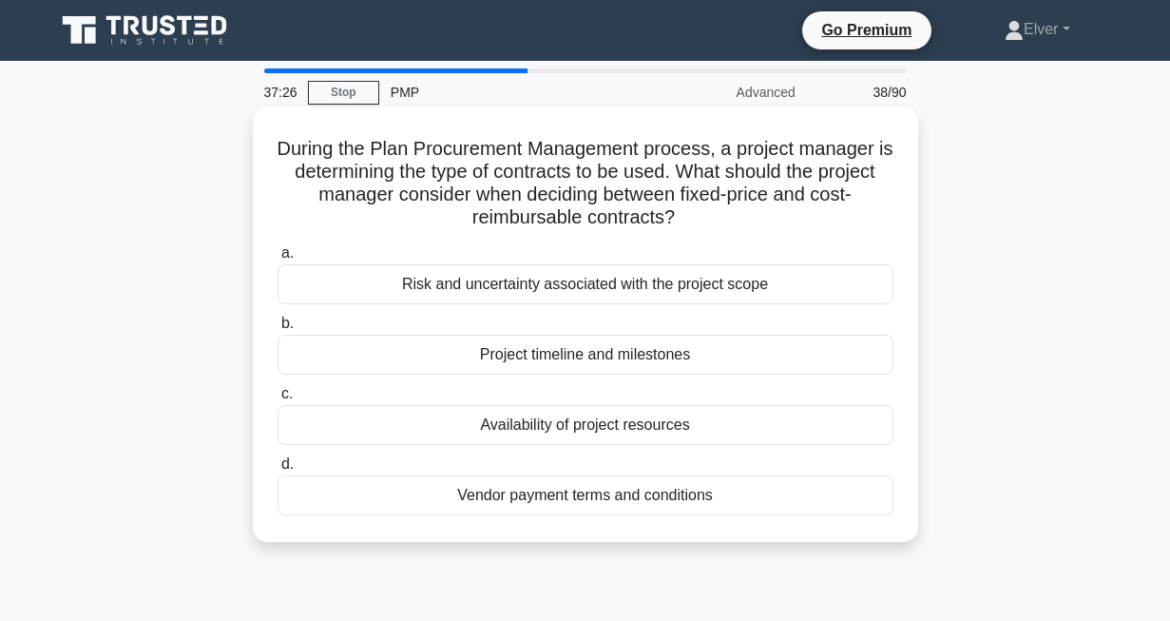
click at [534, 419] on div "Availability of project resources" at bounding box center [586, 425] width 616 height 40
click at [278, 400] on input "c. Availability of project resources" at bounding box center [278, 394] width 0 height 12
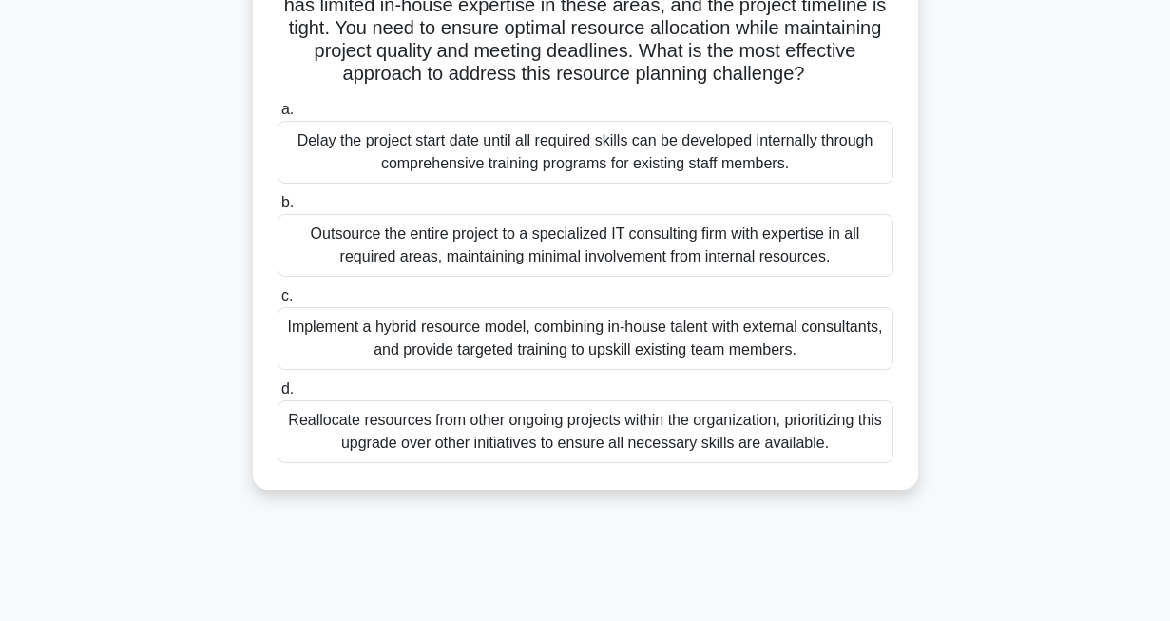
scroll to position [218, 0]
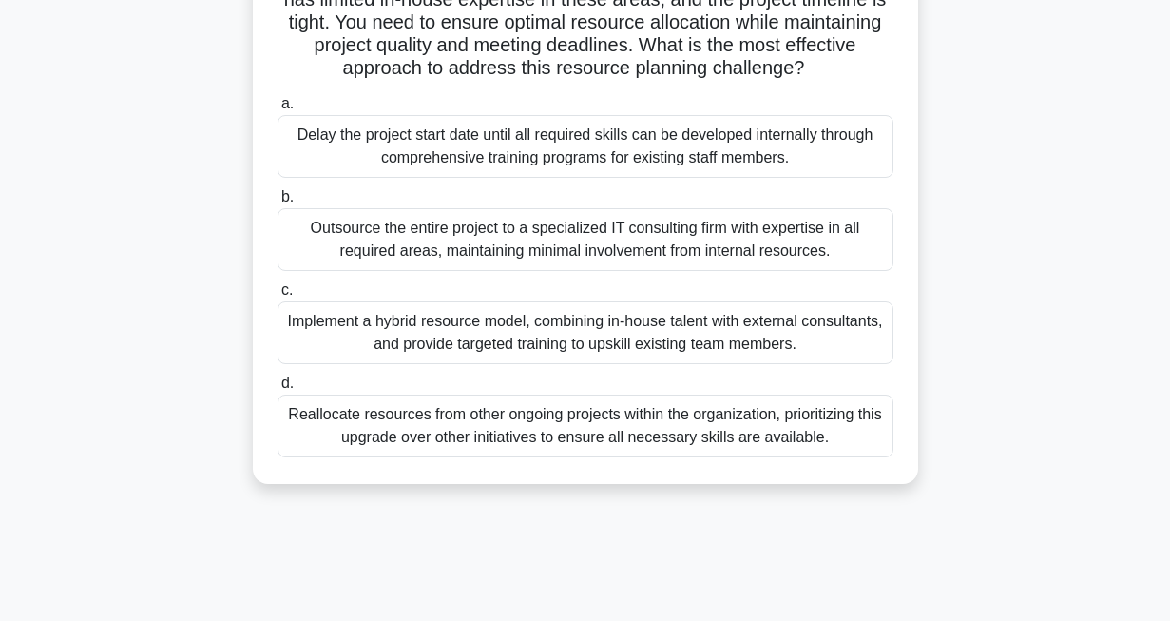
click at [409, 355] on div "Implement a hybrid resource model, combining in-house talent with external cons…" at bounding box center [586, 332] width 616 height 63
click at [278, 297] on input "c. Implement a hybrid resource model, combining in-house talent with external c…" at bounding box center [278, 290] width 0 height 12
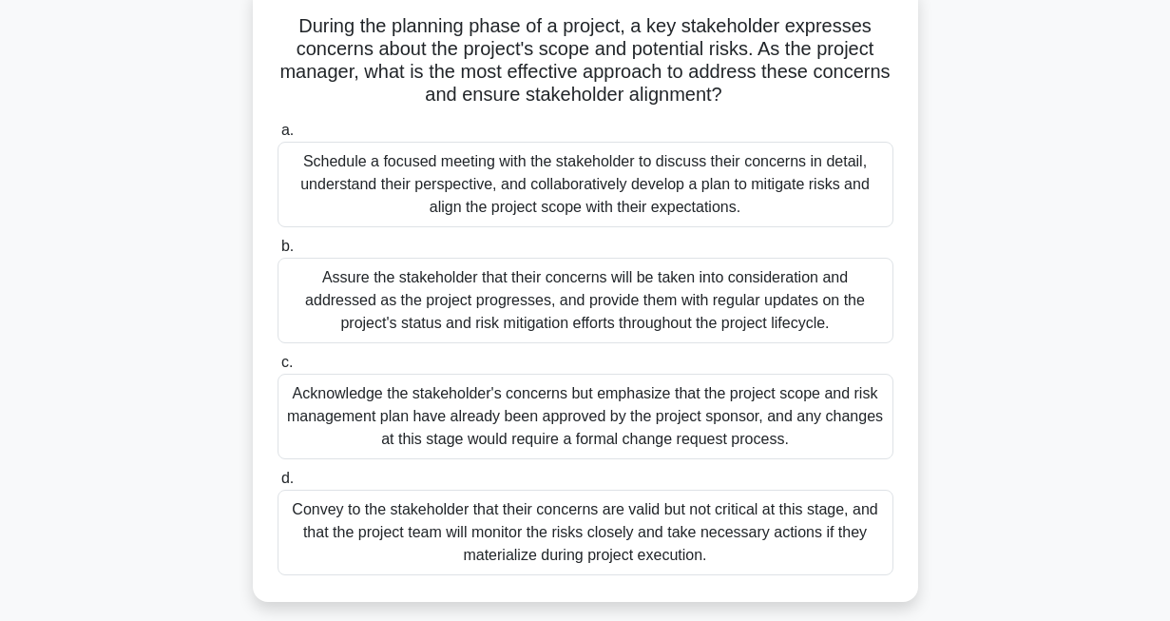
scroll to position [130, 0]
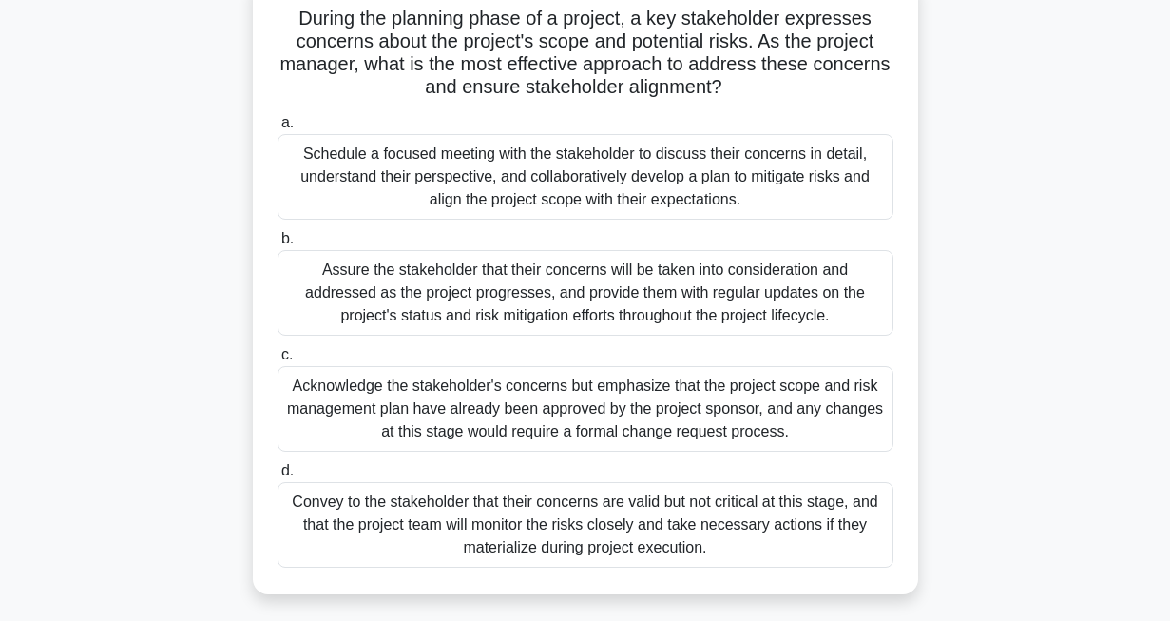
click at [327, 403] on div "Acknowledge the stakeholder's concerns but emphasize that the project scope and…" at bounding box center [586, 409] width 616 height 86
click at [278, 361] on input "c. Acknowledge the stakeholder's concerns but emphasize that the project scope …" at bounding box center [278, 355] width 0 height 12
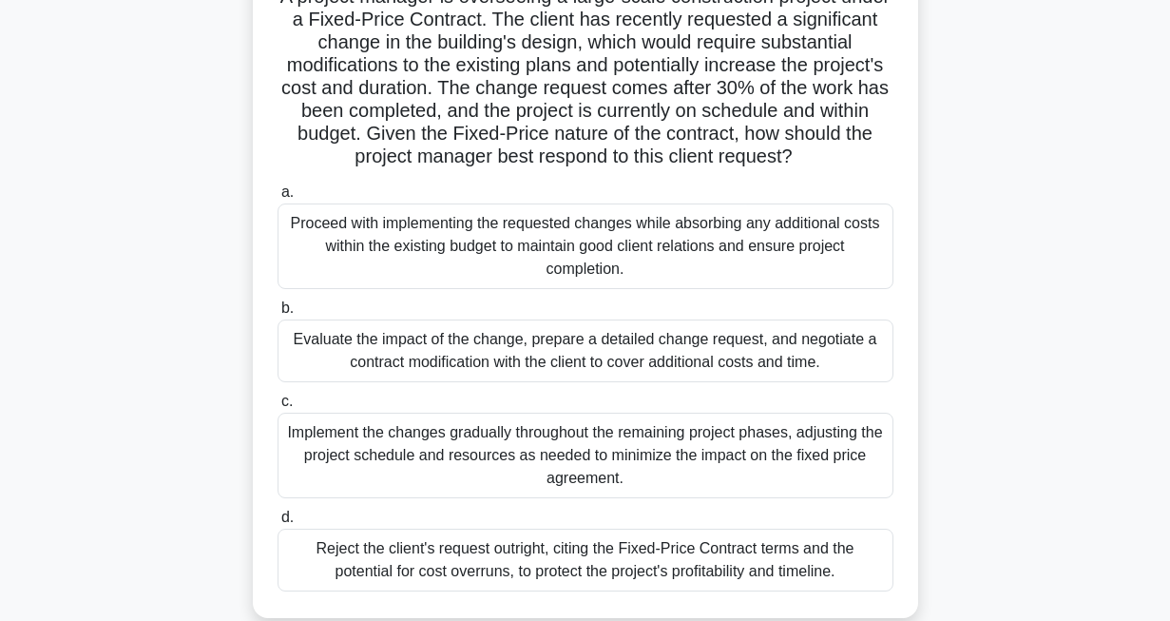
scroll to position [159, 0]
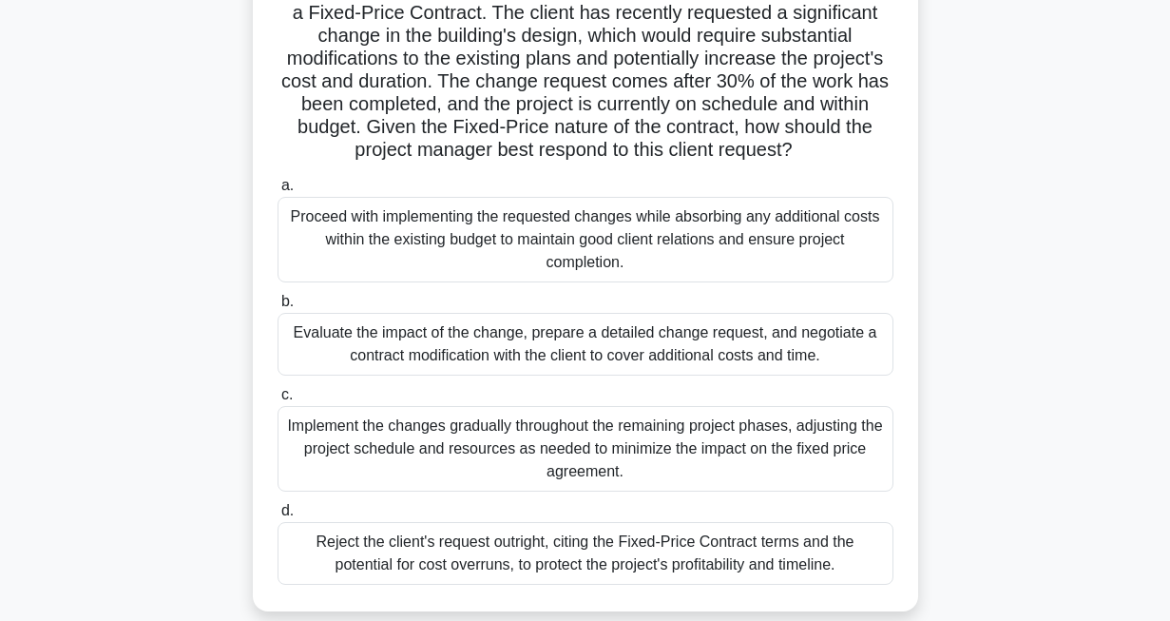
click at [495, 349] on div "Evaluate the impact of the change, prepare a detailed change request, and negot…" at bounding box center [586, 344] width 616 height 63
click at [278, 308] on input "b. Evaluate the impact of the change, prepare a detailed change request, and ne…" at bounding box center [278, 302] width 0 height 12
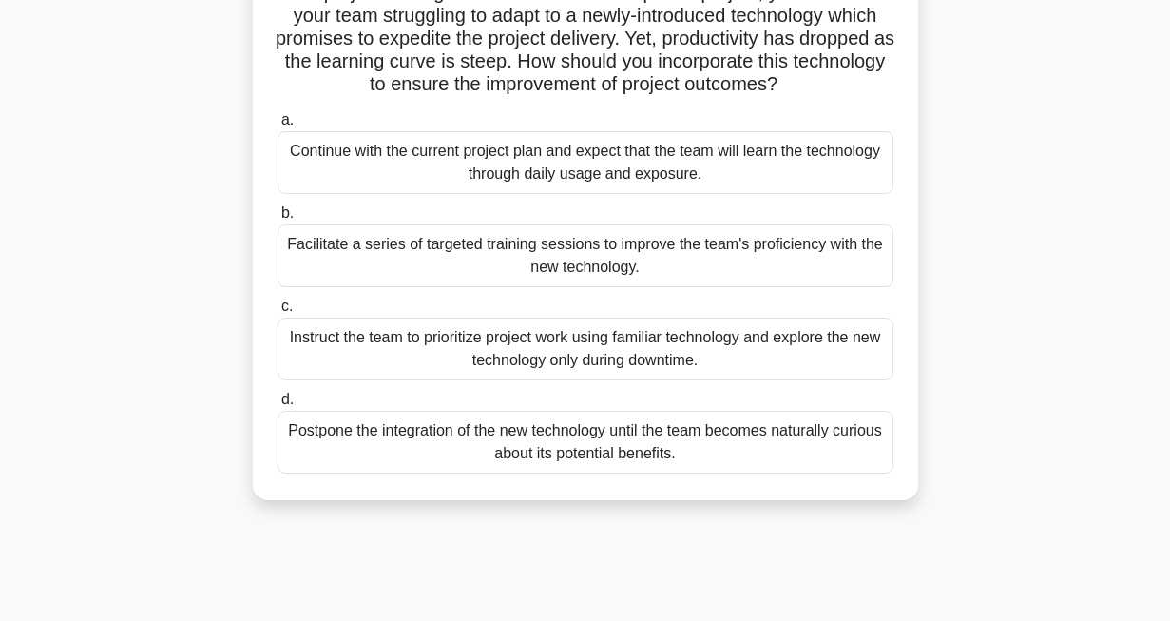
scroll to position [162, 0]
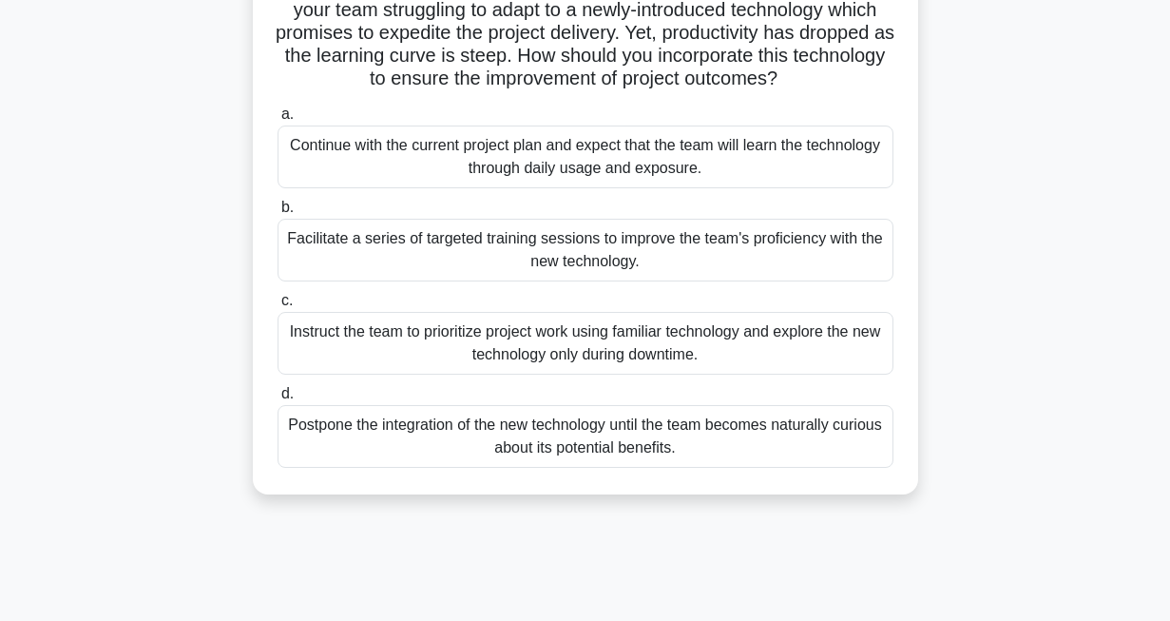
click at [530, 278] on div "Facilitate a series of targeted training sessions to improve the team's profici…" at bounding box center [586, 250] width 616 height 63
click at [278, 214] on input "b. Facilitate a series of targeted training sessions to improve the team's prof…" at bounding box center [278, 207] width 0 height 12
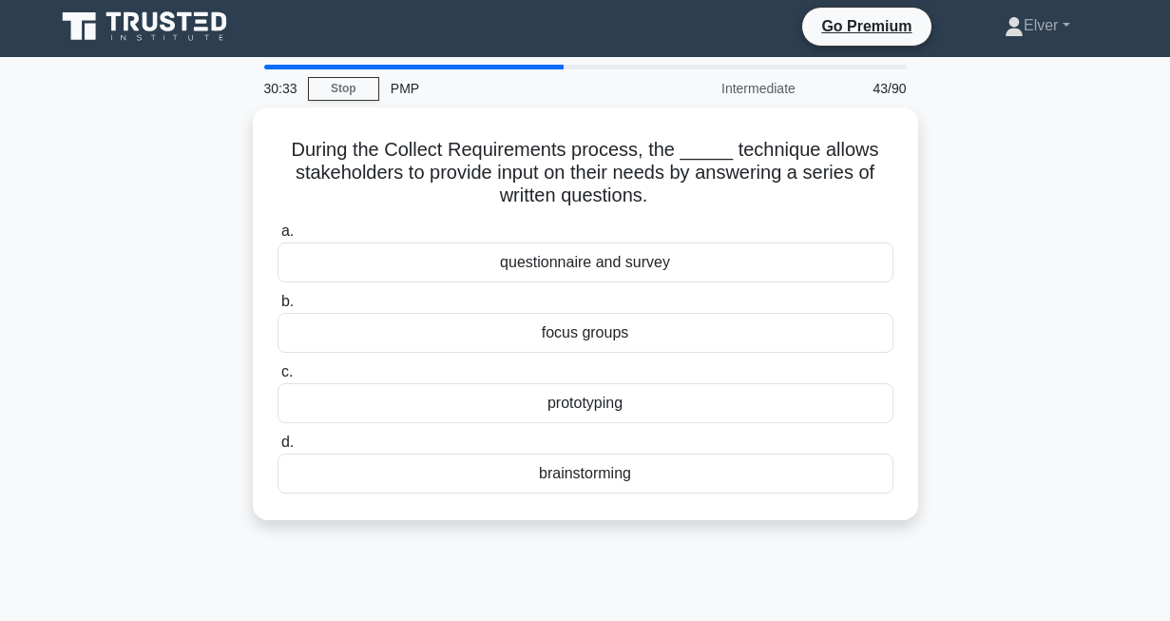
scroll to position [0, 0]
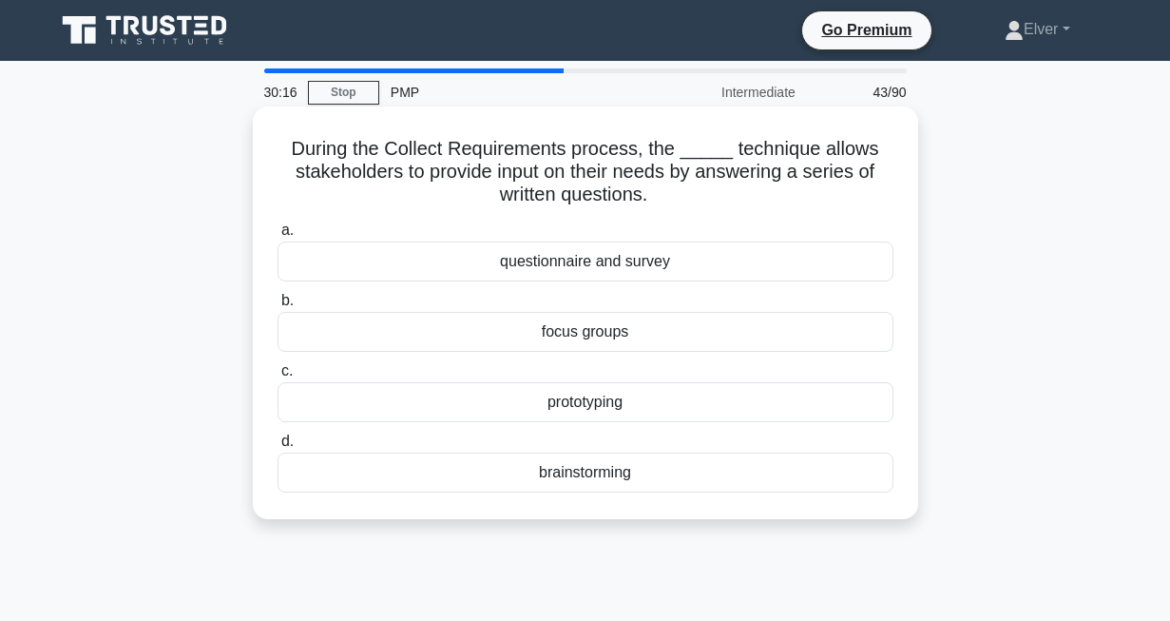
click at [548, 262] on div "questionnaire and survey" at bounding box center [586, 261] width 616 height 40
click at [278, 237] on input "a. questionnaire and survey" at bounding box center [278, 230] width 0 height 12
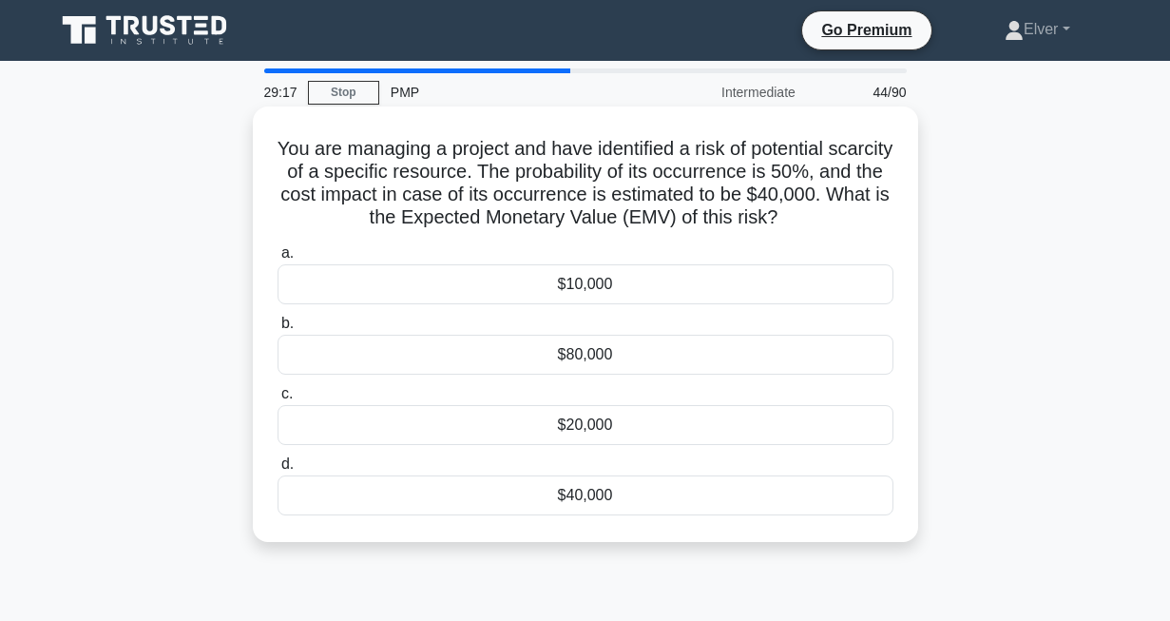
click at [338, 354] on div "$80,000" at bounding box center [586, 355] width 616 height 40
click at [278, 330] on input "b. $80,000" at bounding box center [278, 323] width 0 height 12
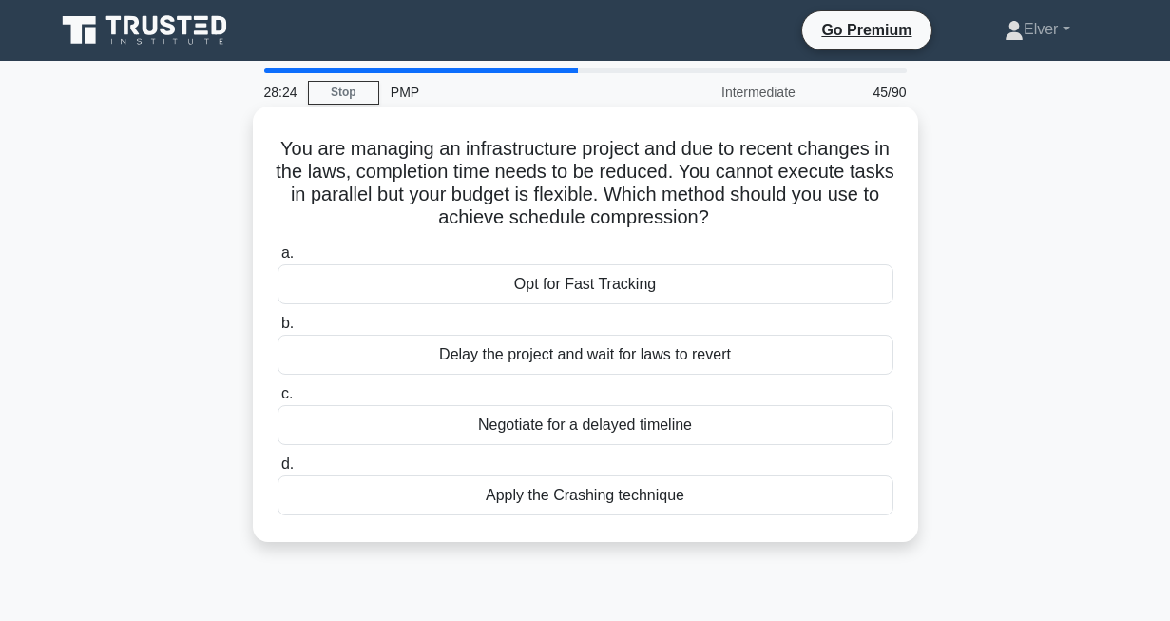
click at [495, 277] on div "Opt for Fast Tracking" at bounding box center [586, 284] width 616 height 40
click at [278, 259] on input "a. Opt for Fast Tracking" at bounding box center [278, 253] width 0 height 12
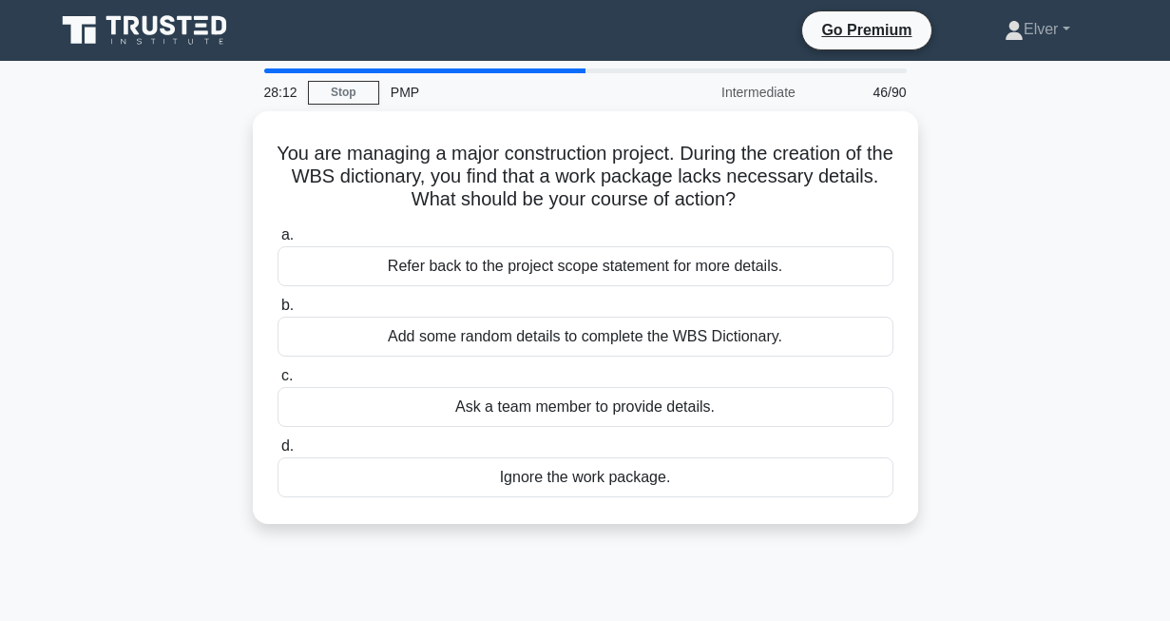
click at [244, 338] on div "You are managing a major construction project. During the creation of the WBS d…" at bounding box center [585, 328] width 1083 height 435
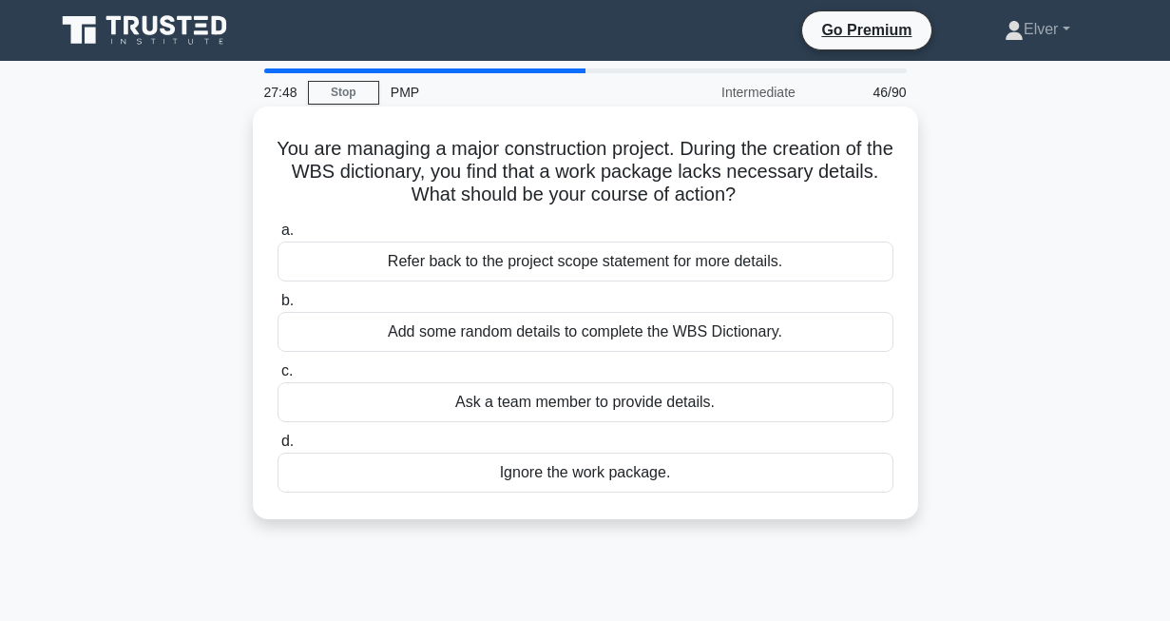
click at [460, 255] on div "Refer back to the project scope statement for more details." at bounding box center [586, 261] width 616 height 40
click at [278, 237] on input "a. Refer back to the project scope statement for more details." at bounding box center [278, 230] width 0 height 12
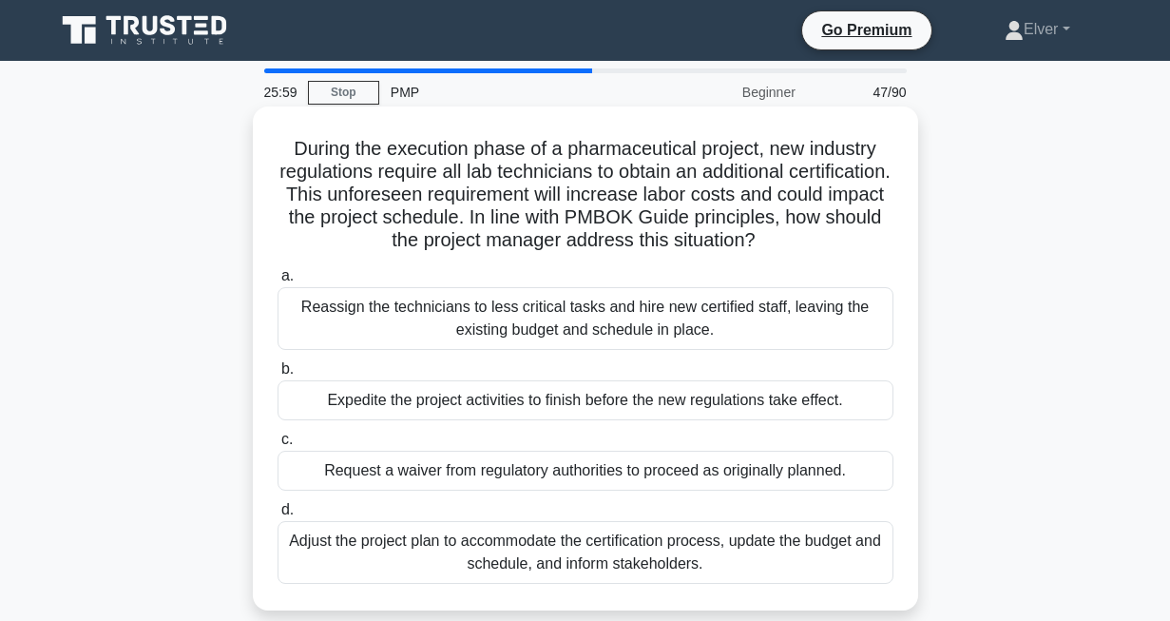
click at [320, 403] on div "Expedite the project activities to finish before the new regulations take effec…" at bounding box center [586, 400] width 616 height 40
click at [278, 375] on input "b. Expedite the project activities to finish before the new regulations take ef…" at bounding box center [278, 369] width 0 height 12
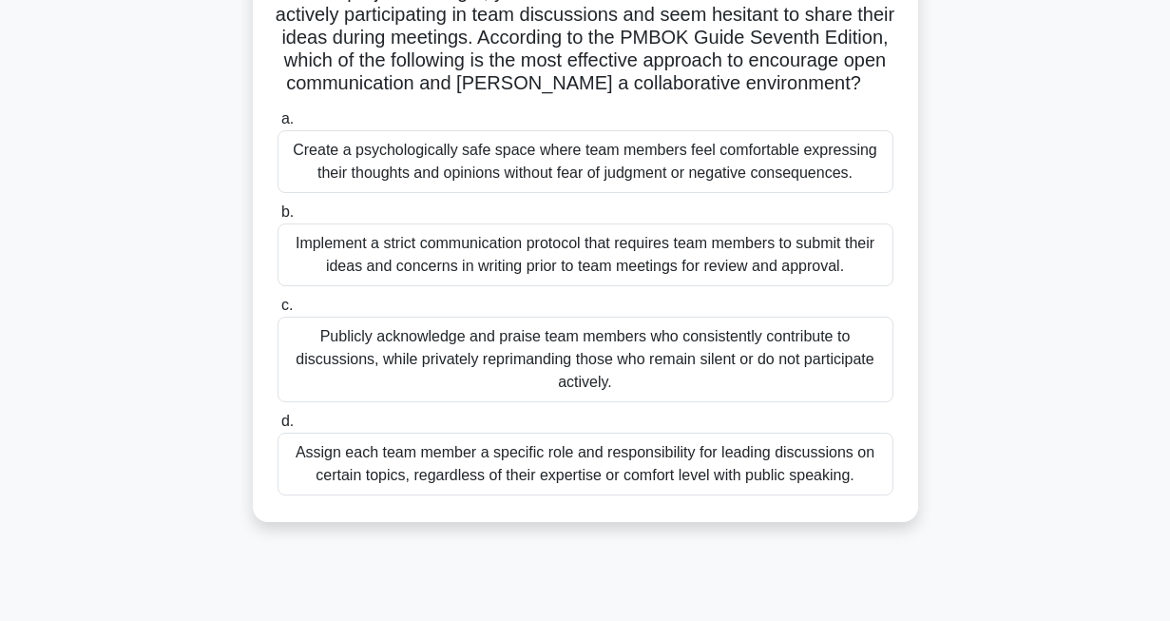
scroll to position [170, 0]
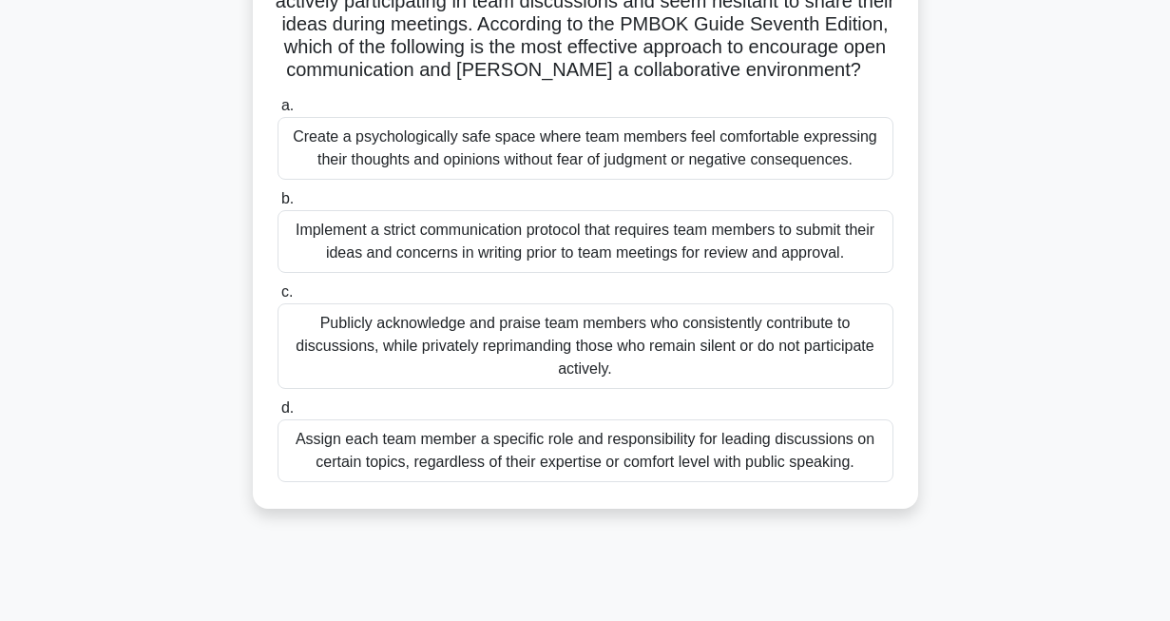
click at [424, 469] on div "Assign each team member a specific role and responsibility for leading discussi…" at bounding box center [586, 450] width 616 height 63
click at [278, 414] on input "d. Assign each team member a specific role and responsibility for leading discu…" at bounding box center [278, 408] width 0 height 12
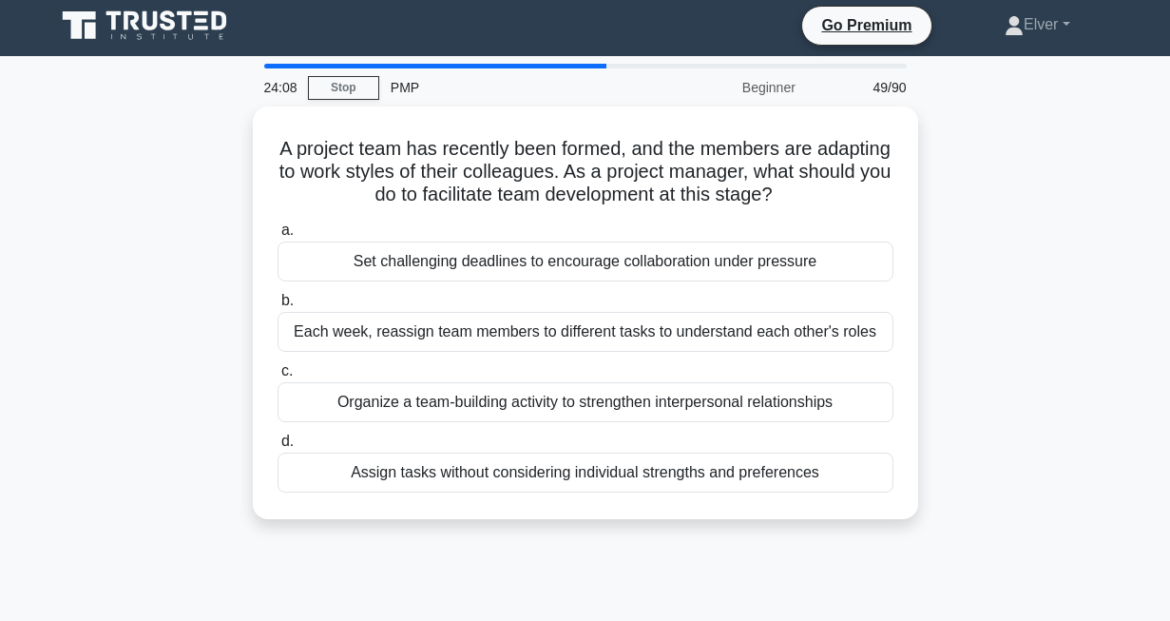
scroll to position [0, 0]
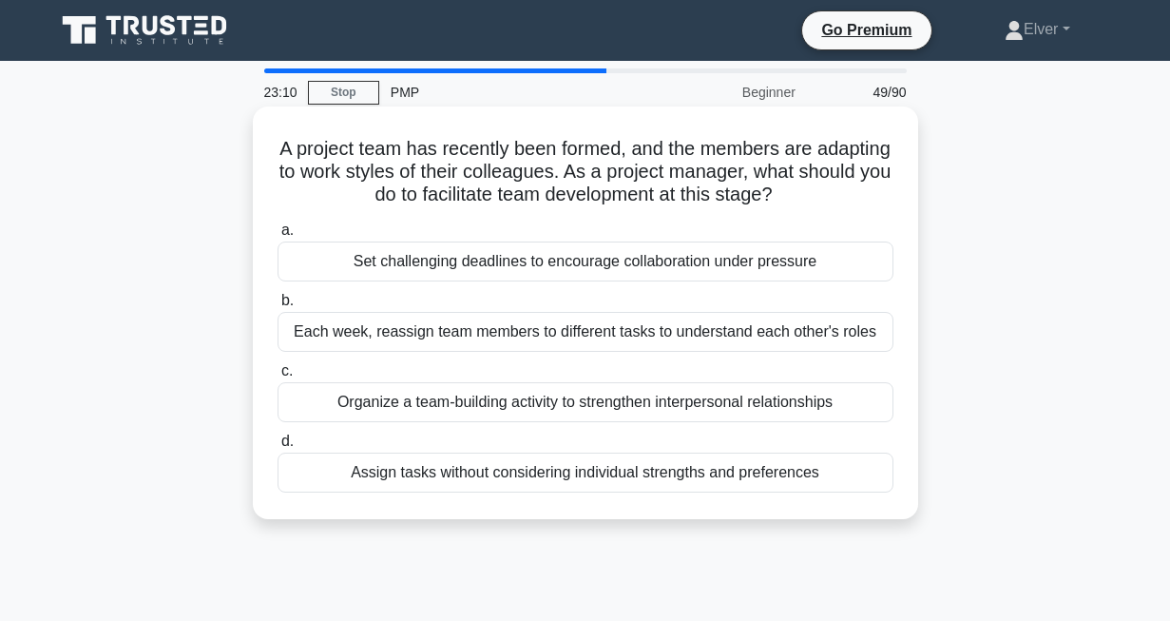
click at [393, 409] on div "Organize a team-building activity to strengthen interpersonal relationships" at bounding box center [586, 402] width 616 height 40
click at [278, 377] on input "c. Organize a team-building activity to strengthen interpersonal relationships" at bounding box center [278, 371] width 0 height 12
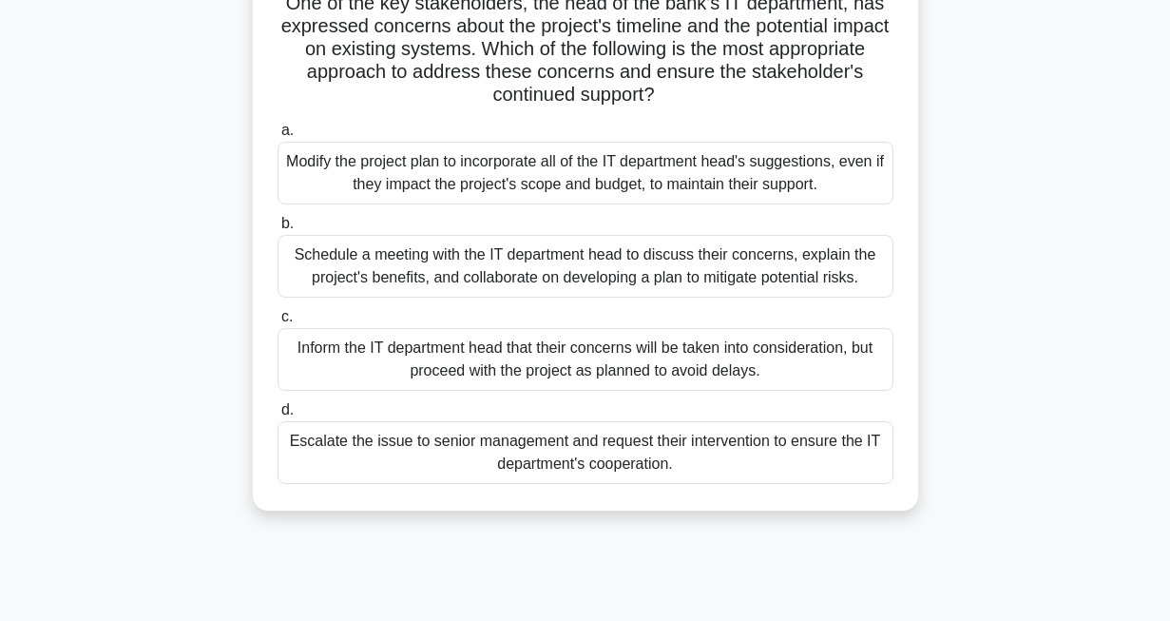
scroll to position [190, 0]
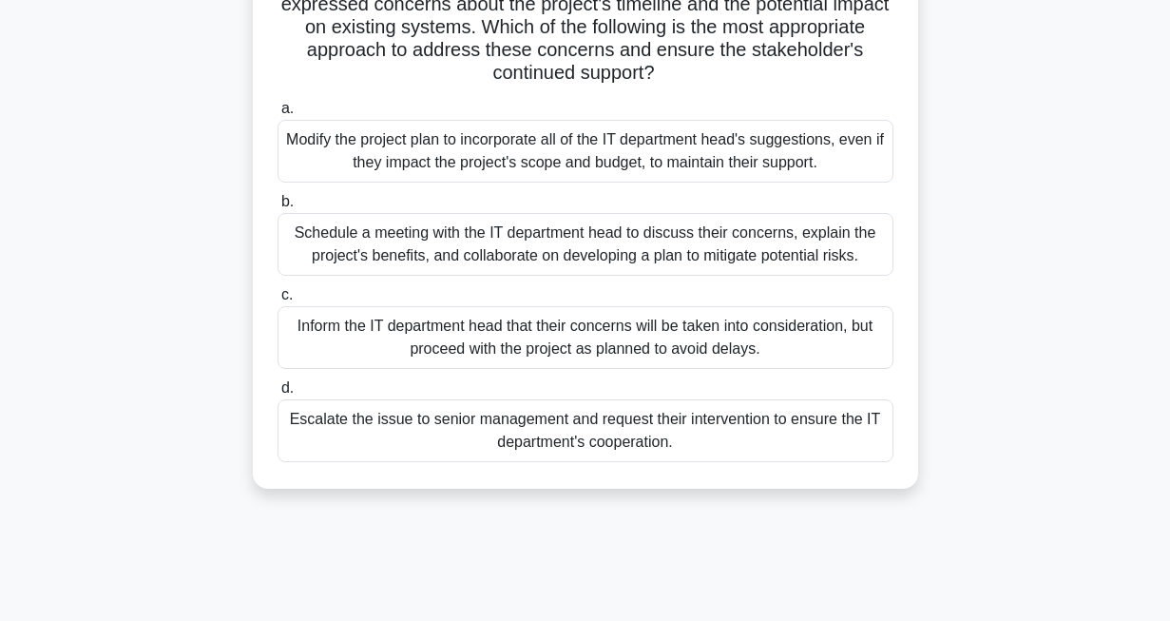
click at [439, 256] on div "Schedule a meeting with the IT department head to discuss their concerns, expla…" at bounding box center [586, 244] width 616 height 63
click at [278, 208] on input "b. Schedule a meeting with the IT department head to discuss their concerns, ex…" at bounding box center [278, 202] width 0 height 12
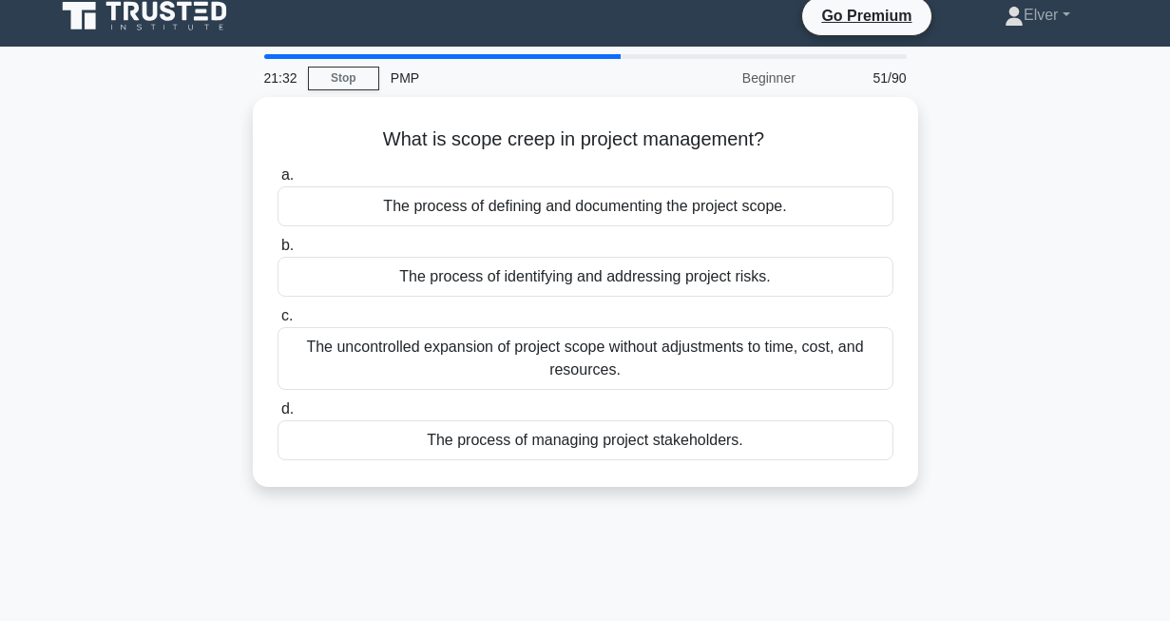
scroll to position [0, 0]
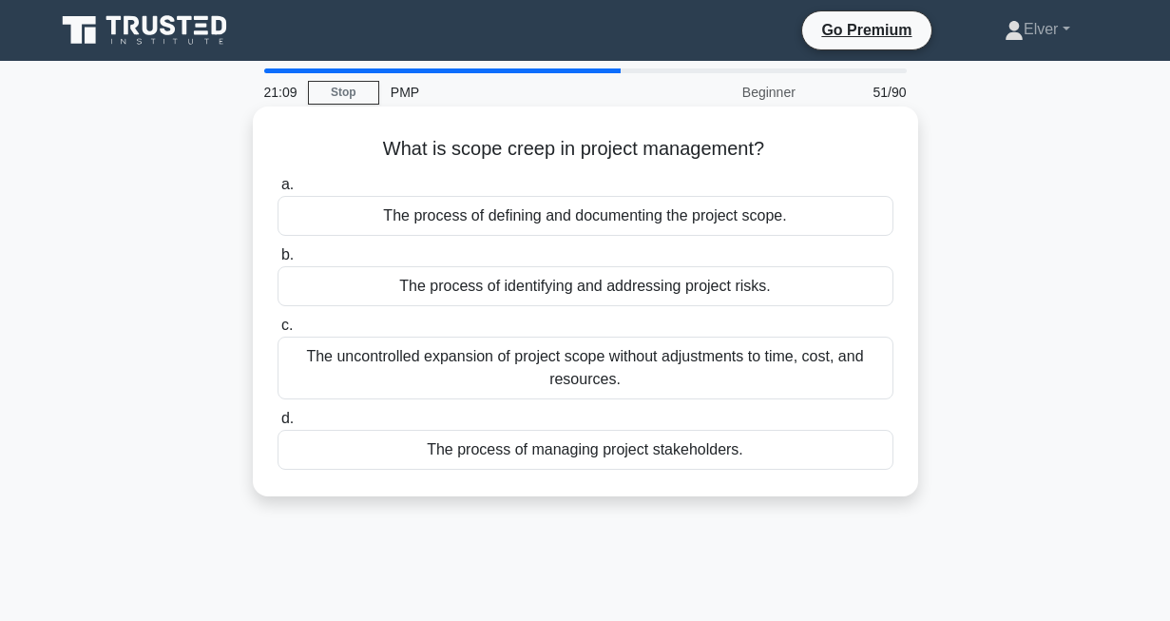
click at [454, 372] on div "The uncontrolled expansion of project scope without adjustments to time, cost, …" at bounding box center [586, 367] width 616 height 63
click at [278, 332] on input "c. The uncontrolled expansion of project scope without adjustments to time, cos…" at bounding box center [278, 325] width 0 height 12
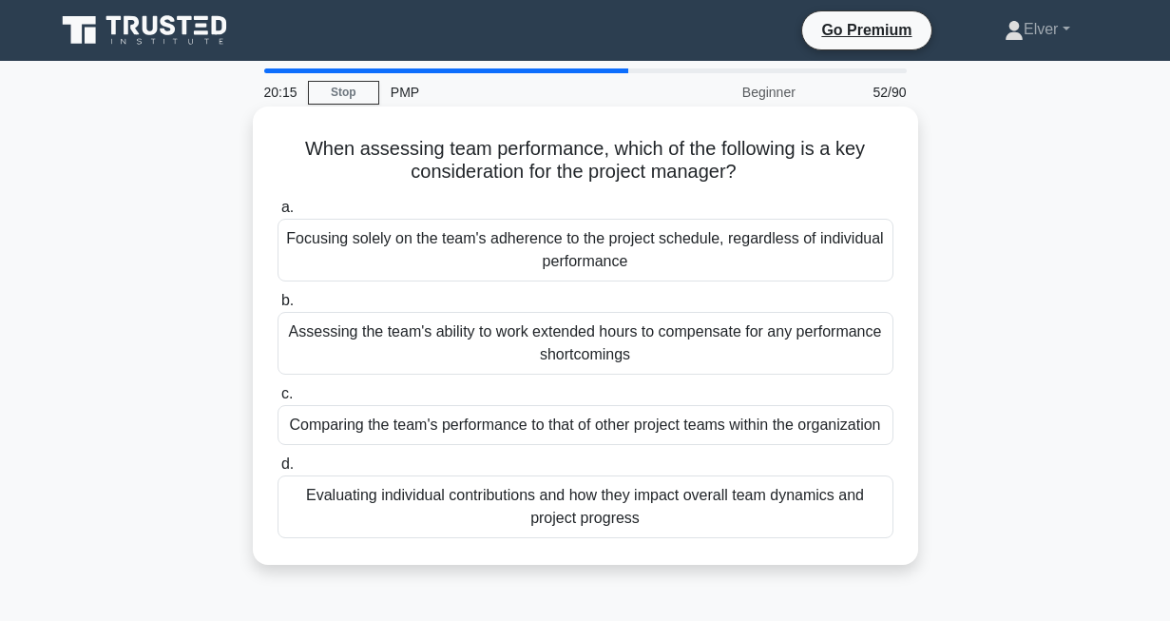
click at [348, 538] on div "Evaluating individual contributions and how they impact overall team dynamics a…" at bounding box center [586, 506] width 616 height 63
click at [278, 470] on input "d. Evaluating individual contributions and how they impact overall team dynamic…" at bounding box center [278, 464] width 0 height 12
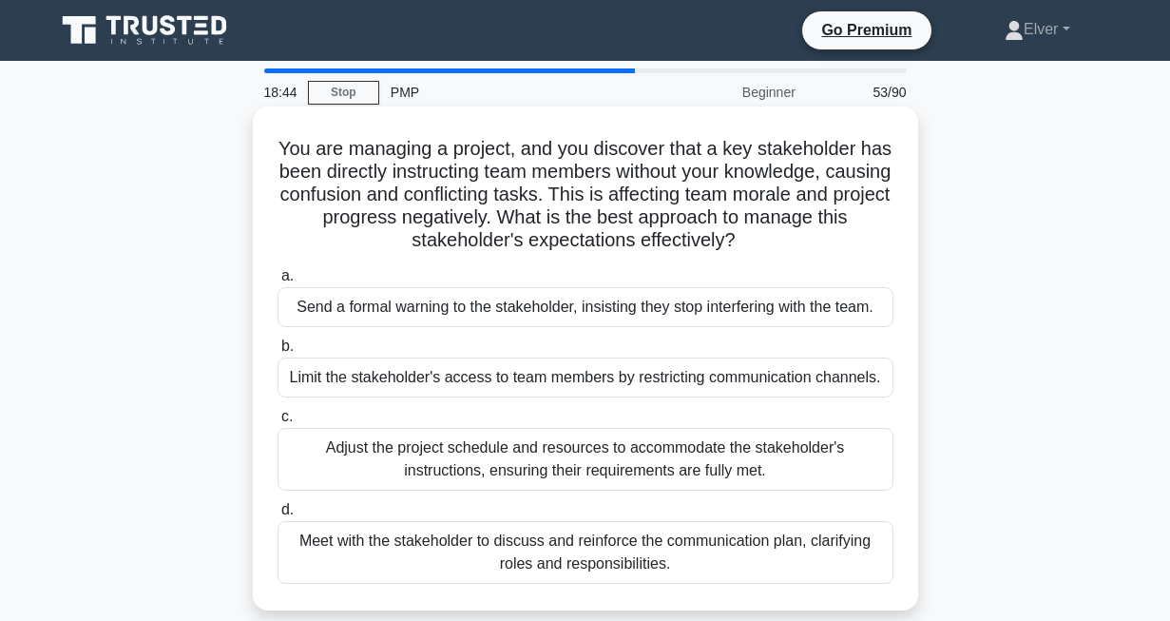
click at [541, 567] on div "Meet with the stakeholder to discuss and reinforce the communication plan, clar…" at bounding box center [586, 552] width 616 height 63
click at [278, 516] on input "d. Meet with the stakeholder to discuss and reinforce the communication plan, c…" at bounding box center [278, 510] width 0 height 12
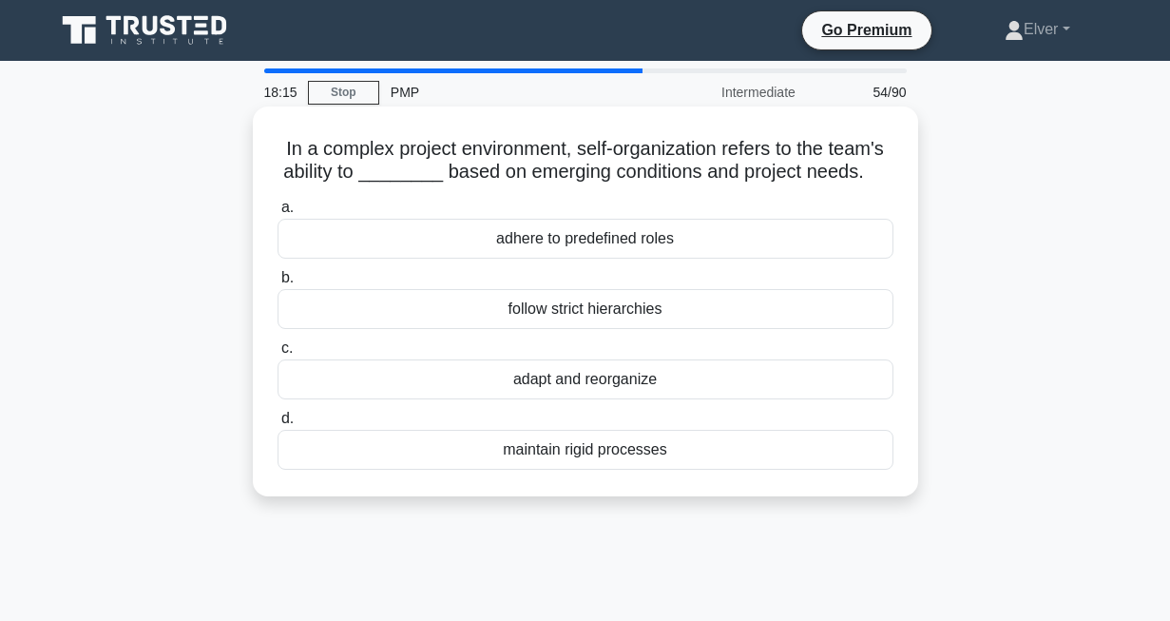
click at [529, 386] on div "adapt and reorganize" at bounding box center [586, 379] width 616 height 40
click at [278, 354] on input "c. adapt and reorganize" at bounding box center [278, 348] width 0 height 12
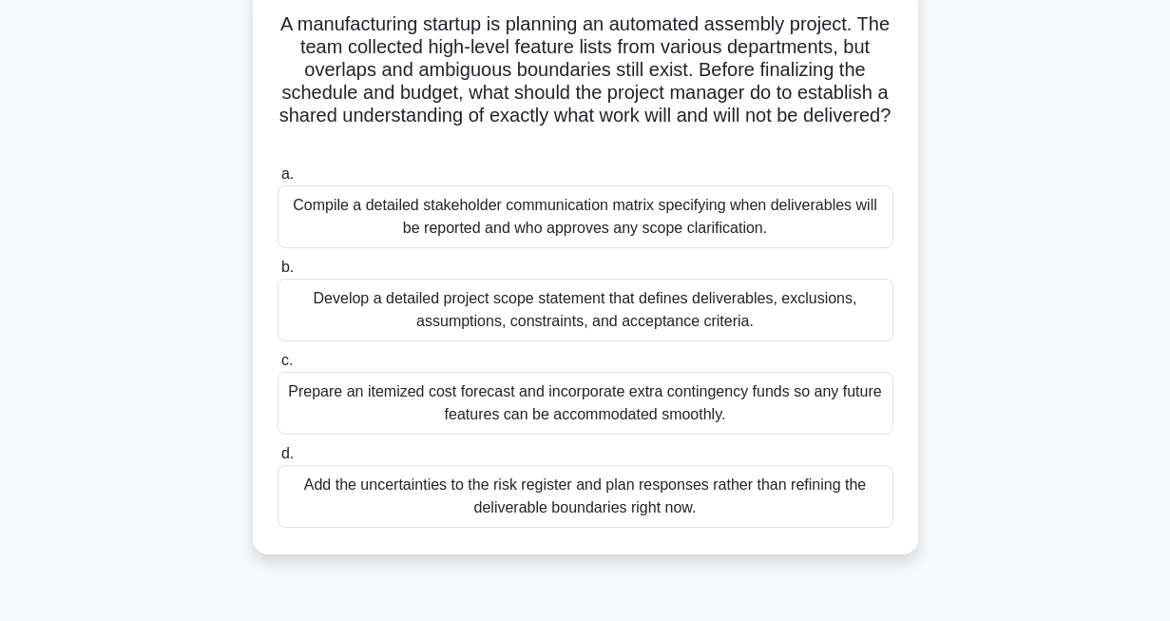
scroll to position [127, 0]
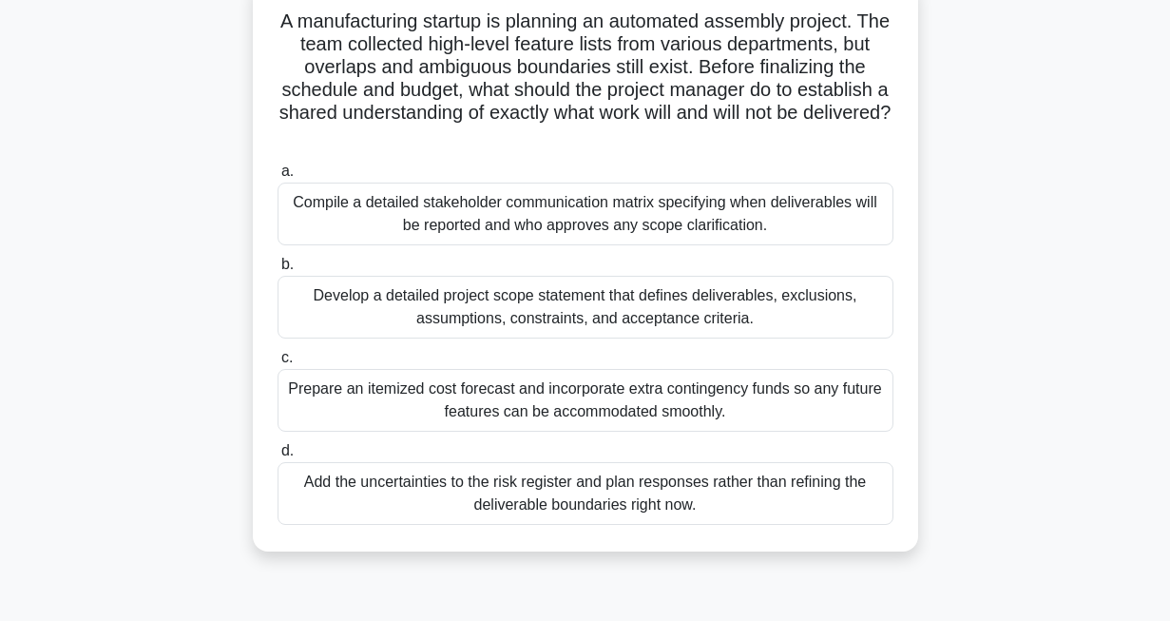
click at [493, 310] on div "Develop a detailed project scope statement that defines deliverables, exclusion…" at bounding box center [586, 307] width 616 height 63
click at [278, 271] on input "b. Develop a detailed project scope statement that defines deliverables, exclus…" at bounding box center [278, 265] width 0 height 12
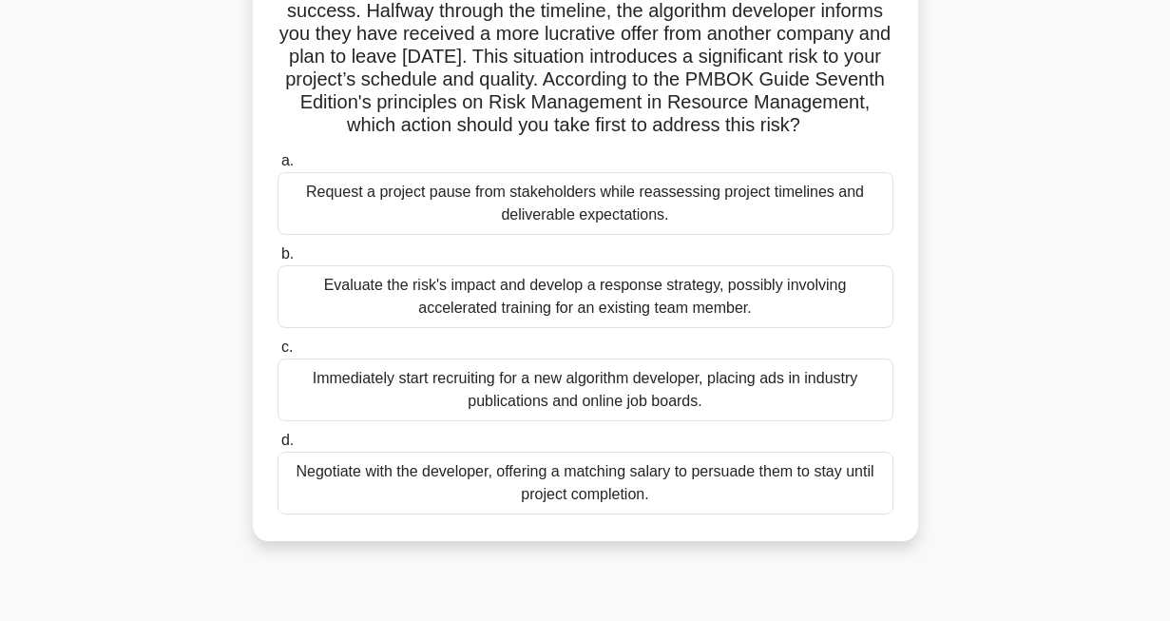
scroll to position [237, 0]
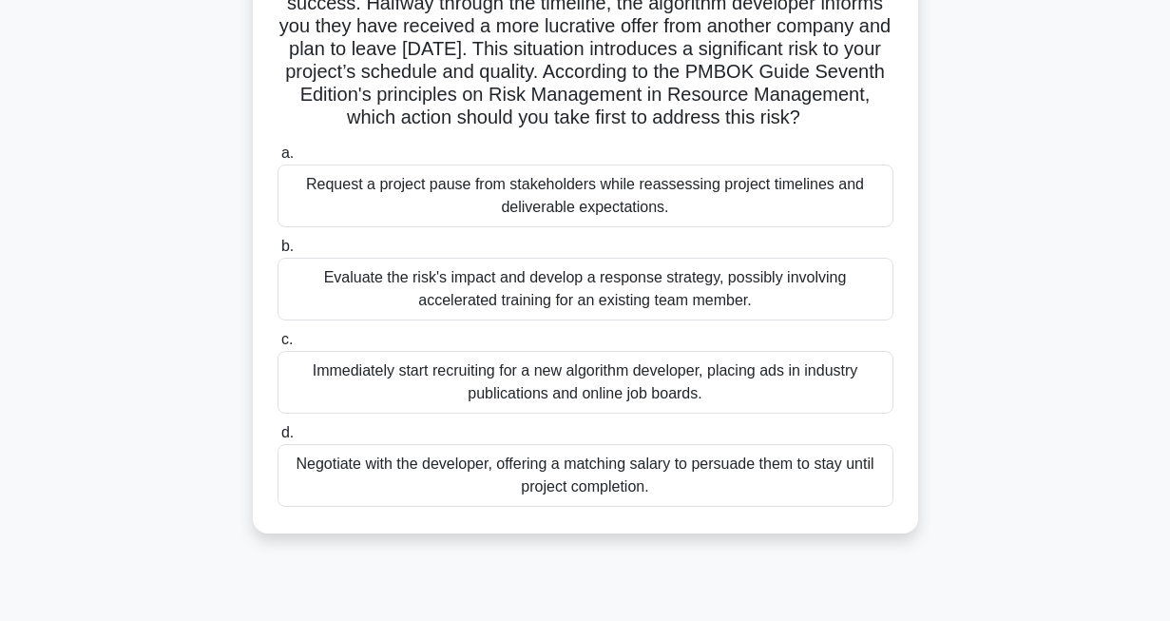
click at [387, 316] on div "Evaluate the risk's impact and develop a response strategy, possibly involving …" at bounding box center [586, 289] width 616 height 63
click at [278, 253] on input "b. Evaluate the risk's impact and develop a response strategy, possibly involvi…" at bounding box center [278, 246] width 0 height 12
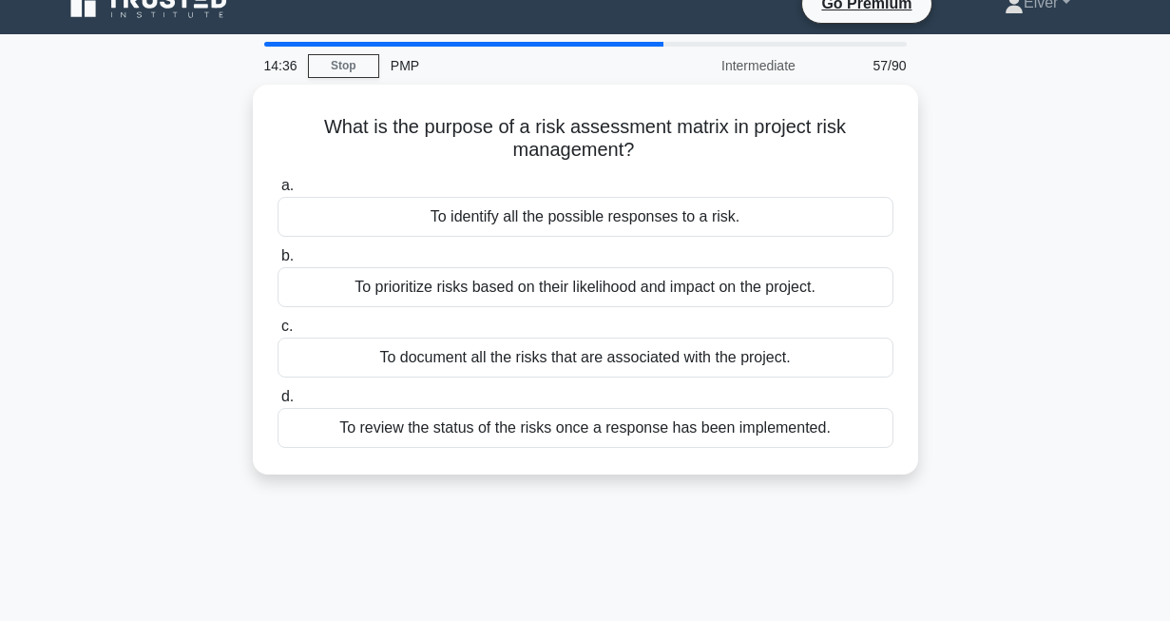
scroll to position [0, 0]
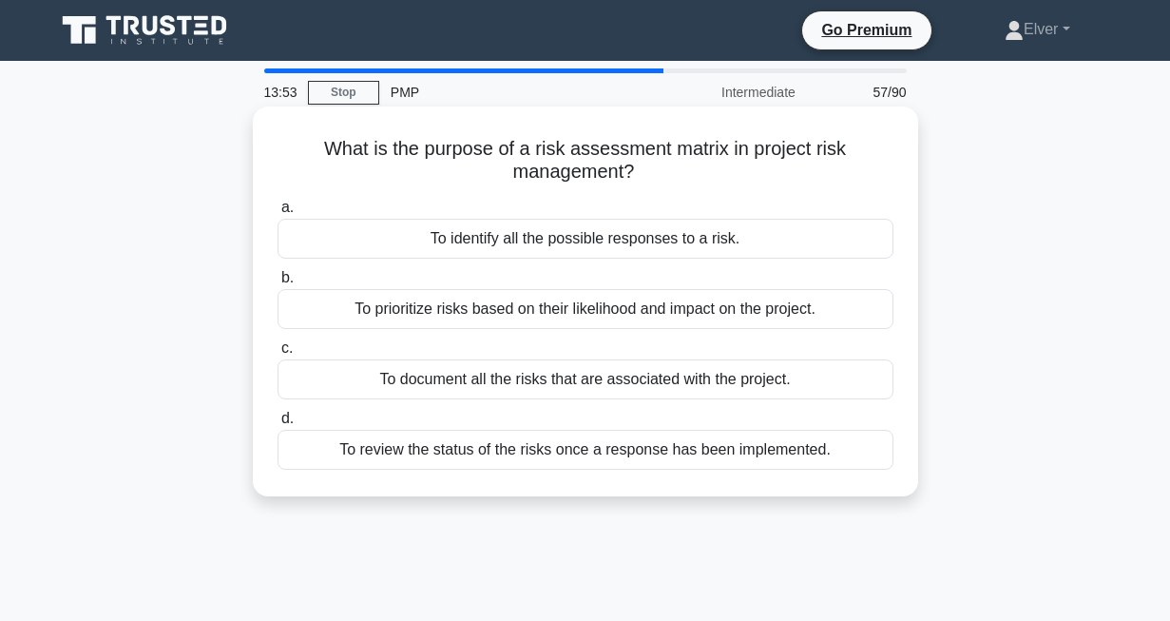
click at [419, 316] on div "To prioritize risks based on their likelihood and impact on the project." at bounding box center [586, 309] width 616 height 40
click at [278, 284] on input "b. To prioritize risks based on their likelihood and impact on the project." at bounding box center [278, 278] width 0 height 12
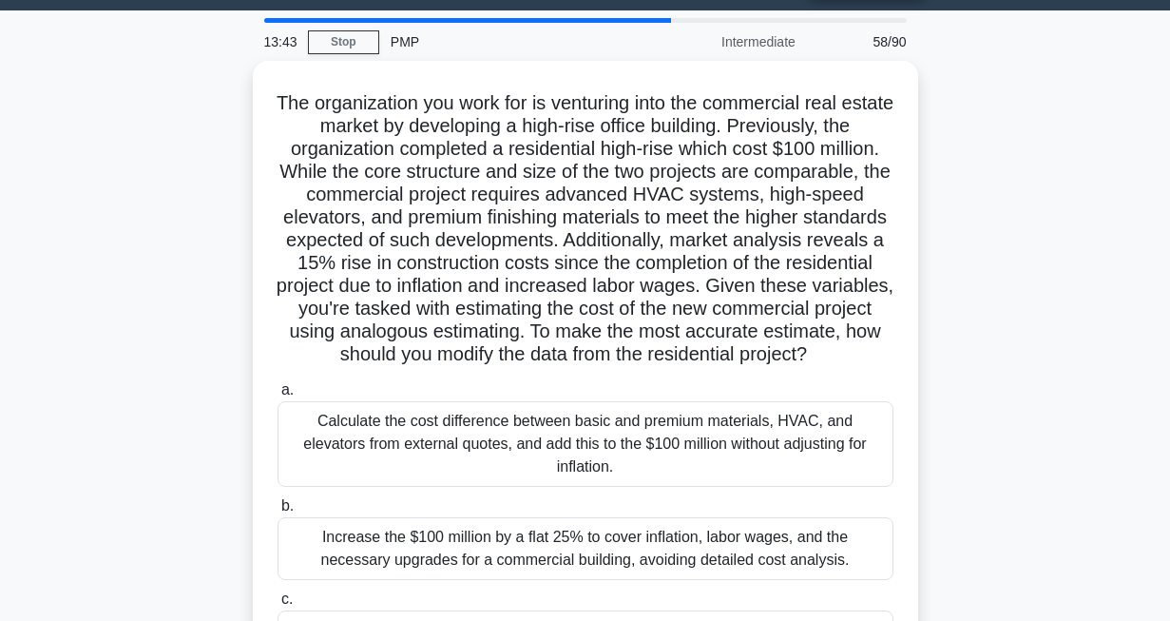
scroll to position [46, 0]
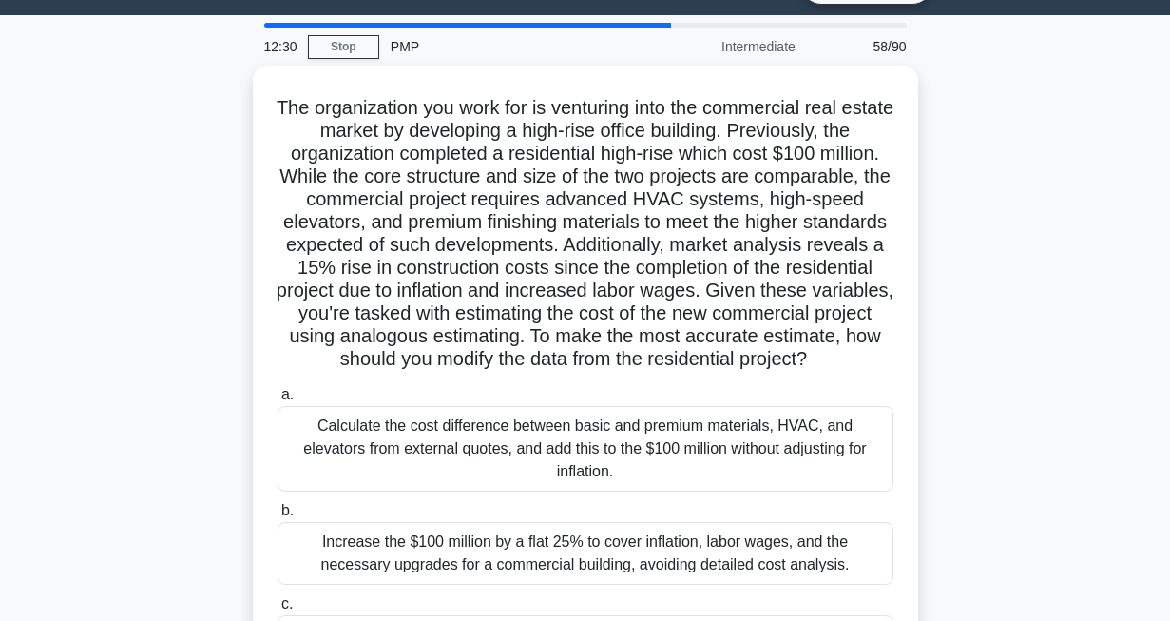
click at [1047, 384] on div "The organization you work for is venturing into the commercial real estate mark…" at bounding box center [585, 443] width 1083 height 755
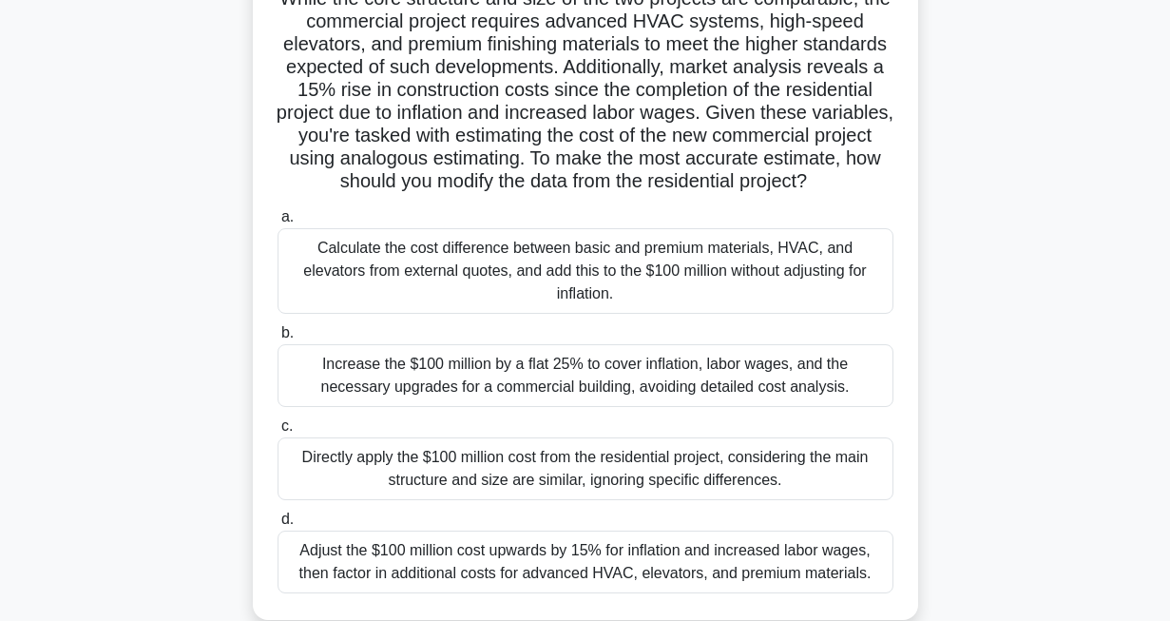
scroll to position [221, 0]
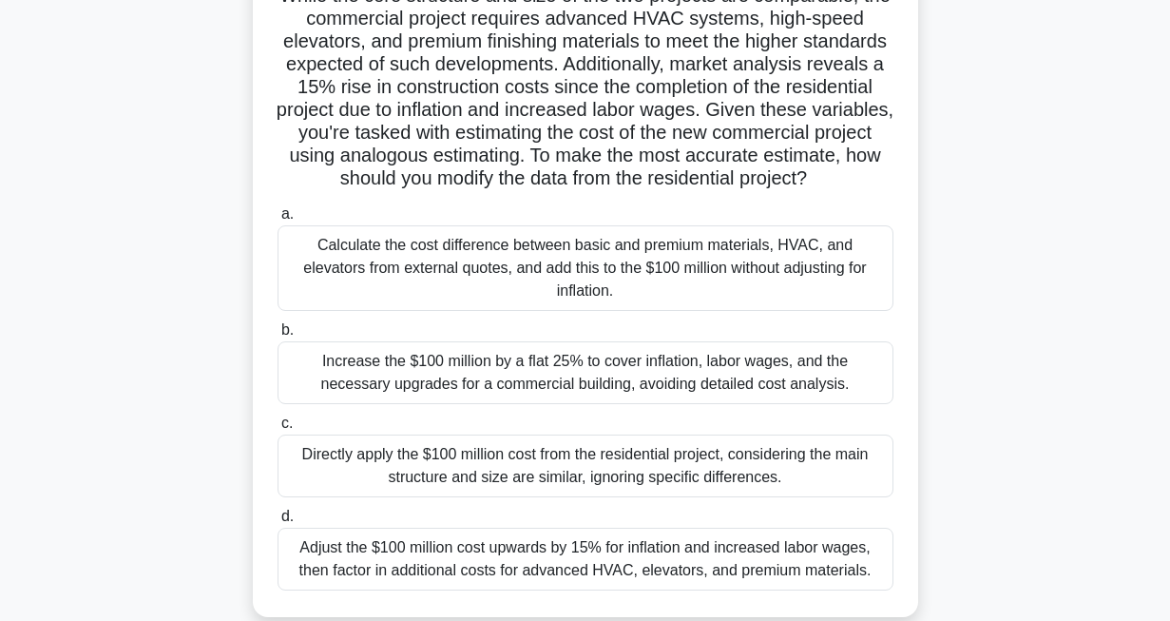
click at [369, 381] on div "Increase the $100 million by a flat 25% to cover inflation, labor wages, and th…" at bounding box center [586, 372] width 616 height 63
click at [278, 336] on input "b. Increase the $100 million by a flat 25% to cover inflation, labor wages, and…" at bounding box center [278, 330] width 0 height 12
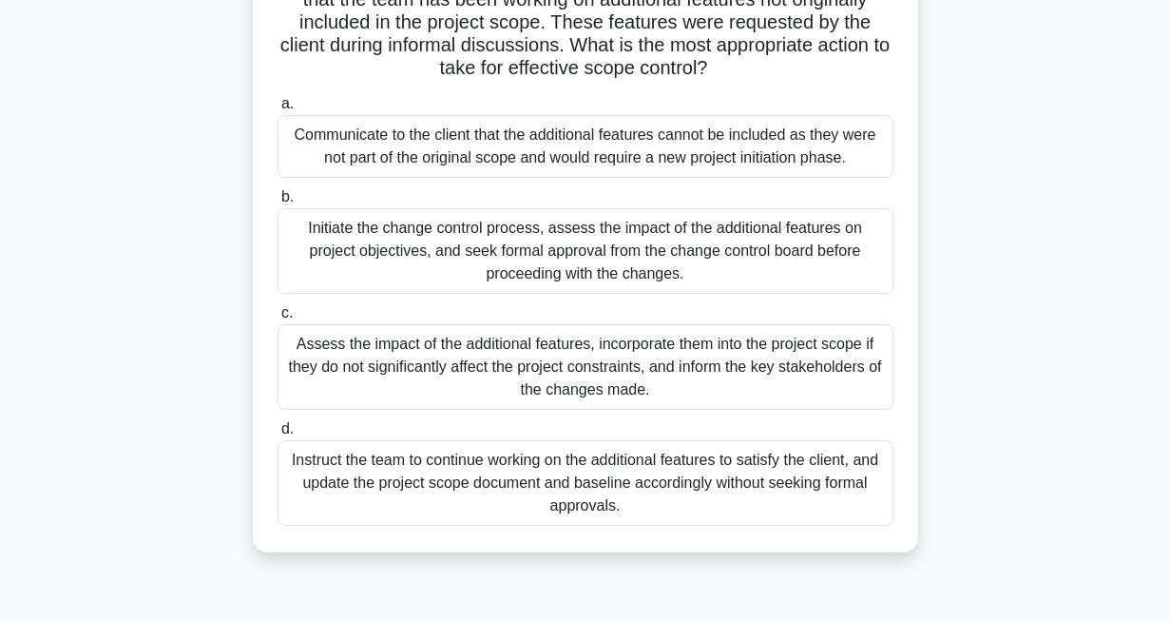
scroll to position [179, 0]
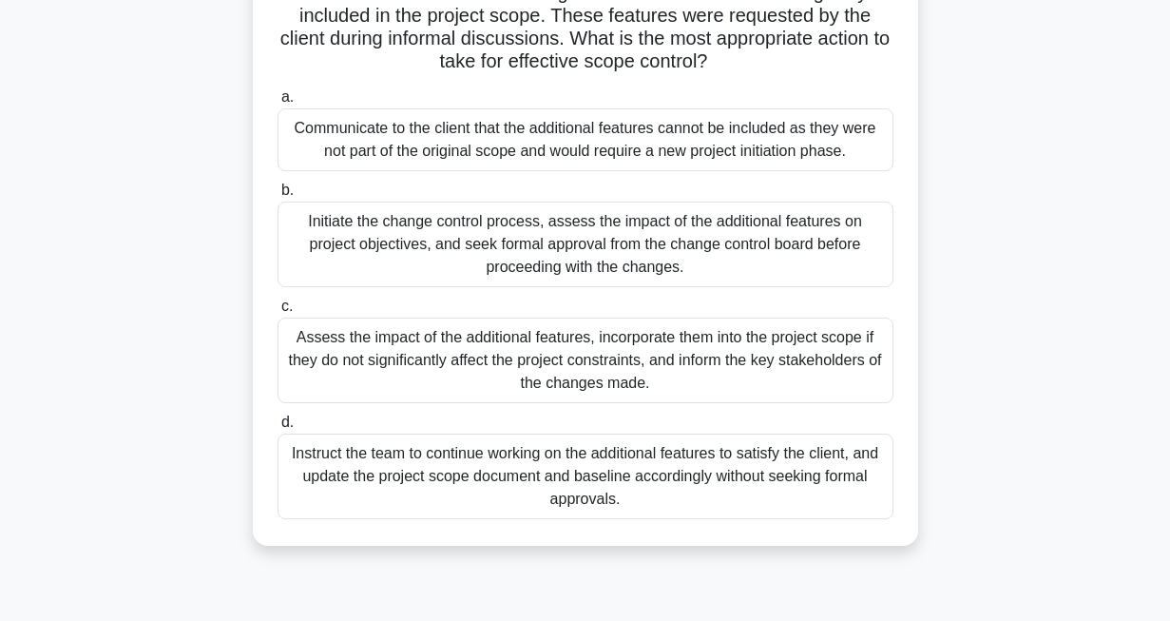
click at [352, 247] on div "Initiate the change control process, assess the impact of the additional featur…" at bounding box center [586, 244] width 616 height 86
click at [278, 197] on input "b. Initiate the change control process, assess the impact of the additional fea…" at bounding box center [278, 190] width 0 height 12
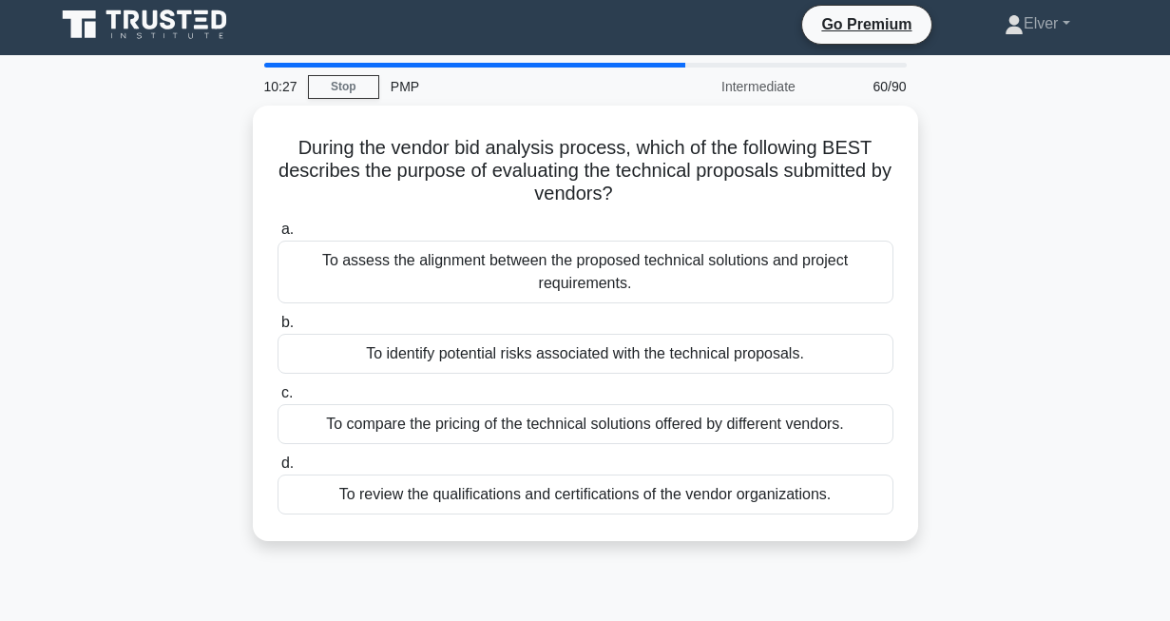
scroll to position [0, 0]
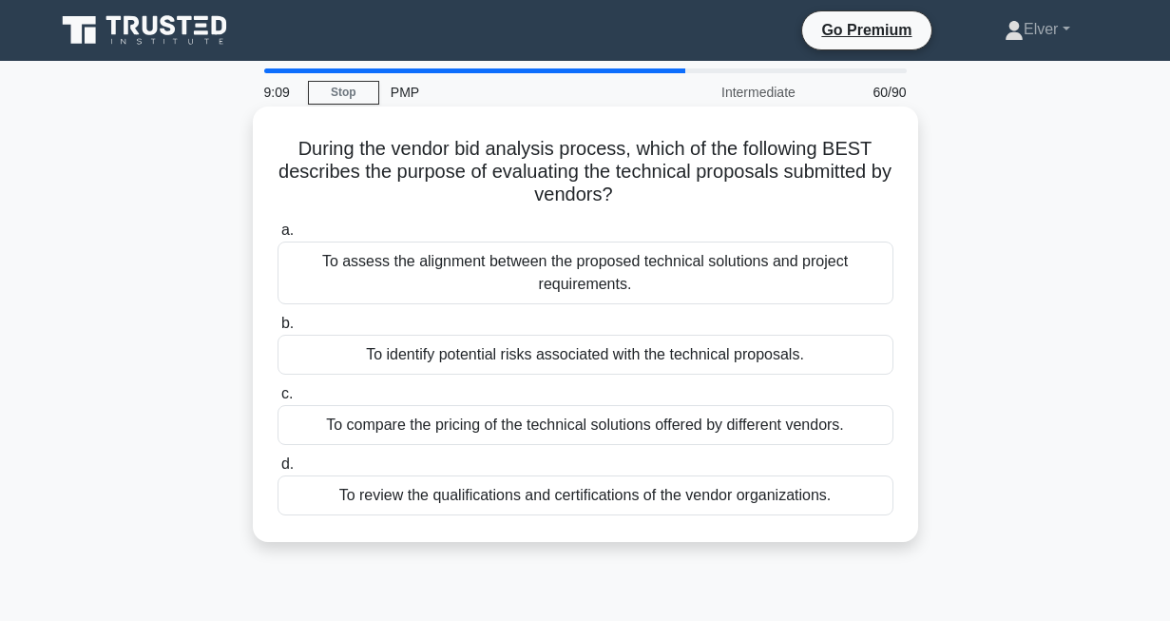
click at [604, 279] on div "To assess the alignment between the proposed technical solutions and project re…" at bounding box center [586, 272] width 616 height 63
click at [278, 237] on input "a. To assess the alignment between the proposed technical solutions and project…" at bounding box center [278, 230] width 0 height 12
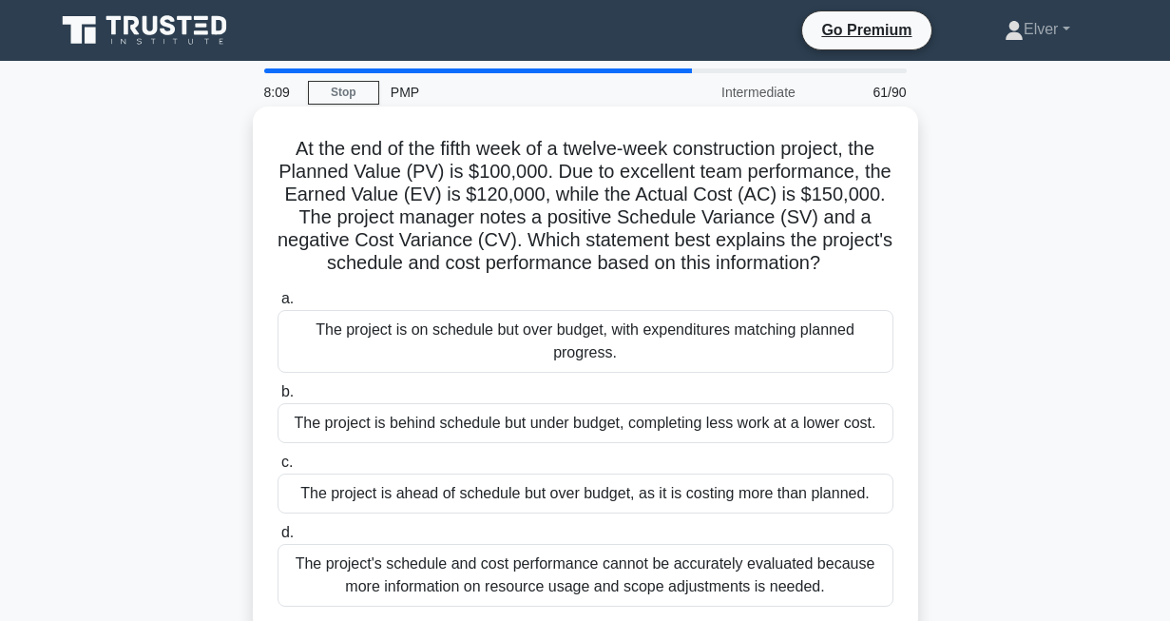
click at [378, 498] on div "The project is ahead of schedule but over budget, as it is costing more than pl…" at bounding box center [586, 493] width 616 height 40
click at [278, 469] on input "c. The project is ahead of schedule but over budget, as it is costing more than…" at bounding box center [278, 462] width 0 height 12
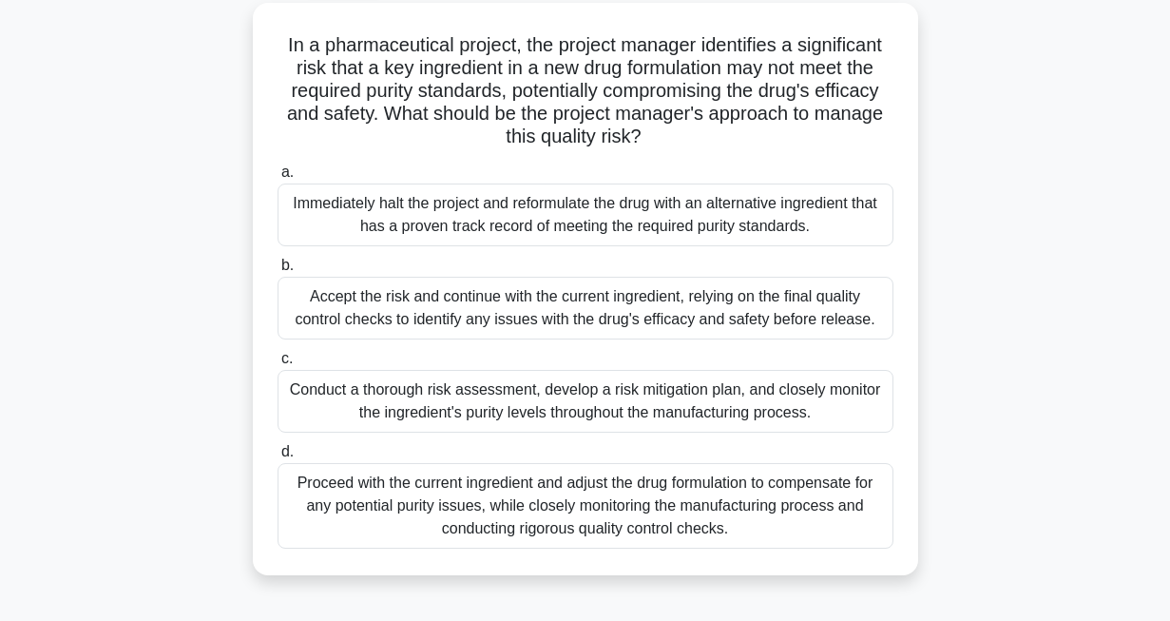
scroll to position [109, 0]
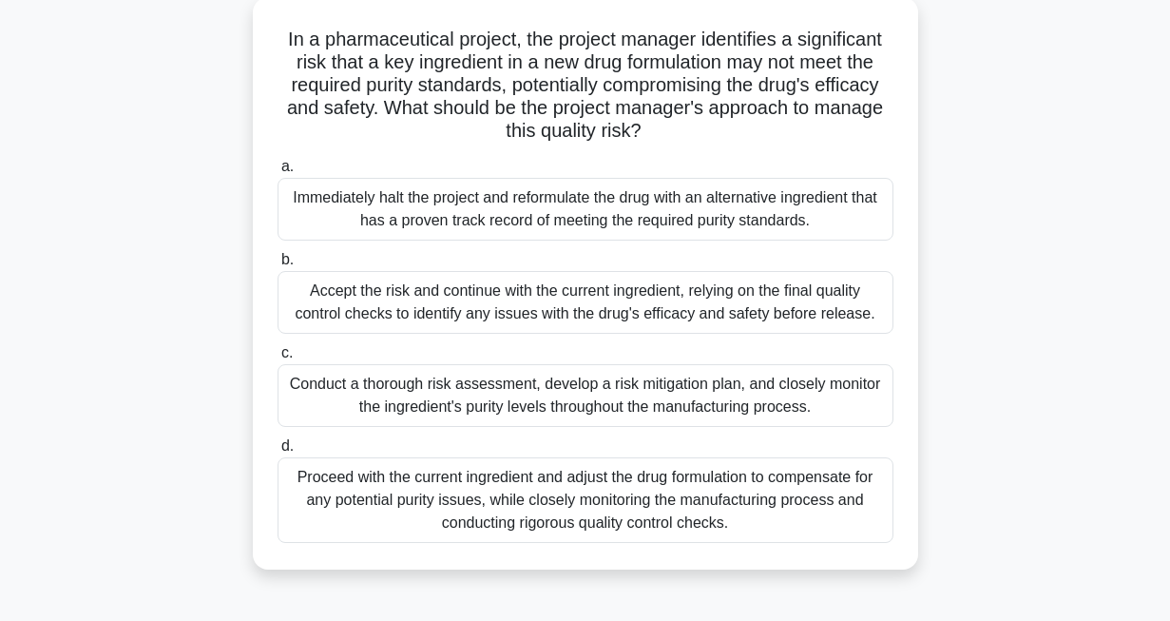
click at [390, 399] on div "Conduct a thorough risk assessment, develop a risk mitigation plan, and closely…" at bounding box center [586, 395] width 616 height 63
click at [278, 359] on input "c. Conduct a thorough risk assessment, develop a risk mitigation plan, and clos…" at bounding box center [278, 353] width 0 height 12
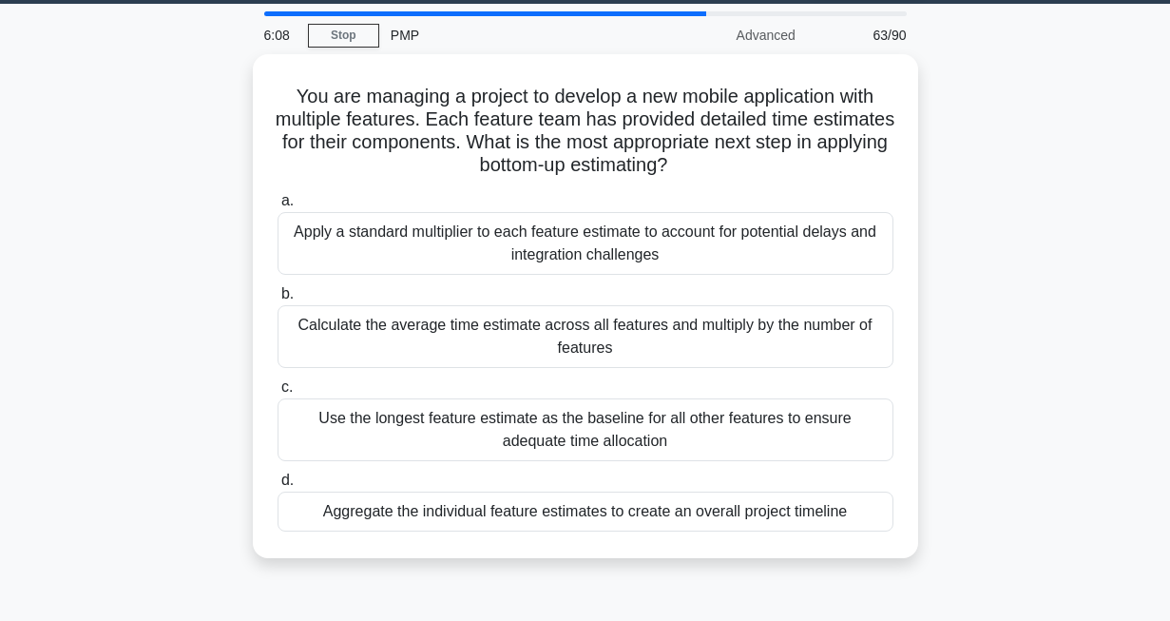
scroll to position [56, 0]
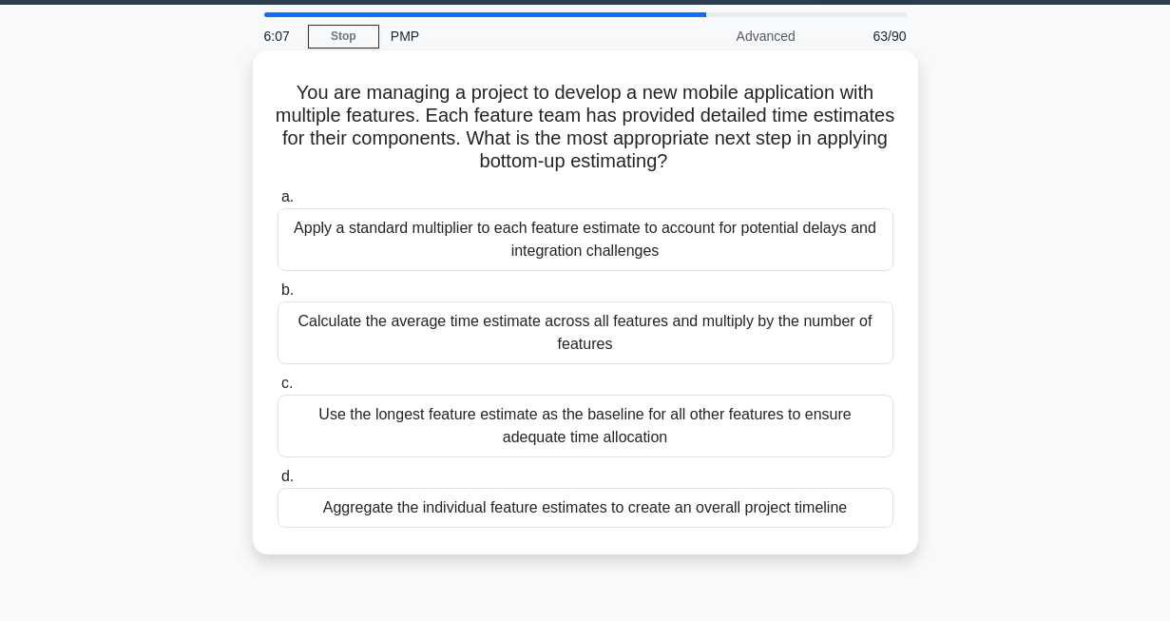
click at [750, 509] on div "Aggregate the individual feature estimates to create an overall project timeline" at bounding box center [586, 508] width 616 height 40
click at [278, 483] on input "d. Aggregate the individual feature estimates to create an overall project time…" at bounding box center [278, 476] width 0 height 12
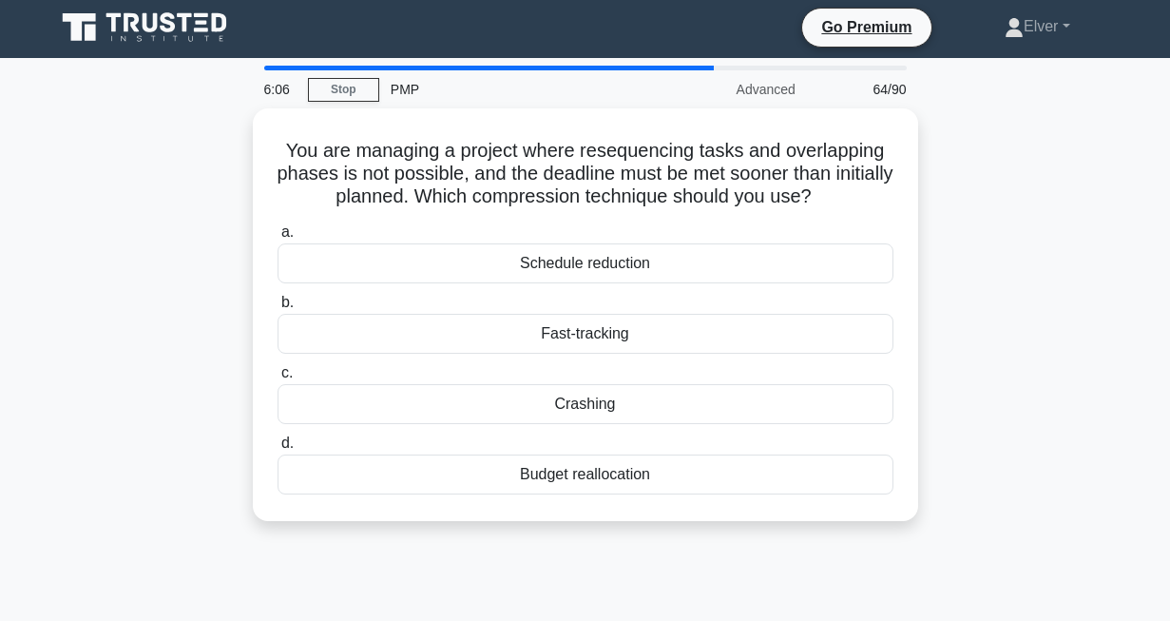
scroll to position [0, 0]
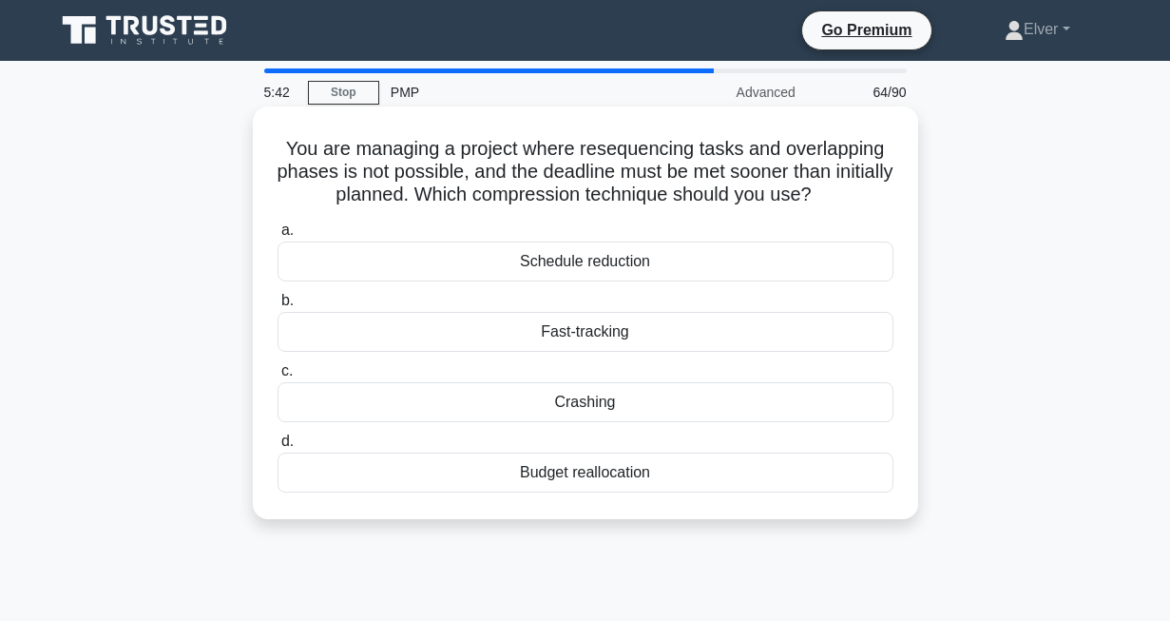
click at [559, 330] on div "Fast-tracking" at bounding box center [586, 332] width 616 height 40
click at [278, 307] on input "b. Fast-tracking" at bounding box center [278, 301] width 0 height 12
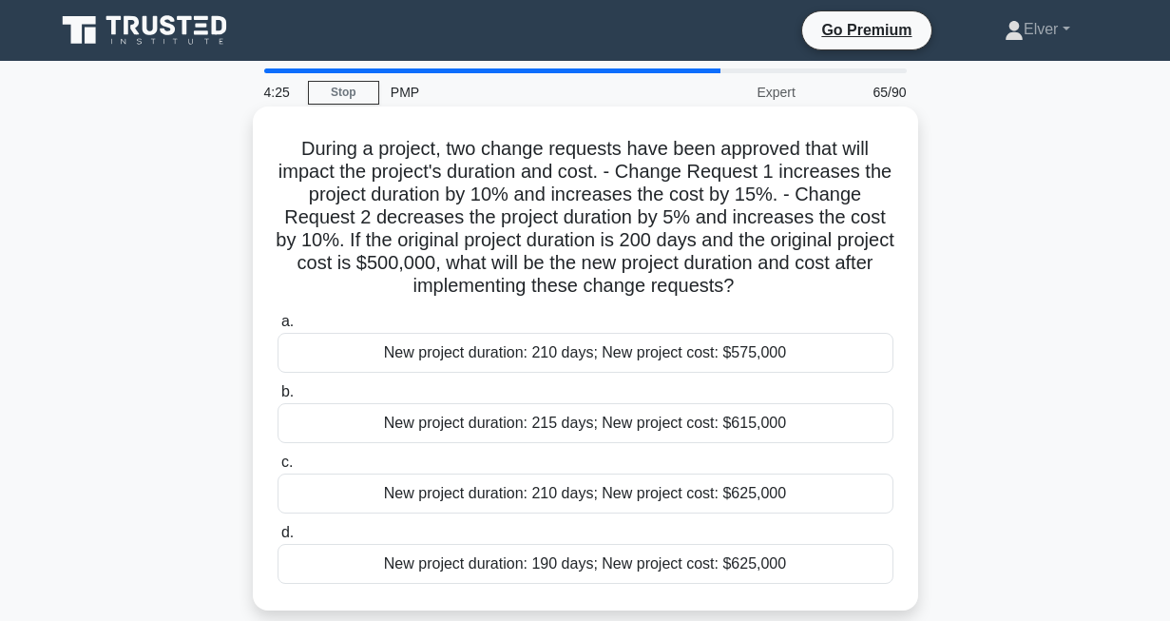
click at [489, 493] on div "New project duration: 210 days; New project cost: $625,000" at bounding box center [586, 493] width 616 height 40
click at [278, 469] on input "c. New project duration: 210 days; New project cost: $625,000" at bounding box center [278, 462] width 0 height 12
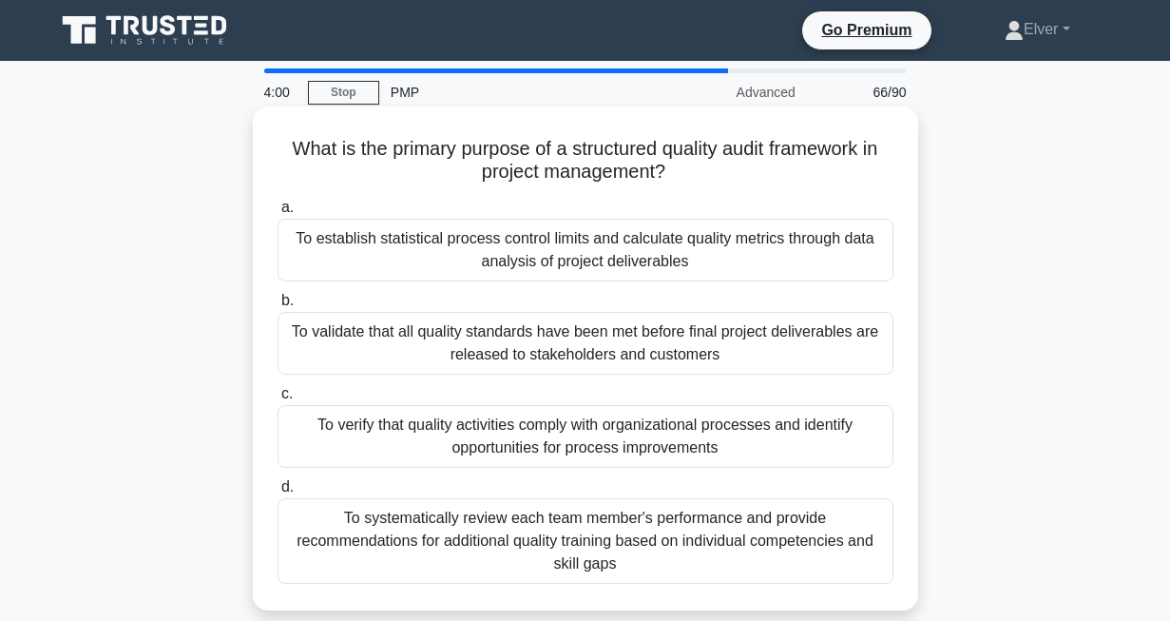
click at [421, 446] on div "To verify that quality activities comply with organizational processes and iden…" at bounding box center [586, 436] width 616 height 63
click at [278, 400] on input "c. To verify that quality activities comply with organizational processes and i…" at bounding box center [278, 394] width 0 height 12
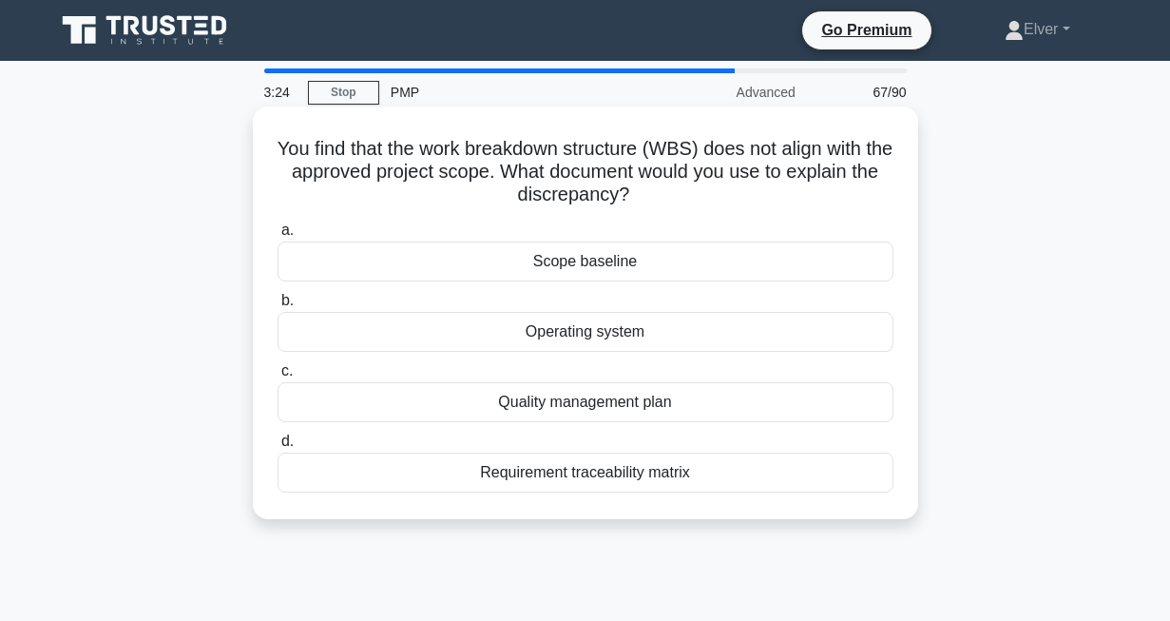
click at [548, 280] on div "Scope baseline" at bounding box center [586, 261] width 616 height 40
click at [278, 237] on input "a. Scope baseline" at bounding box center [278, 230] width 0 height 12
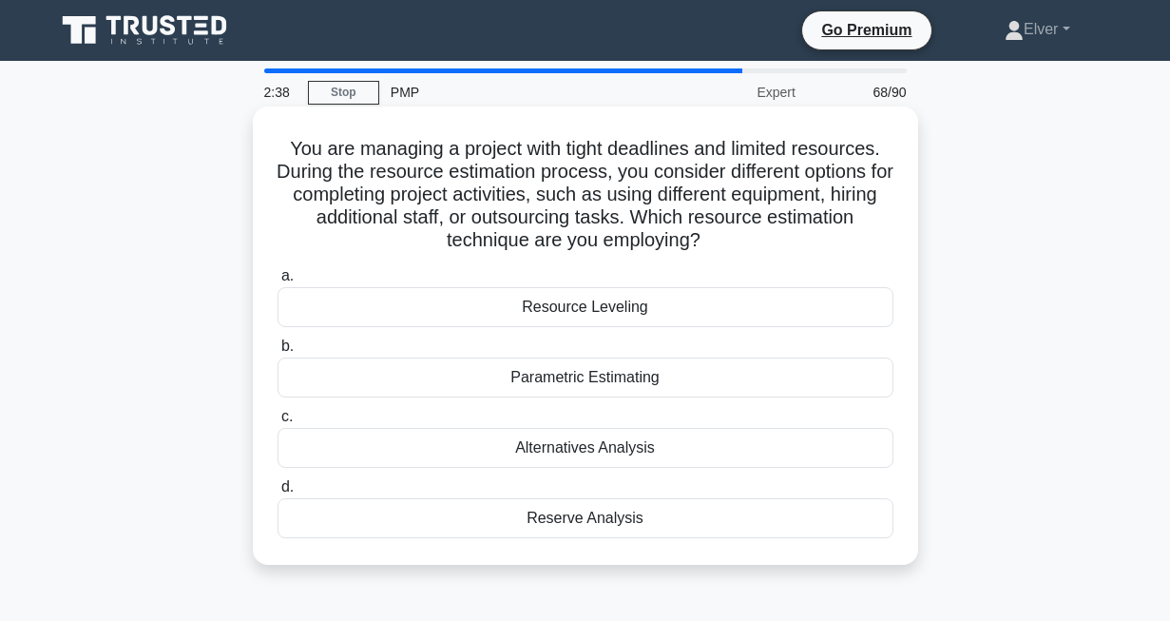
click at [524, 300] on div "Resource Leveling" at bounding box center [586, 307] width 616 height 40
click at [278, 282] on input "a. Resource Leveling" at bounding box center [278, 276] width 0 height 12
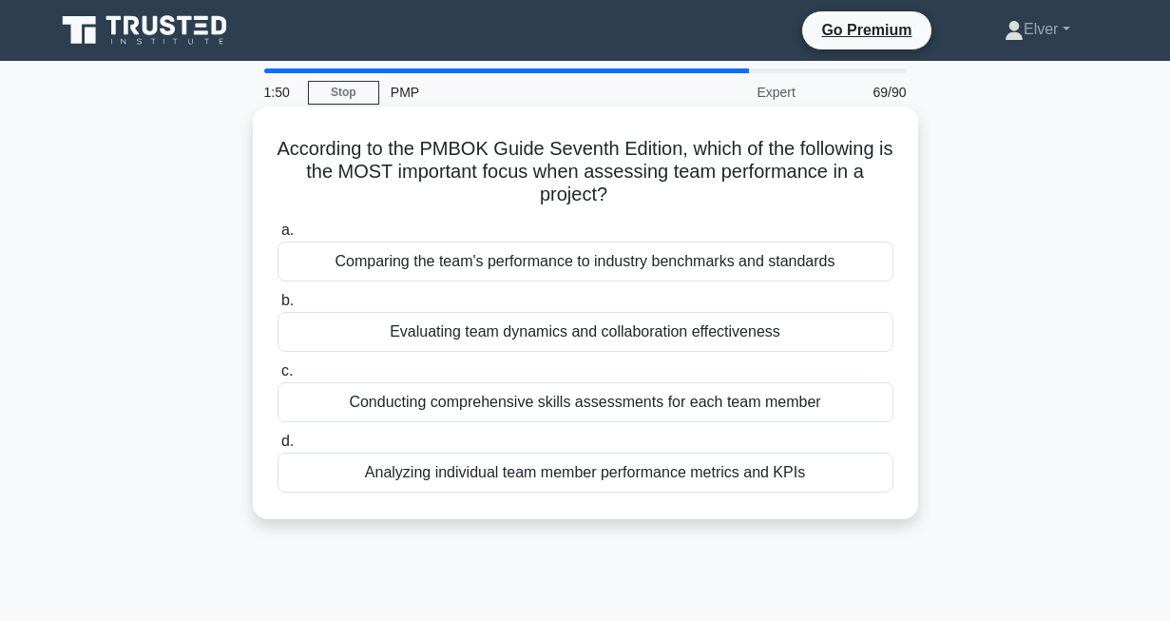
click at [450, 329] on div "Evaluating team dynamics and collaboration effectiveness" at bounding box center [586, 332] width 616 height 40
click at [278, 307] on input "b. Evaluating team dynamics and collaboration effectiveness" at bounding box center [278, 301] width 0 height 12
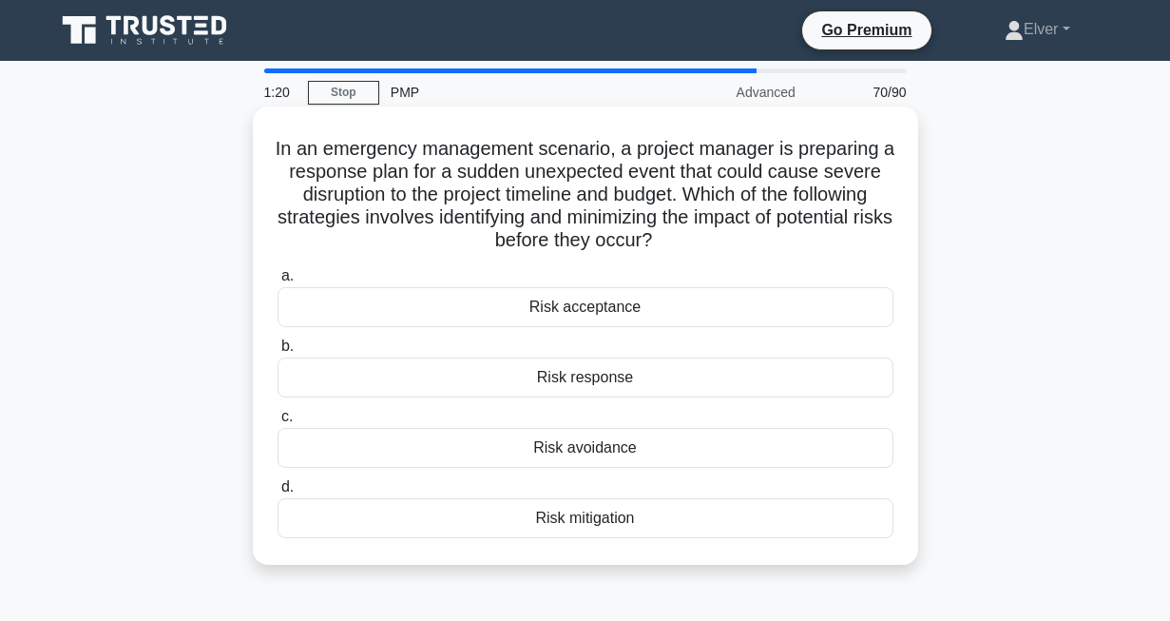
click at [439, 383] on div "Risk response" at bounding box center [586, 377] width 616 height 40
click at [278, 353] on input "b. Risk response" at bounding box center [278, 346] width 0 height 12
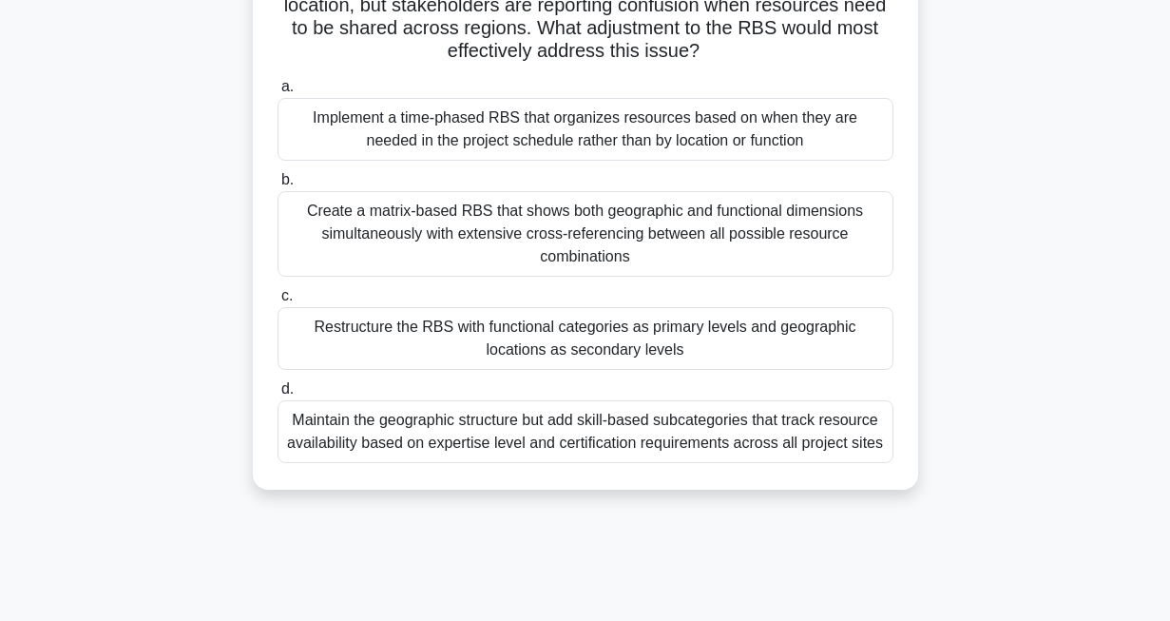
scroll to position [215, 0]
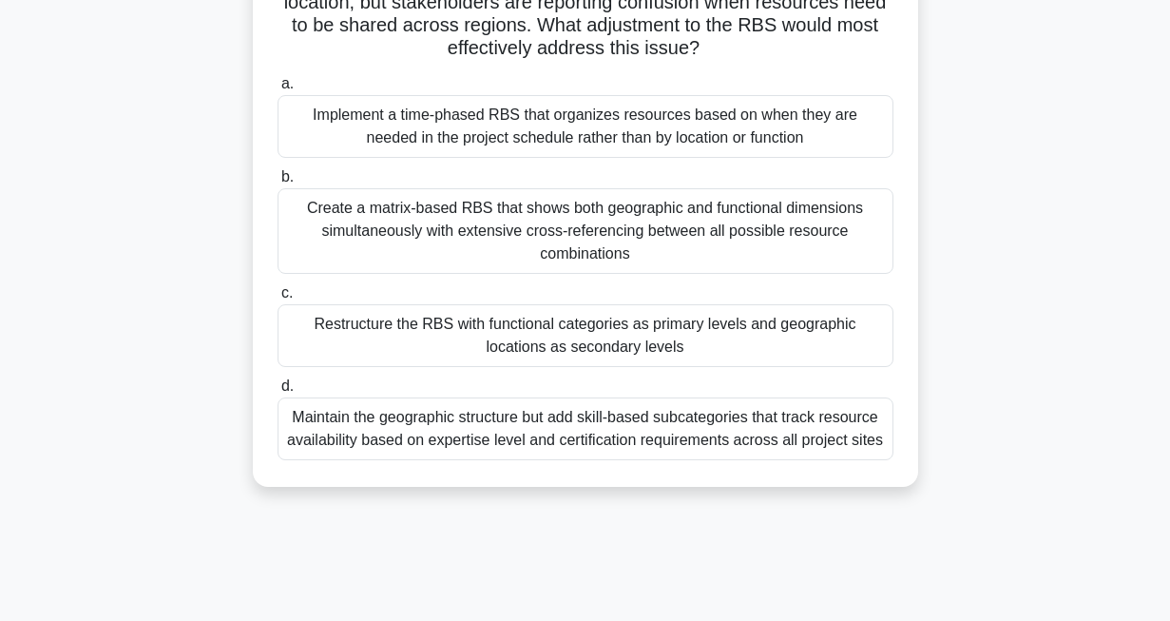
click at [609, 352] on div "Restructure the RBS with functional categories as primary levels and geographic…" at bounding box center [586, 335] width 616 height 63
click at [278, 299] on input "c. Restructure the RBS with functional categories as primary levels and geograp…" at bounding box center [278, 293] width 0 height 12
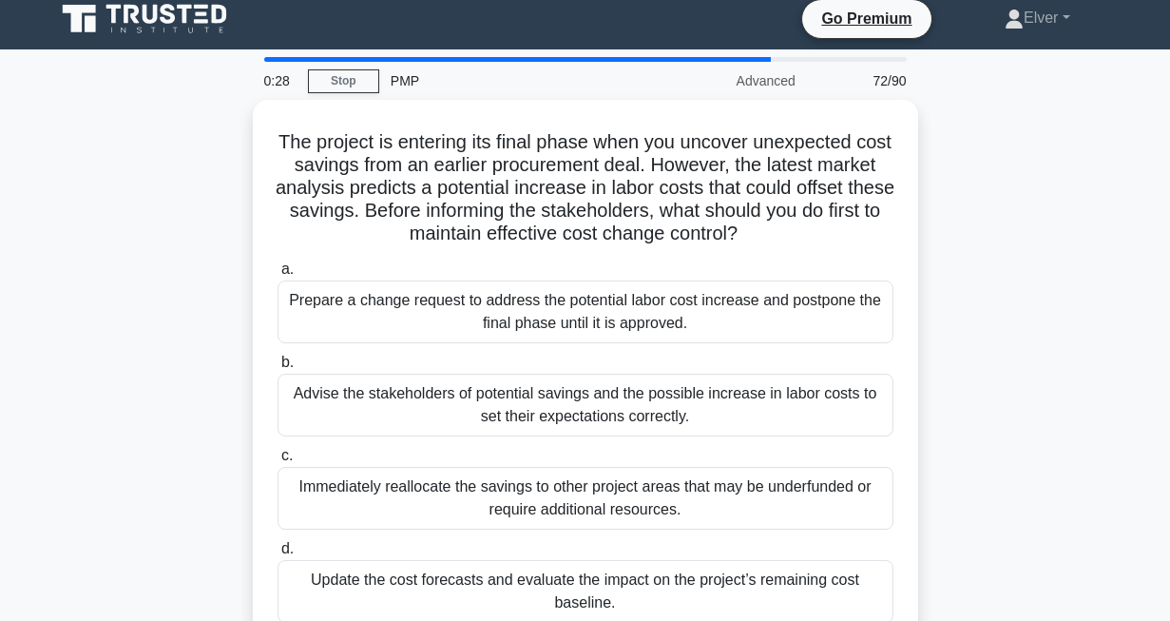
scroll to position [0, 0]
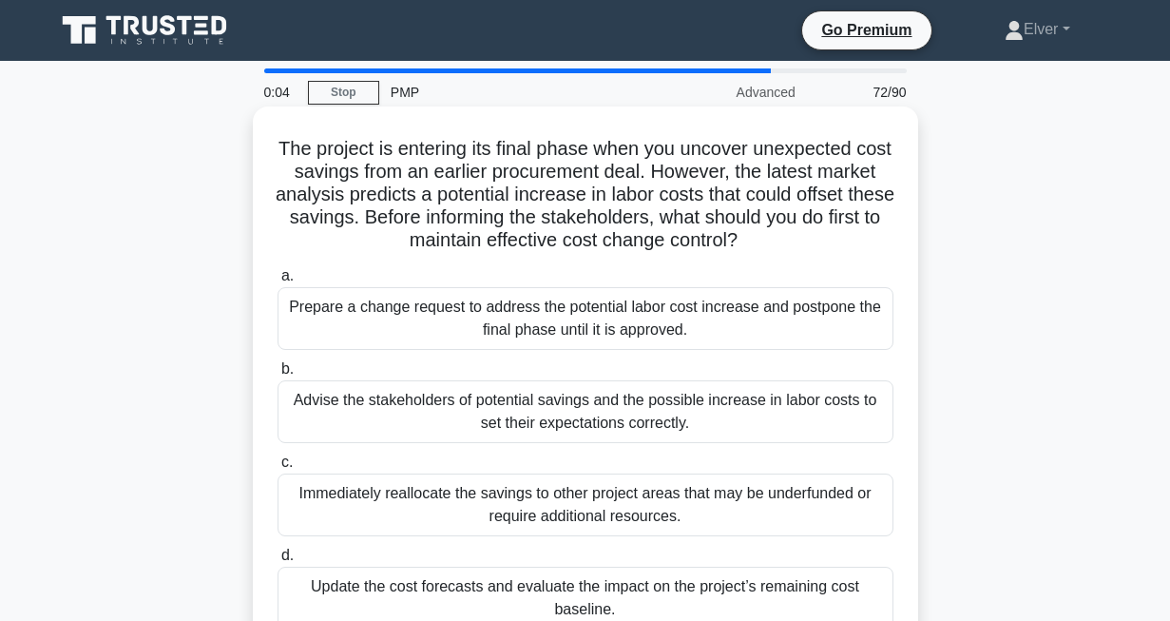
click at [602, 411] on div "Advise the stakeholders of potential savings and the possible increase in labor…" at bounding box center [586, 411] width 616 height 63
click at [278, 375] on input "b. Advise the stakeholders of potential savings and the possible increase in la…" at bounding box center [278, 369] width 0 height 12
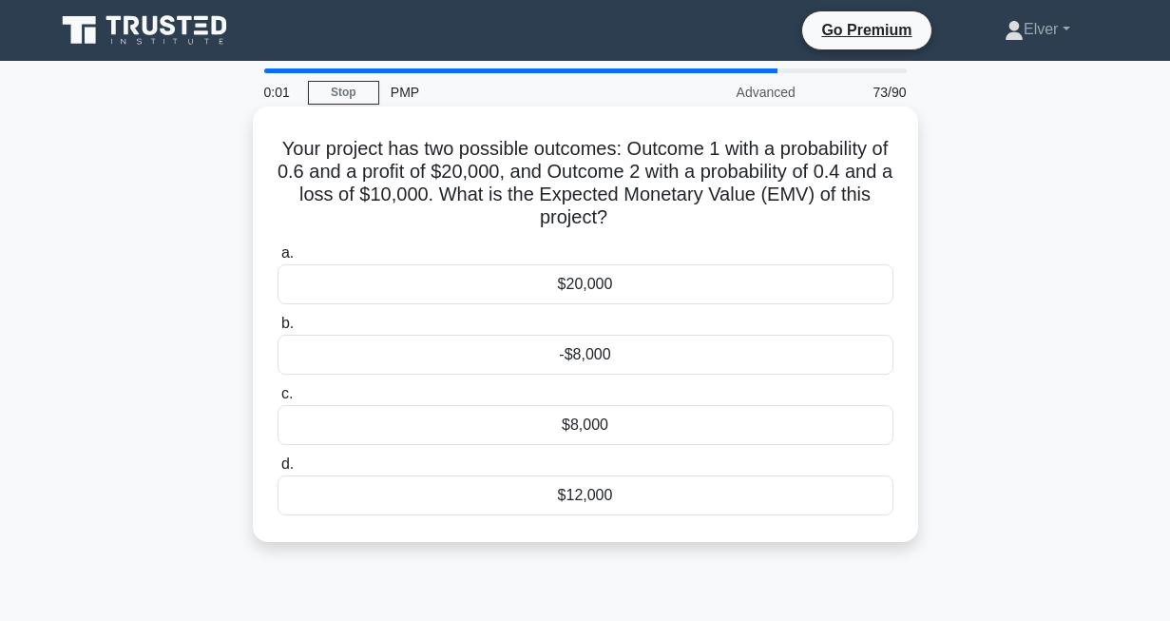
click at [424, 271] on div "$20,000" at bounding box center [586, 284] width 616 height 40
click at [278, 259] on input "a. $20,000" at bounding box center [278, 253] width 0 height 12
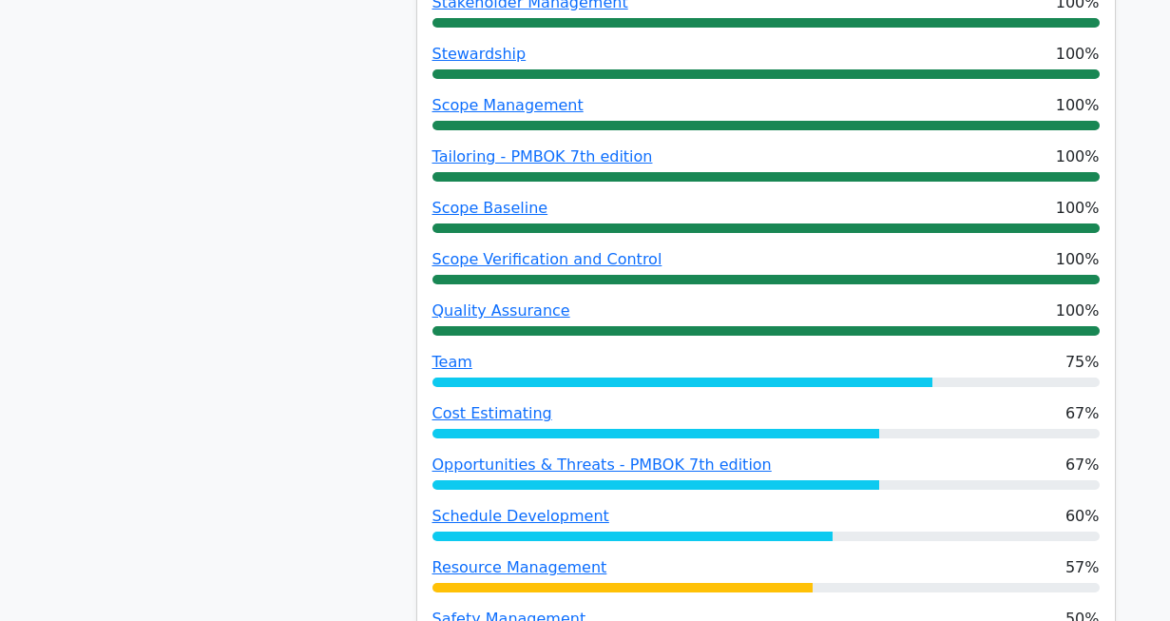
scroll to position [1324, 0]
